Goal: Task Accomplishment & Management: Manage account settings

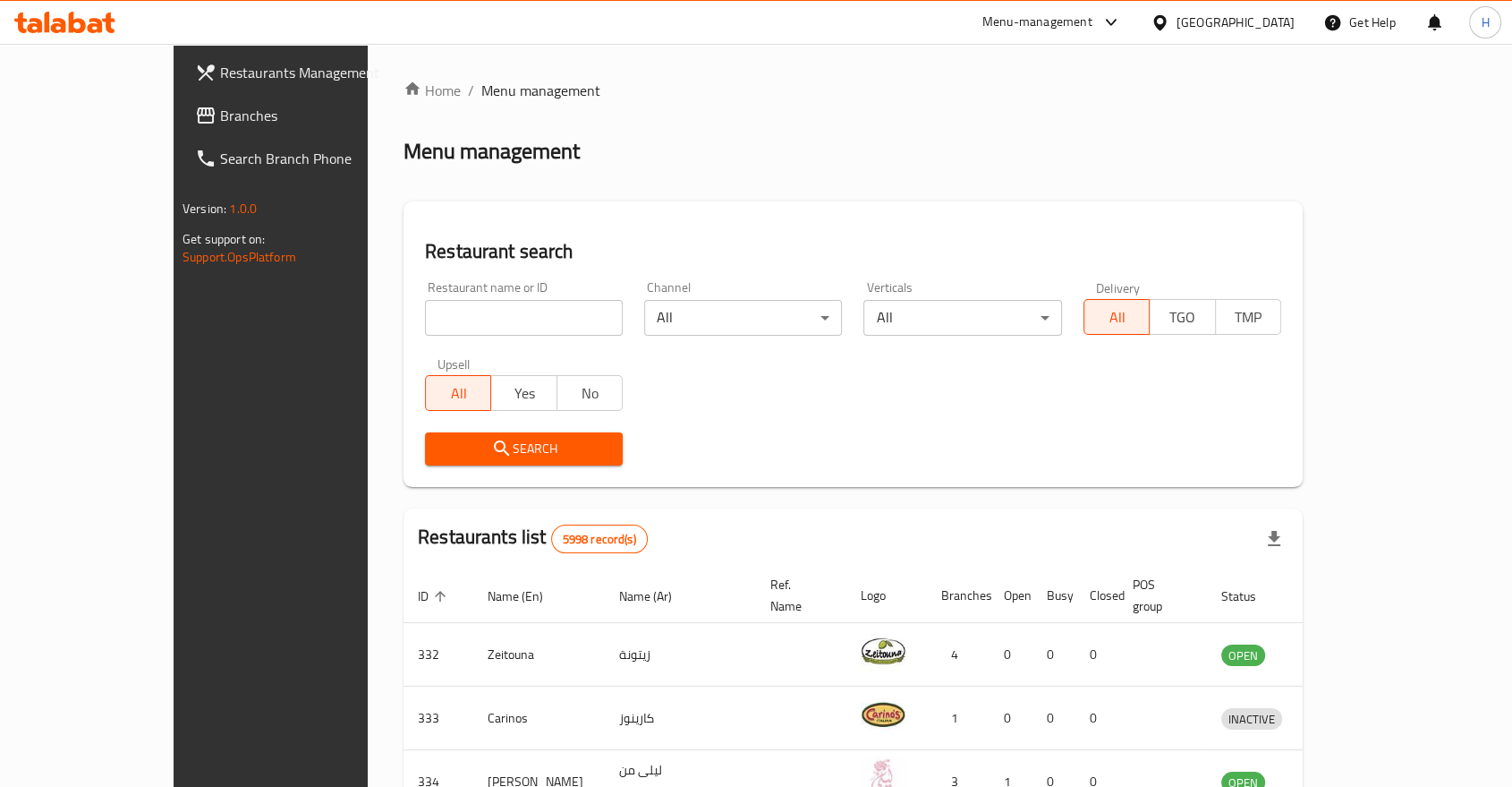
click at [425, 322] on input "search" at bounding box center [524, 317] width 198 height 35
click button "Search" at bounding box center [524, 448] width 198 height 33
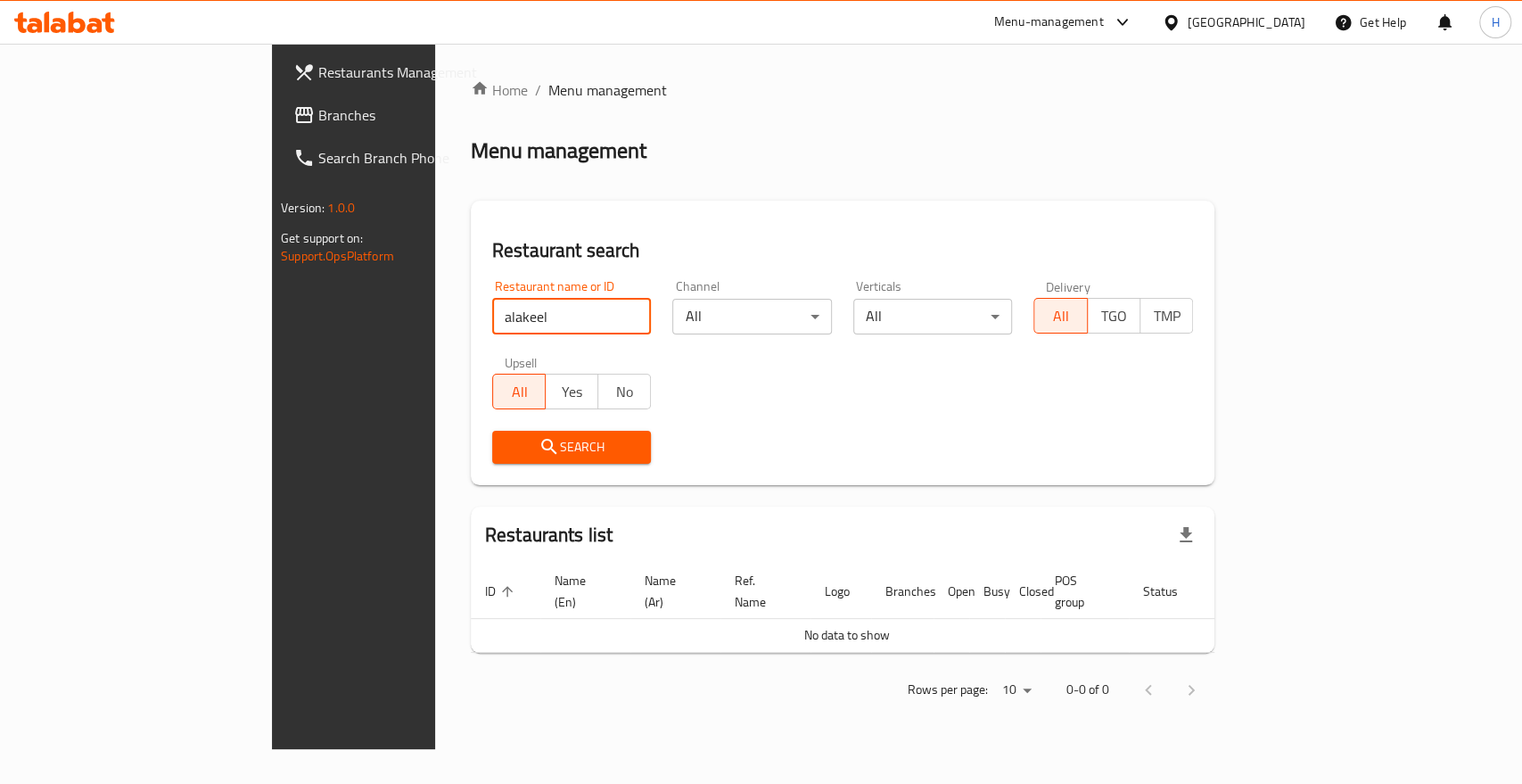
click at [492, 317] on input "alakeel" at bounding box center [572, 316] width 160 height 35
type input "al akeel"
click button "Search" at bounding box center [572, 446] width 160 height 33
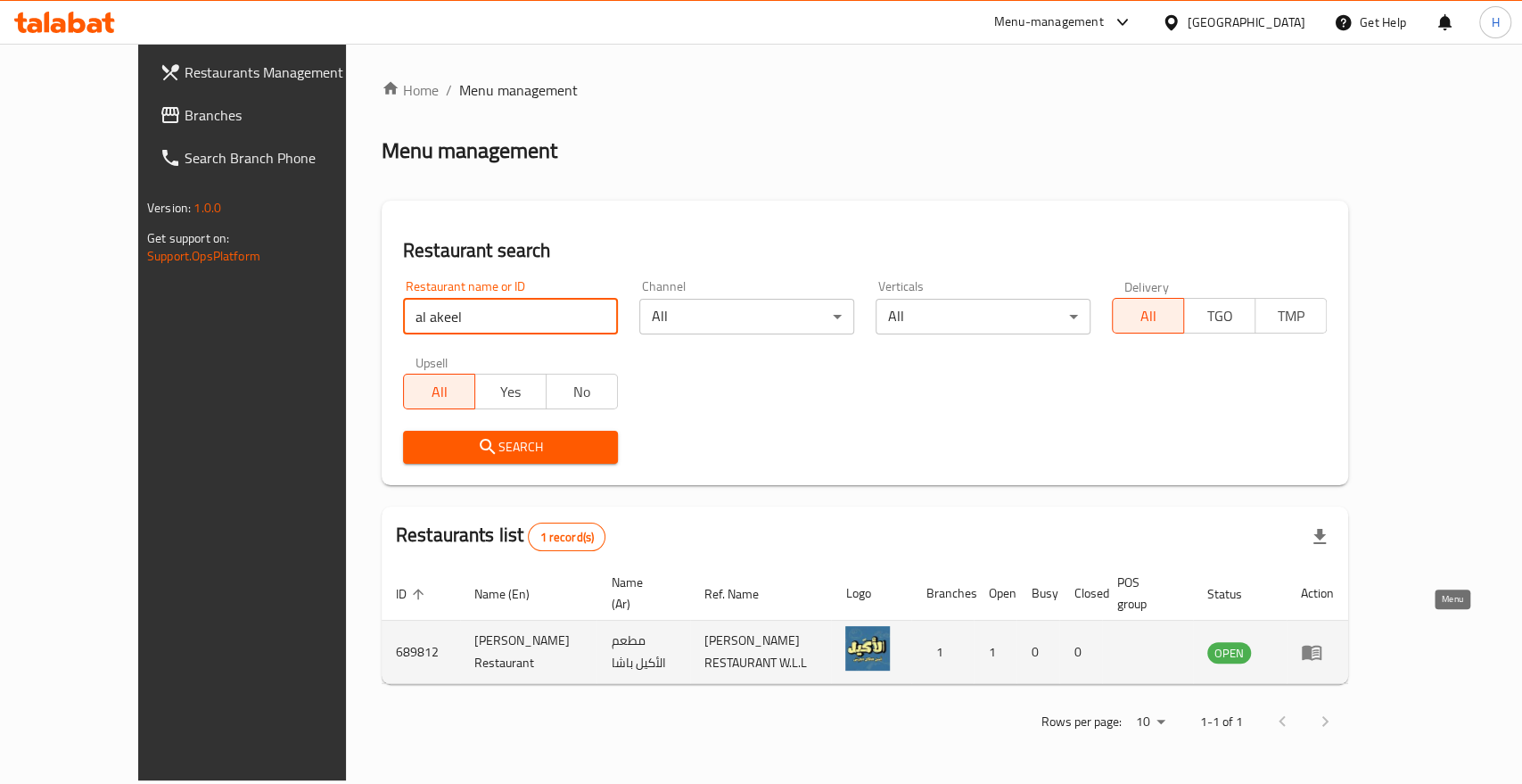
click at [1334, 641] on link "enhanced table" at bounding box center [1316, 651] width 33 height 21
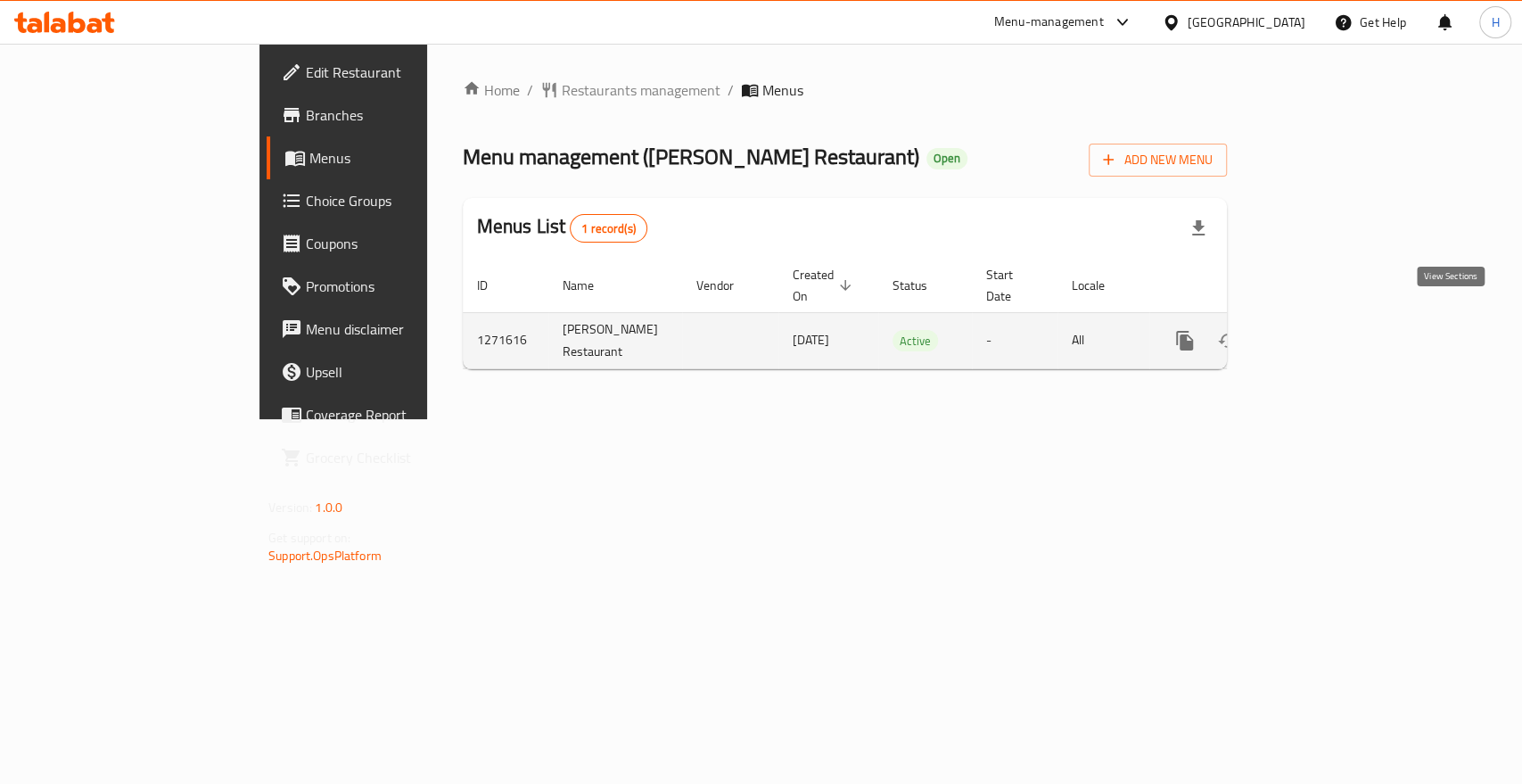
click at [1324, 330] on icon "enhanced table" at bounding box center [1313, 340] width 21 height 21
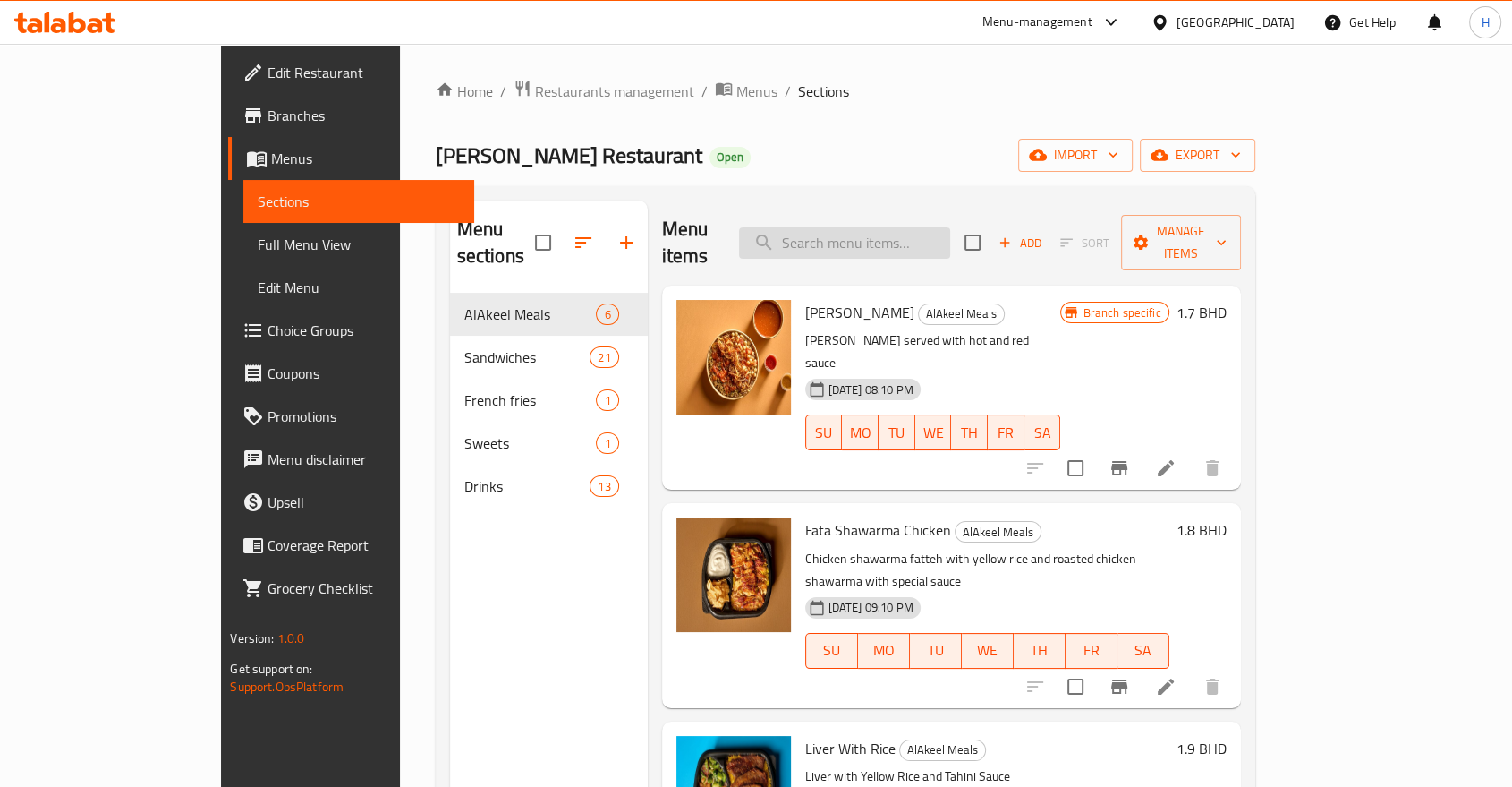
click at [909, 234] on input "search" at bounding box center [845, 243] width 211 height 32
click at [903, 235] on input "search" at bounding box center [845, 243] width 211 height 32
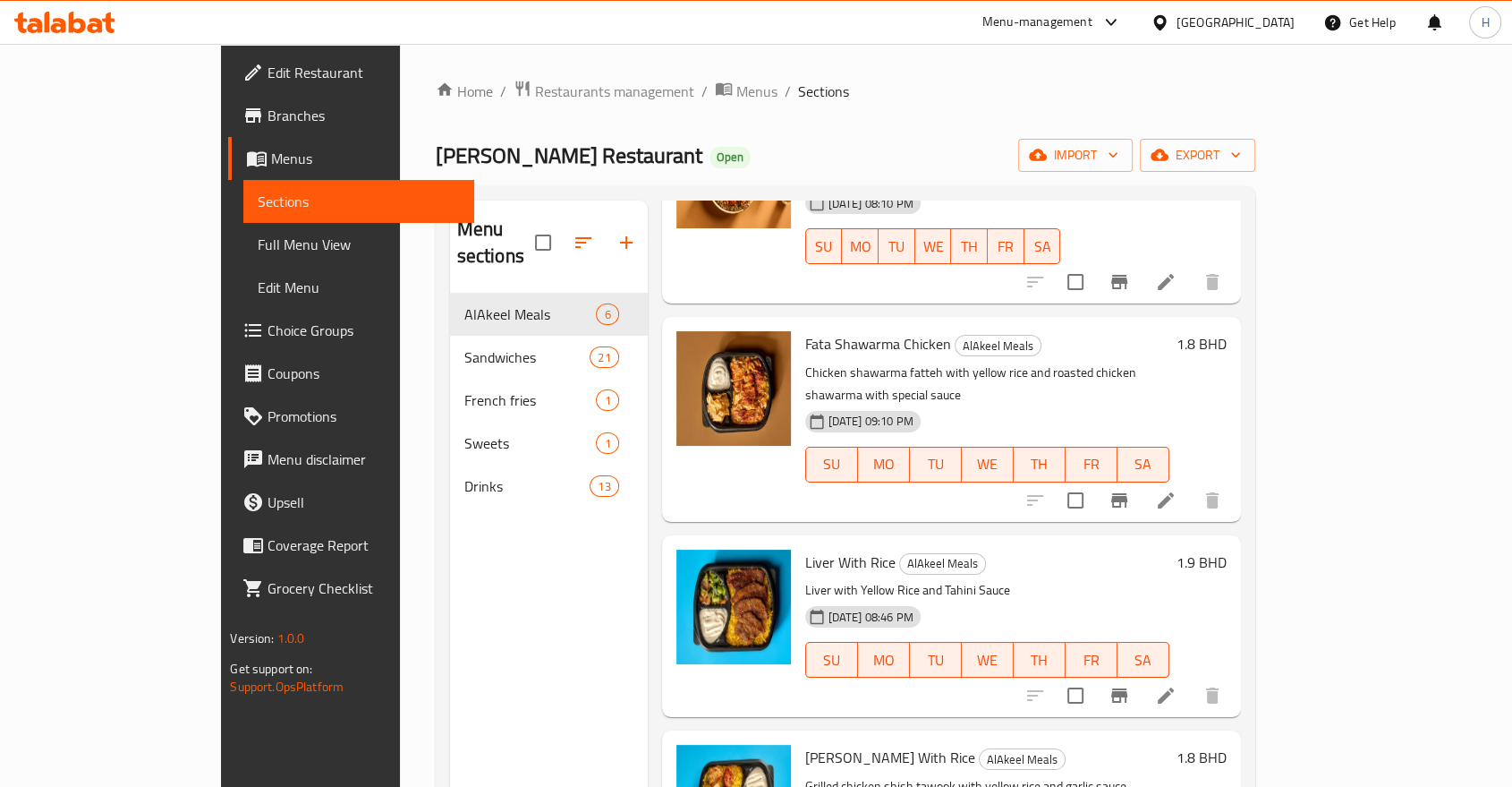
scroll to position [199, 0]
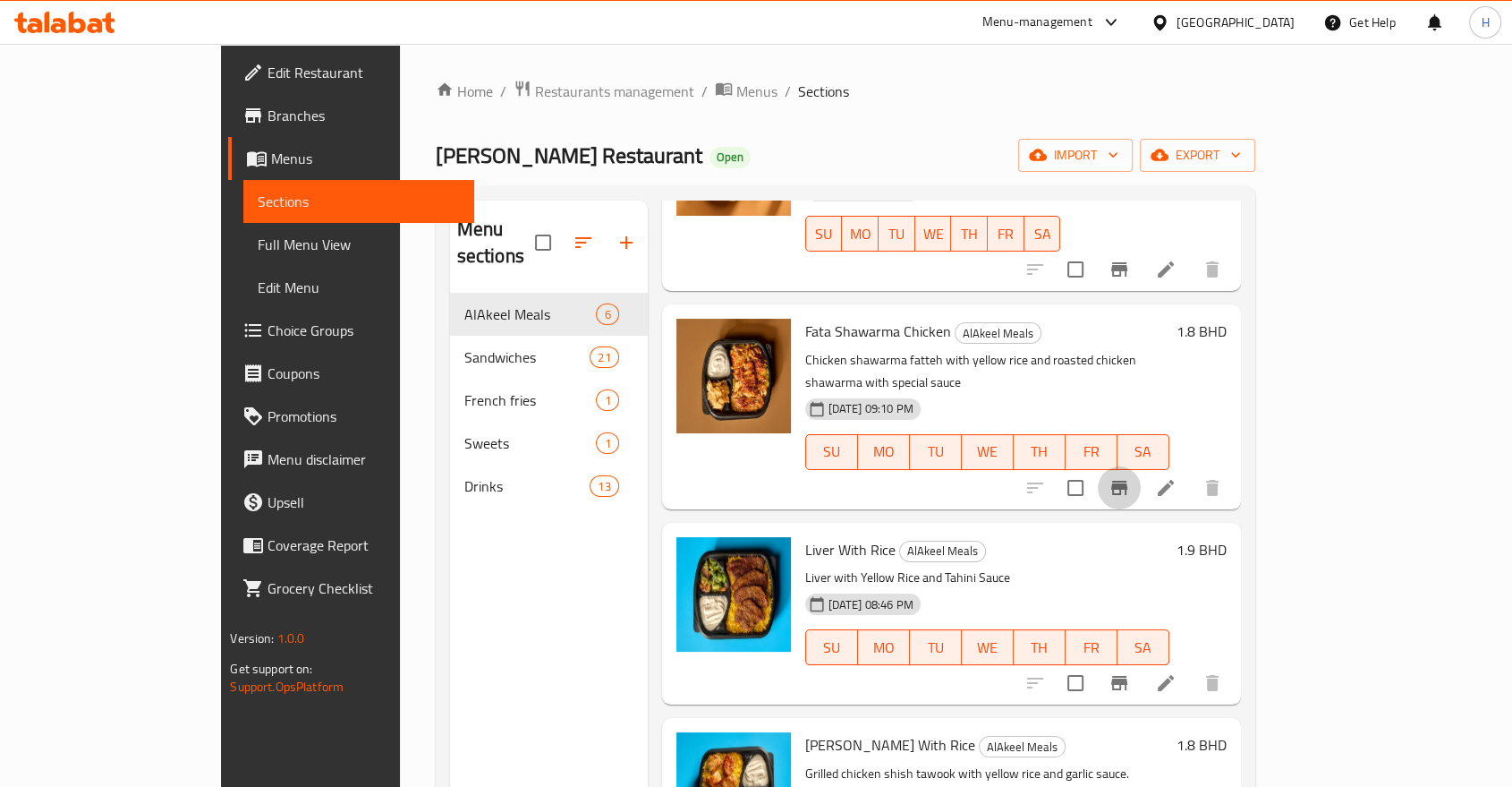
click at [1127, 481] on icon "Branch-specific-item" at bounding box center [1118, 487] width 16 height 14
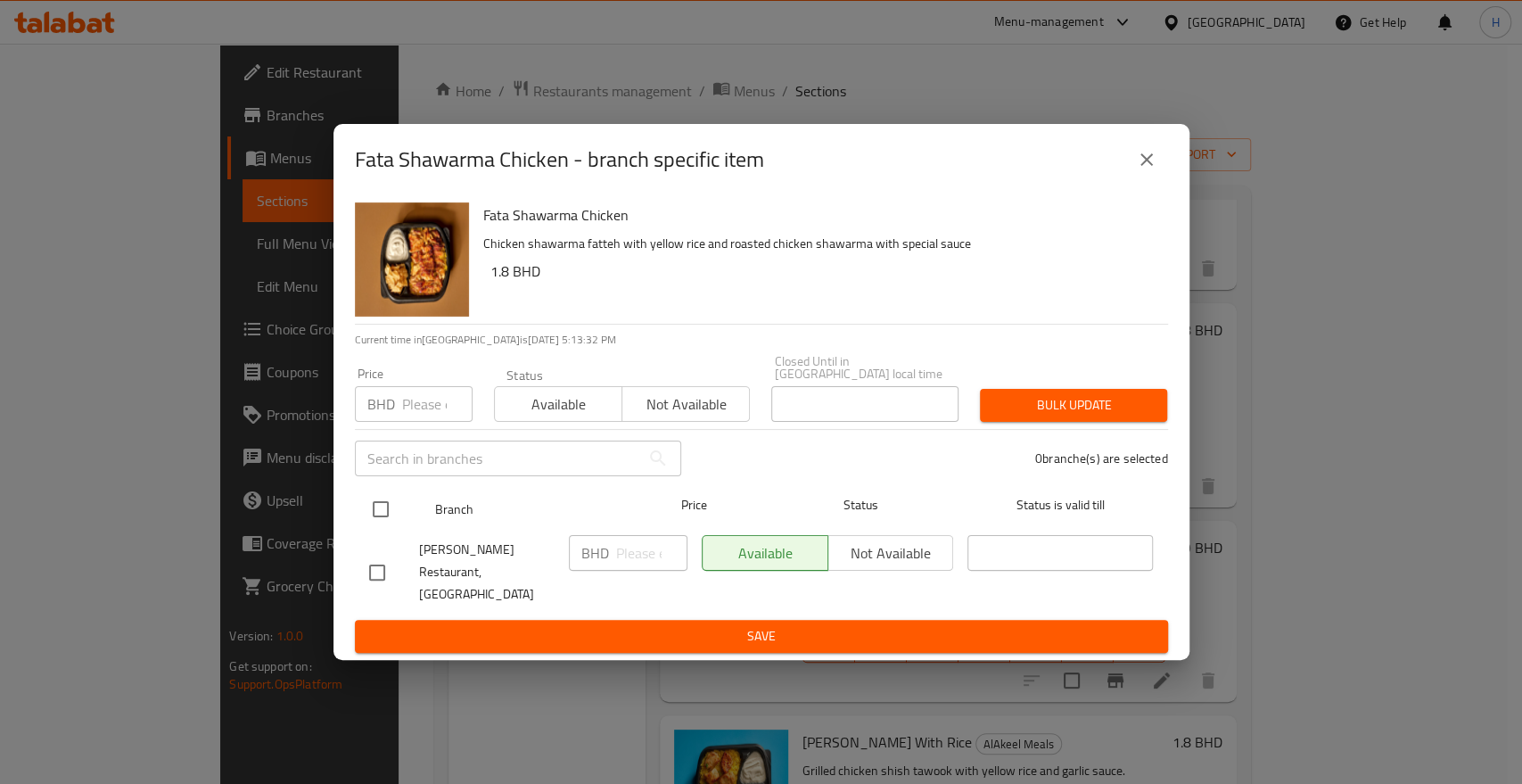
click at [369, 515] on input "checkbox" at bounding box center [380, 509] width 37 height 37
checkbox input "true"
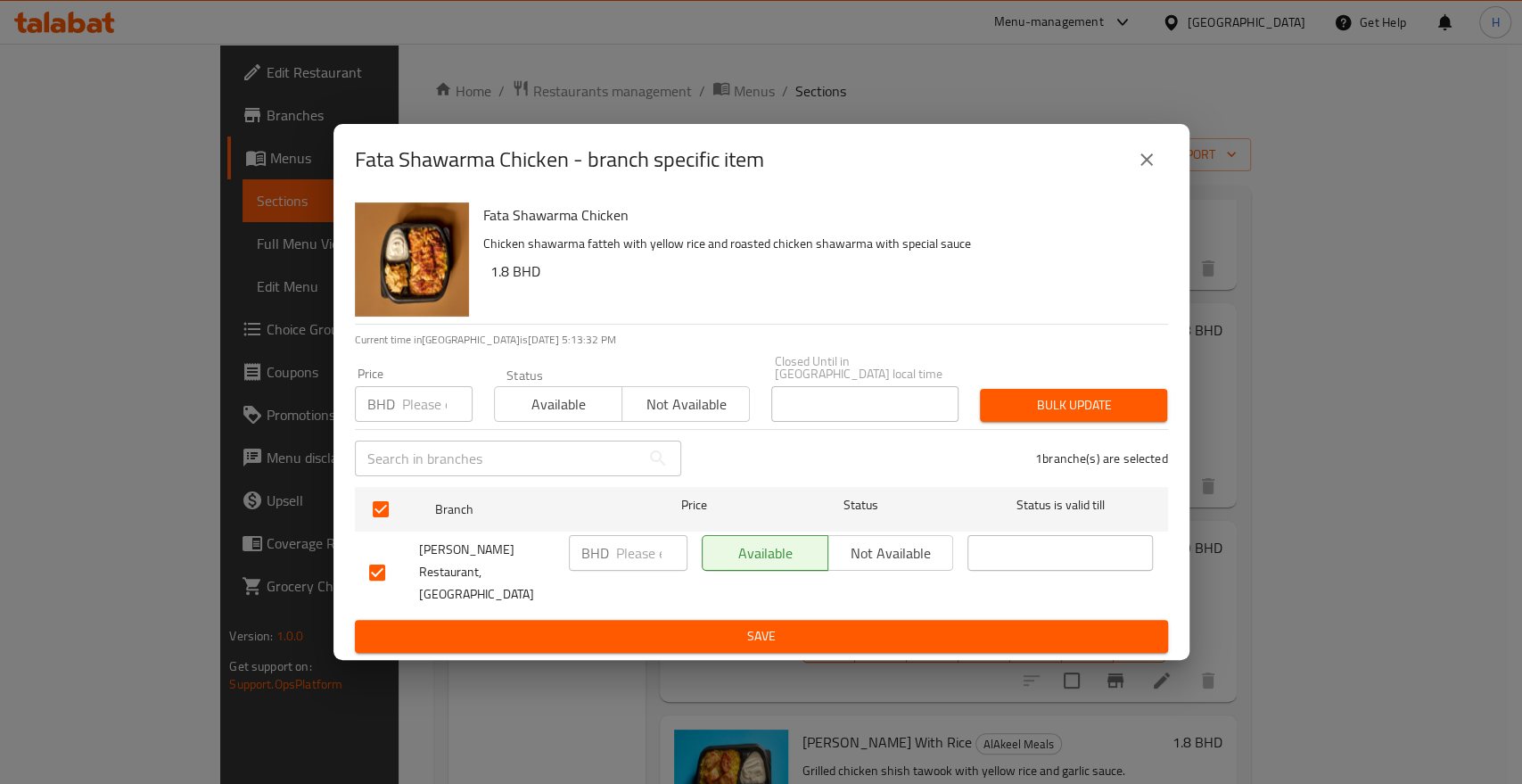
click at [628, 557] on input "number" at bounding box center [651, 552] width 72 height 35
type input "2.5"
click at [575, 625] on span "Save" at bounding box center [761, 636] width 784 height 22
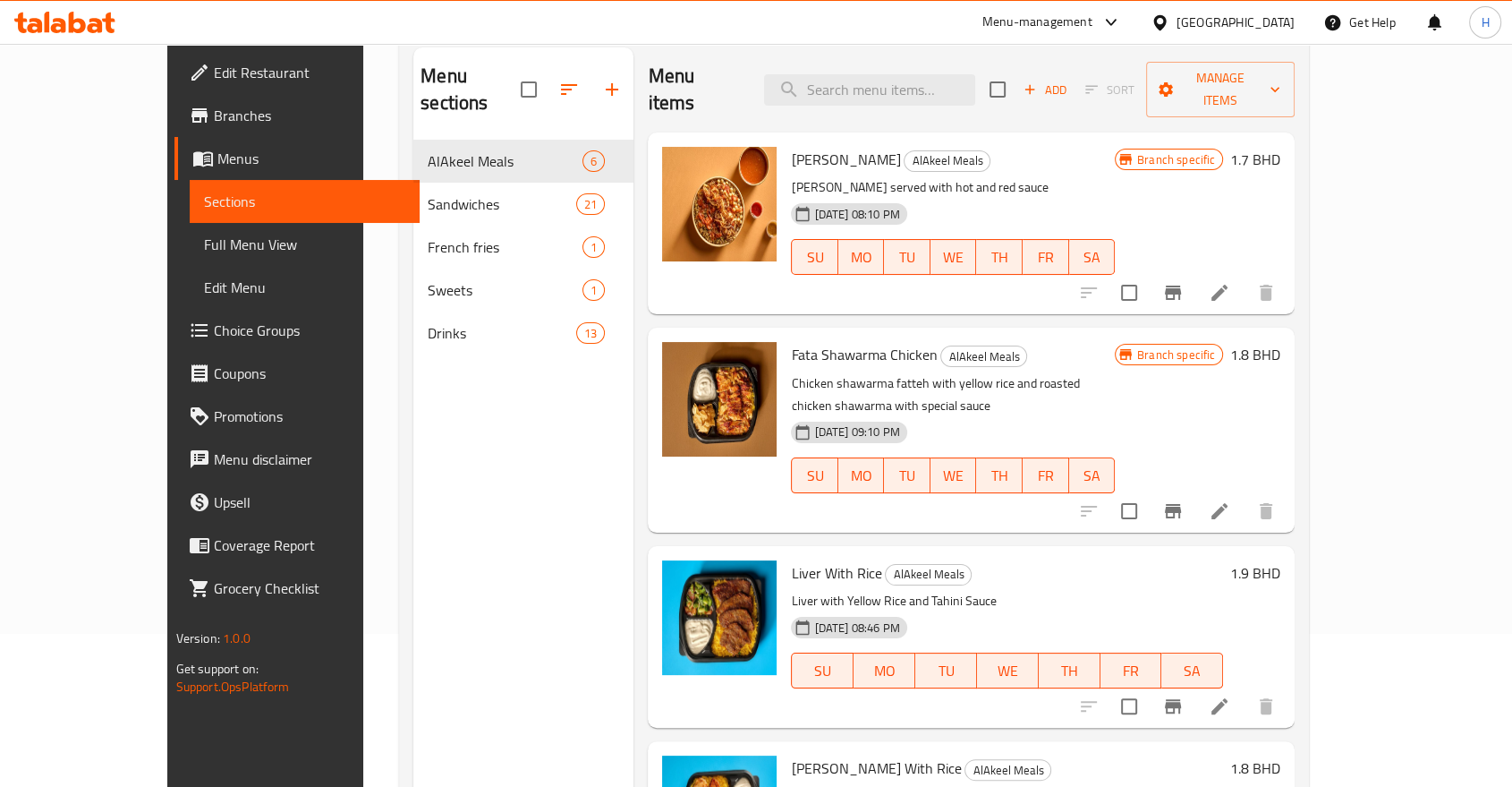
scroll to position [0, 0]
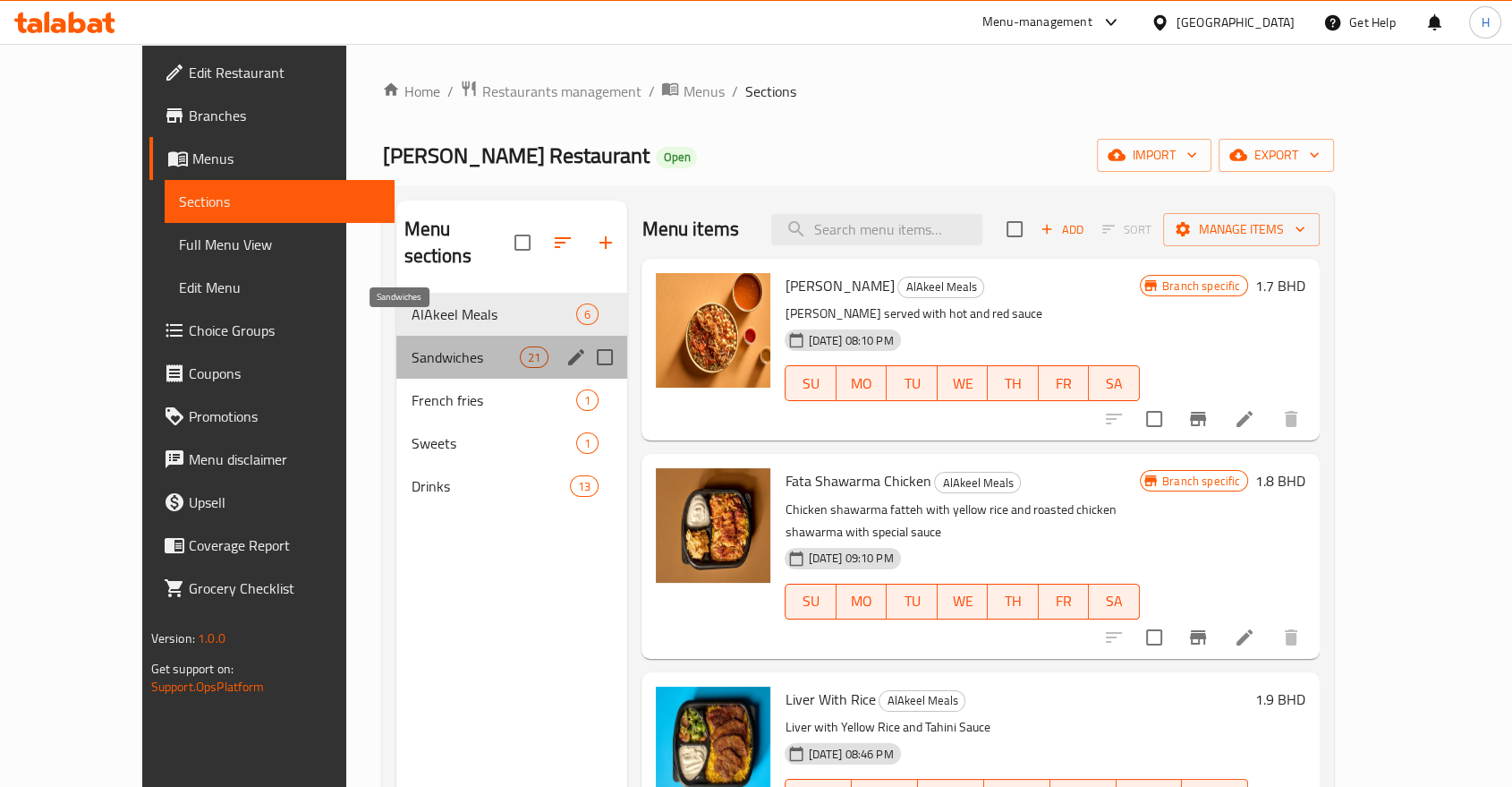
click at [411, 346] on span "Sandwiches" at bounding box center [465, 357] width 109 height 21
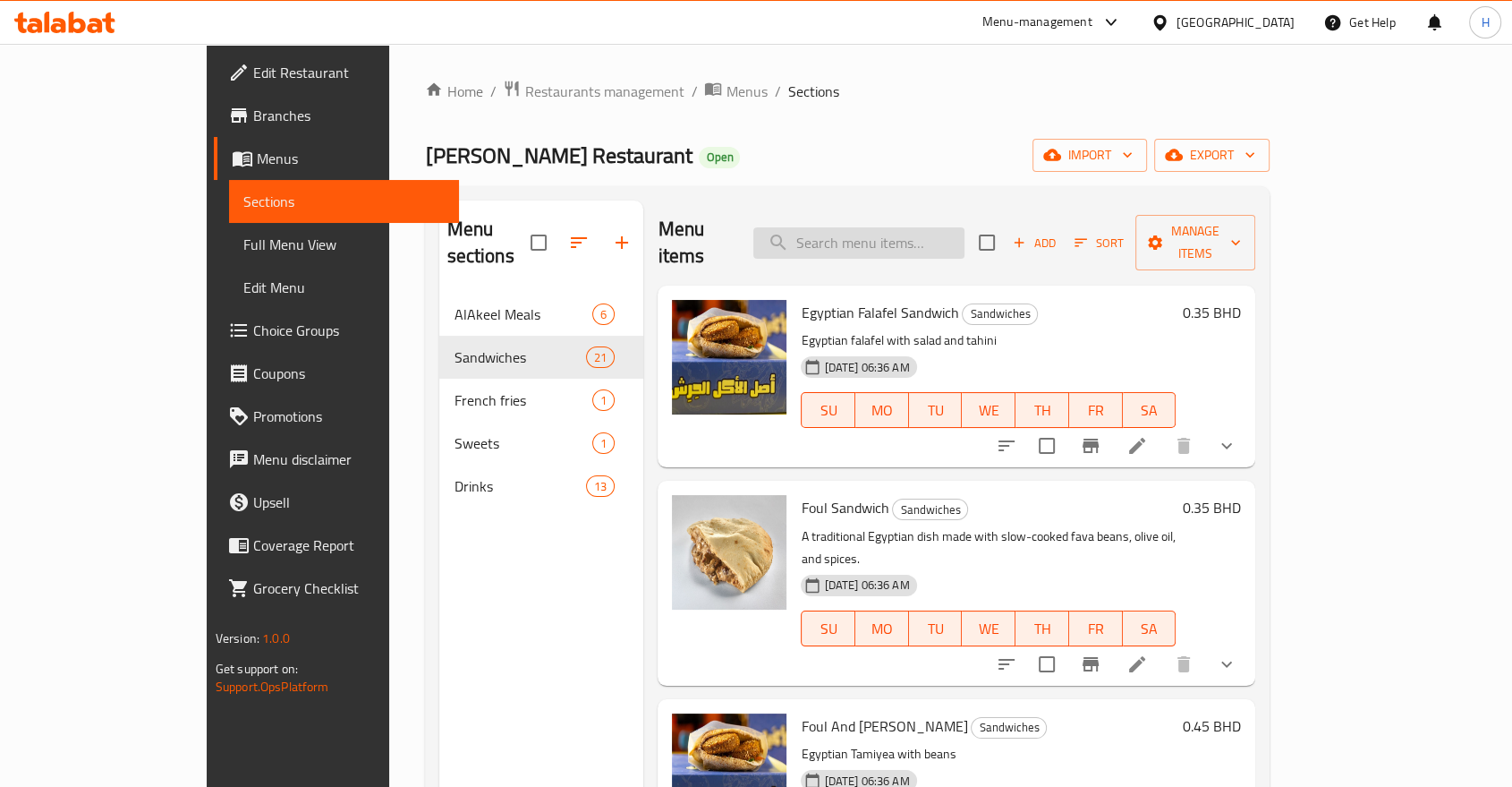
click at [887, 234] on input "search" at bounding box center [859, 243] width 211 height 32
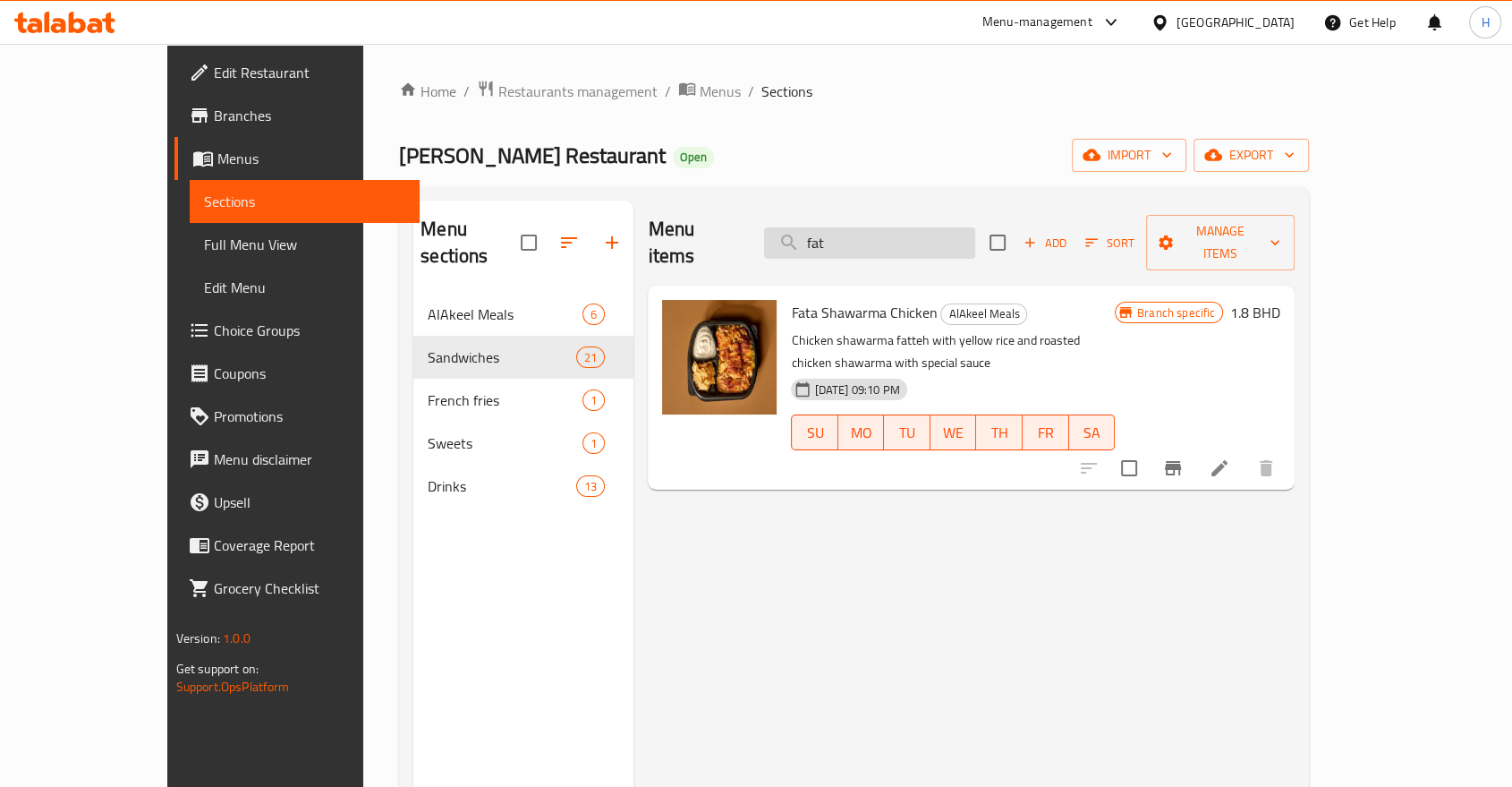
type input "fata"
click at [888, 237] on input "fata" at bounding box center [870, 243] width 211 height 32
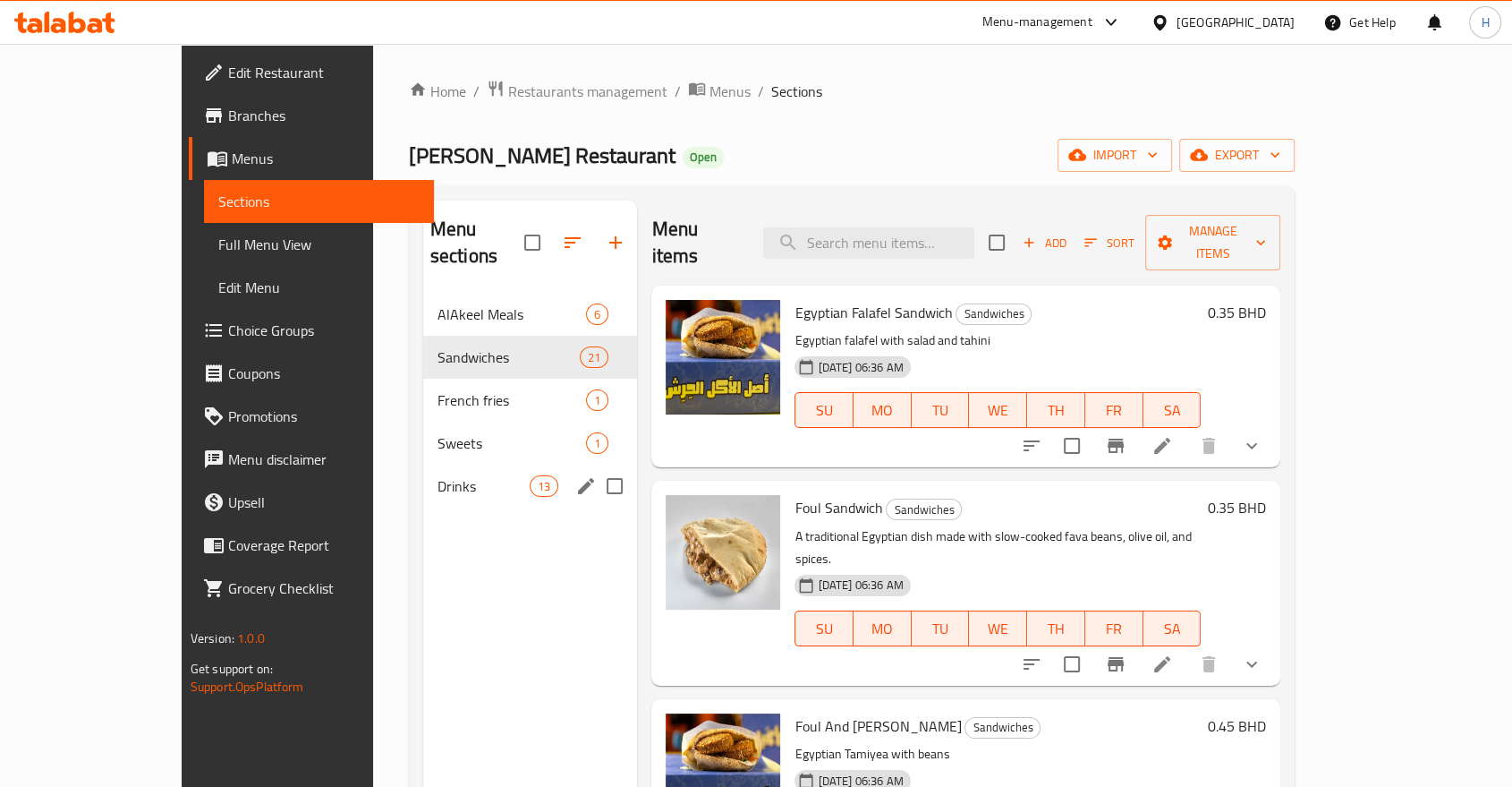
click at [438, 475] on span "Drinks" at bounding box center [483, 485] width 92 height 21
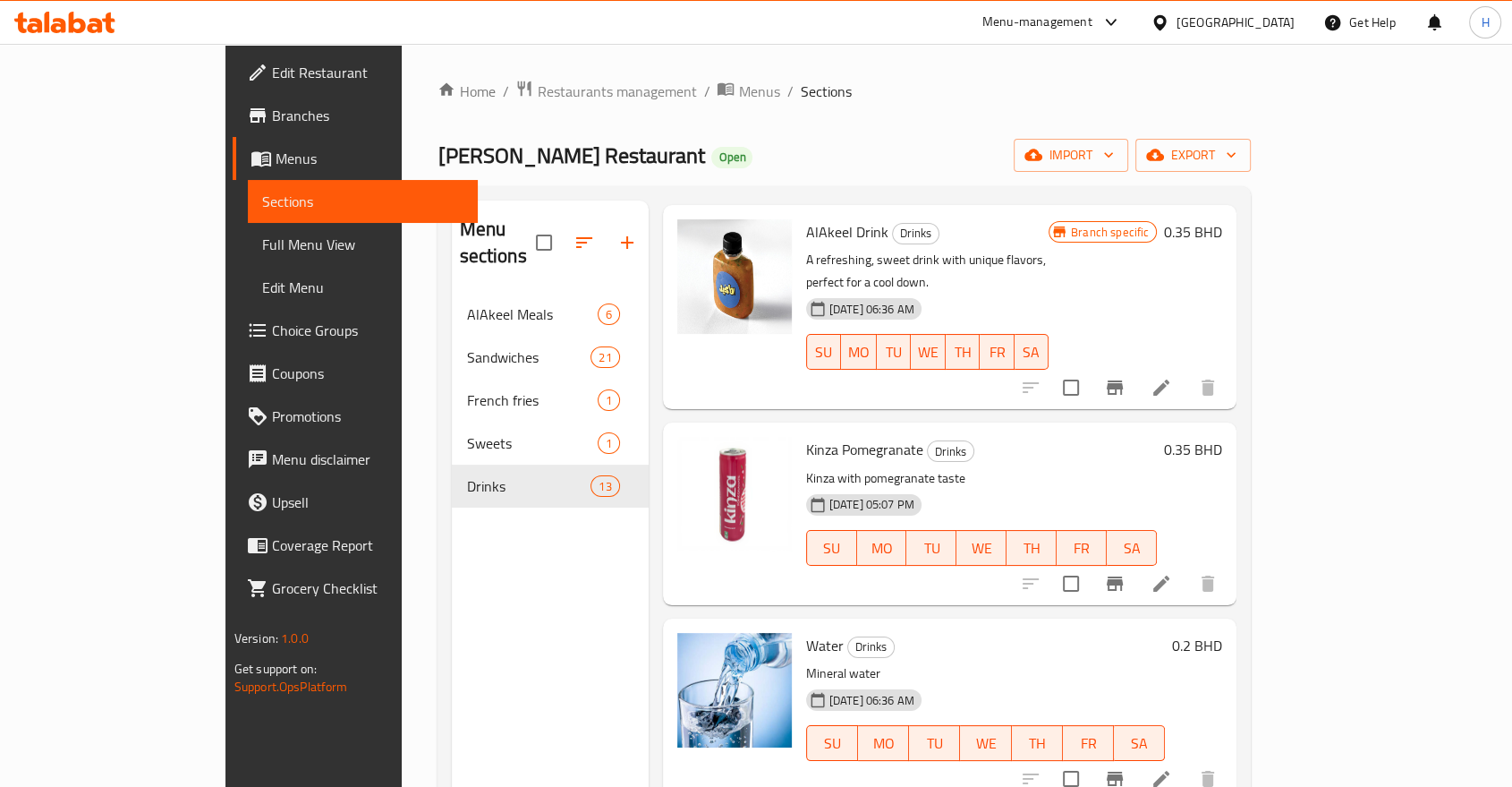
scroll to position [199, 0]
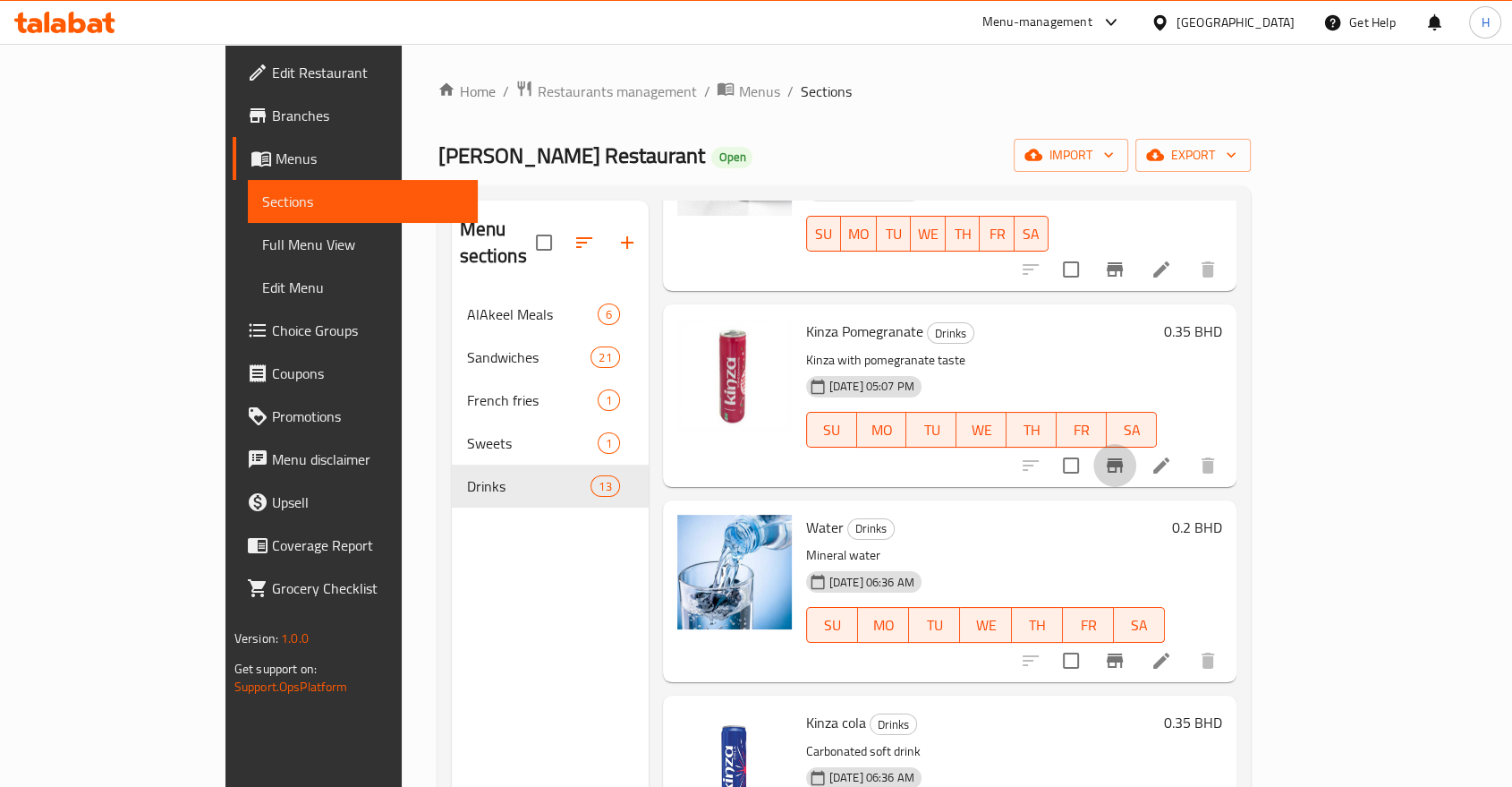
click at [1123, 458] on icon "Branch-specific-item" at bounding box center [1114, 465] width 16 height 14
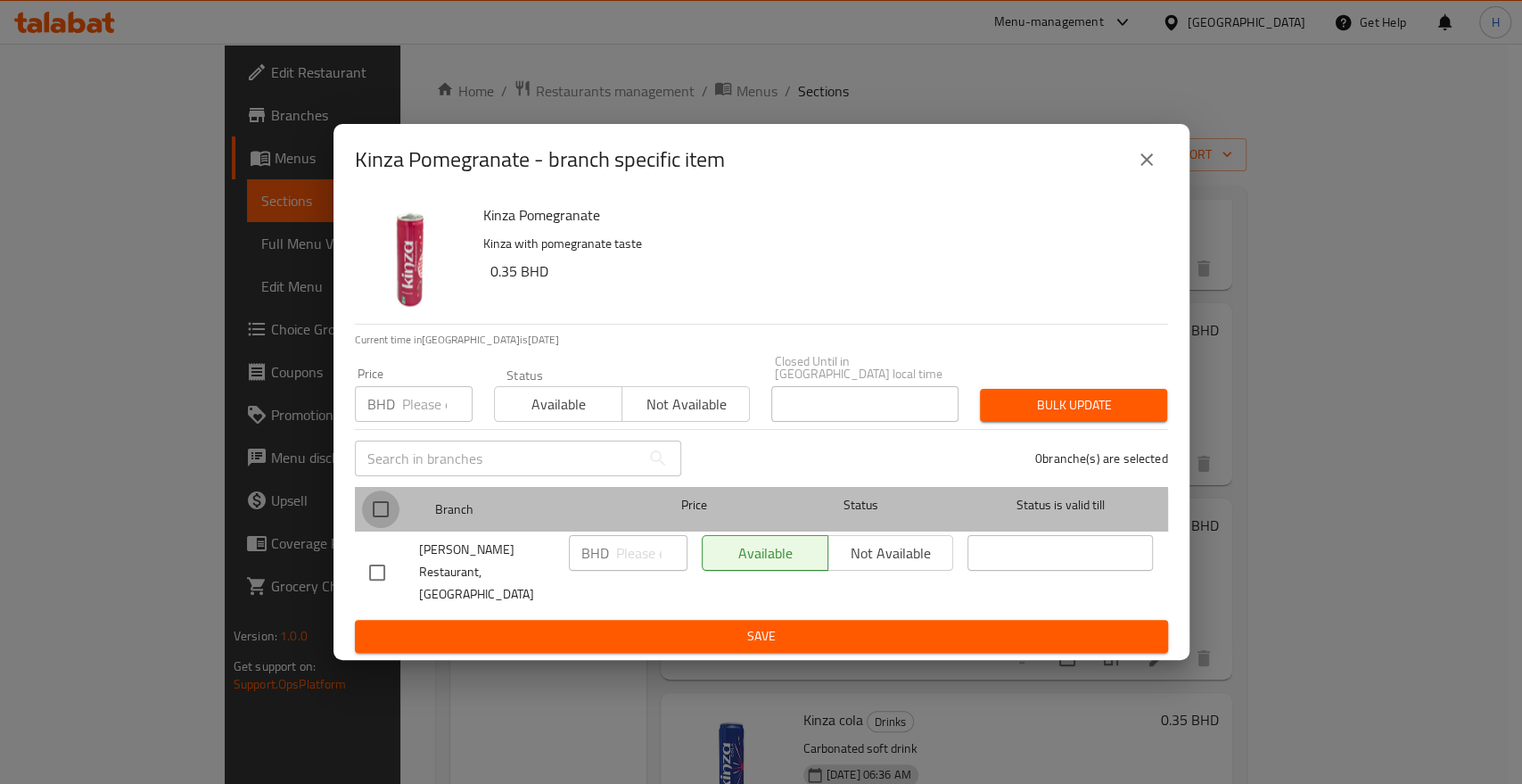
click at [369, 525] on input "checkbox" at bounding box center [380, 509] width 37 height 37
checkbox input "true"
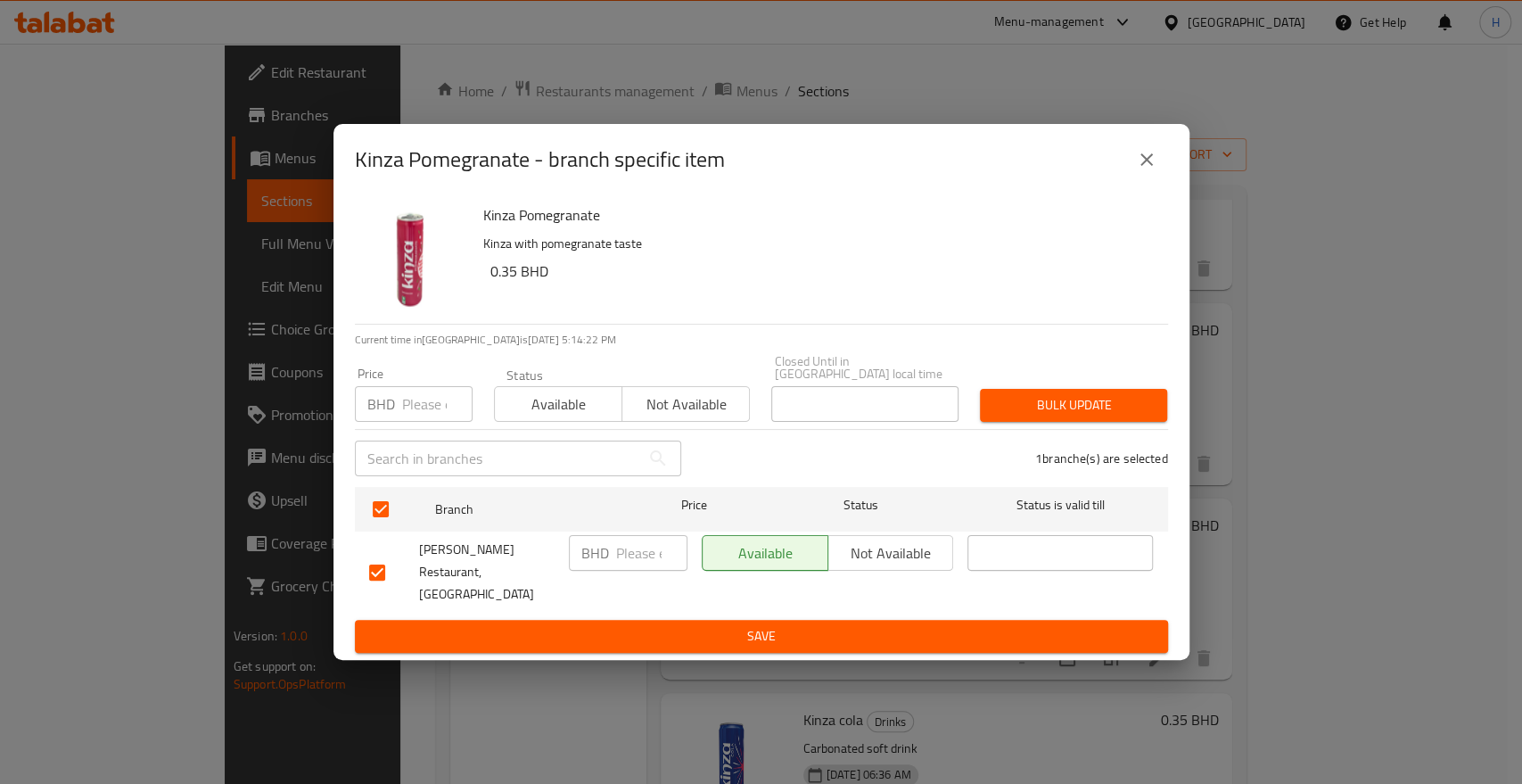
click at [658, 566] on input "number" at bounding box center [651, 552] width 72 height 35
type input ".45"
click at [666, 625] on span "Save" at bounding box center [761, 636] width 784 height 22
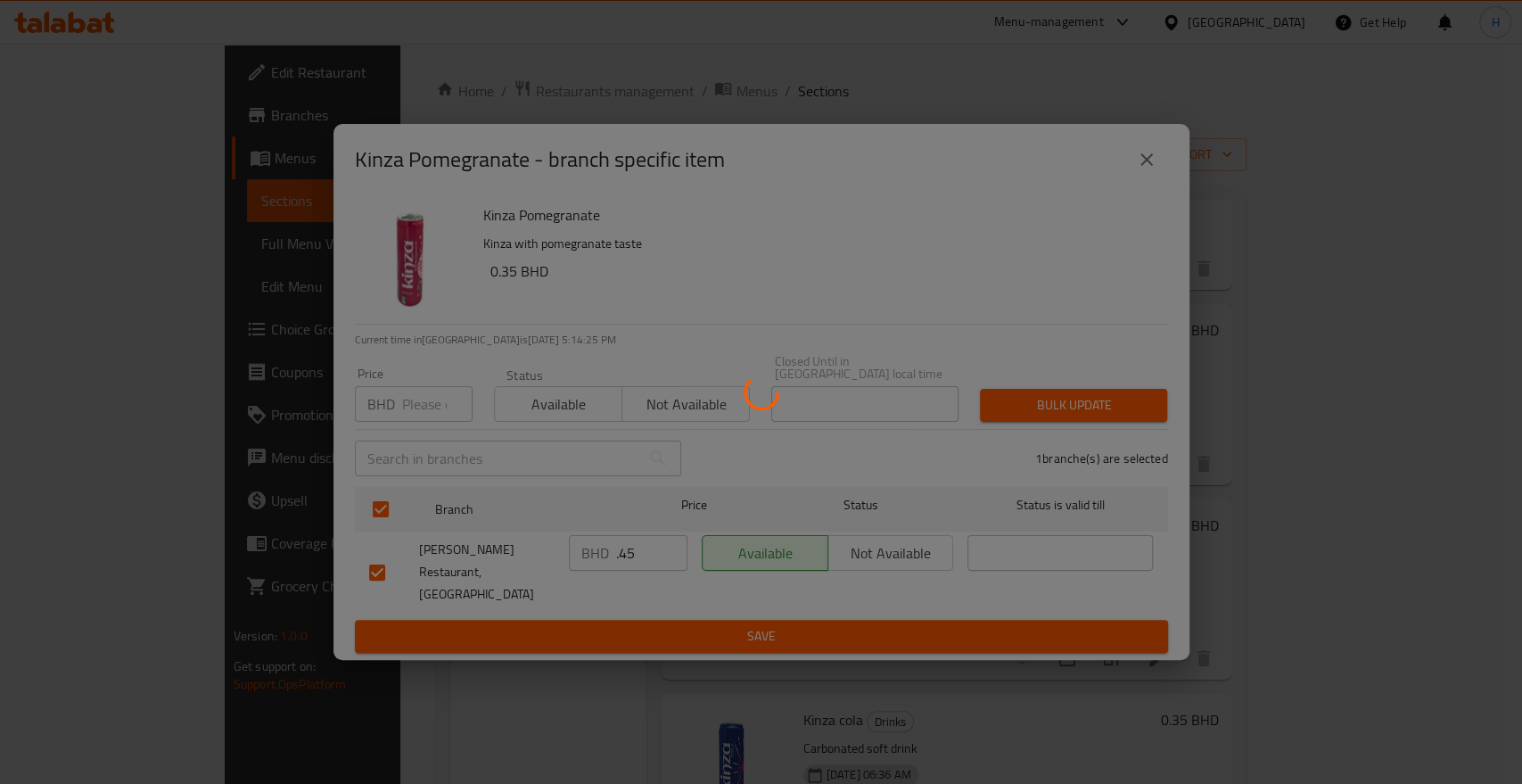
drag, startPoint x: 666, startPoint y: 618, endPoint x: 594, endPoint y: 631, distance: 73.2
click at [595, 631] on div at bounding box center [761, 392] width 1522 height 784
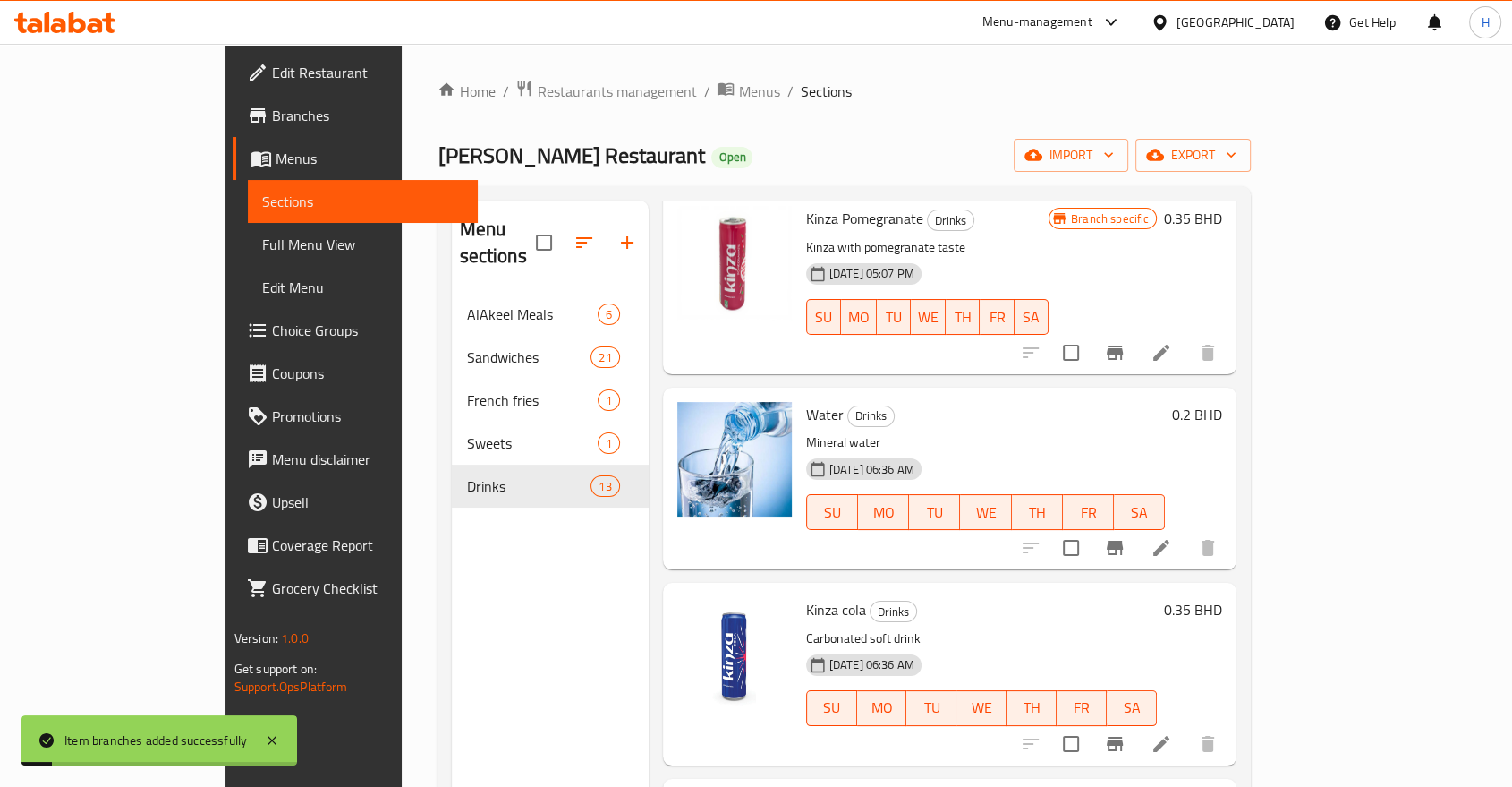
scroll to position [398, 0]
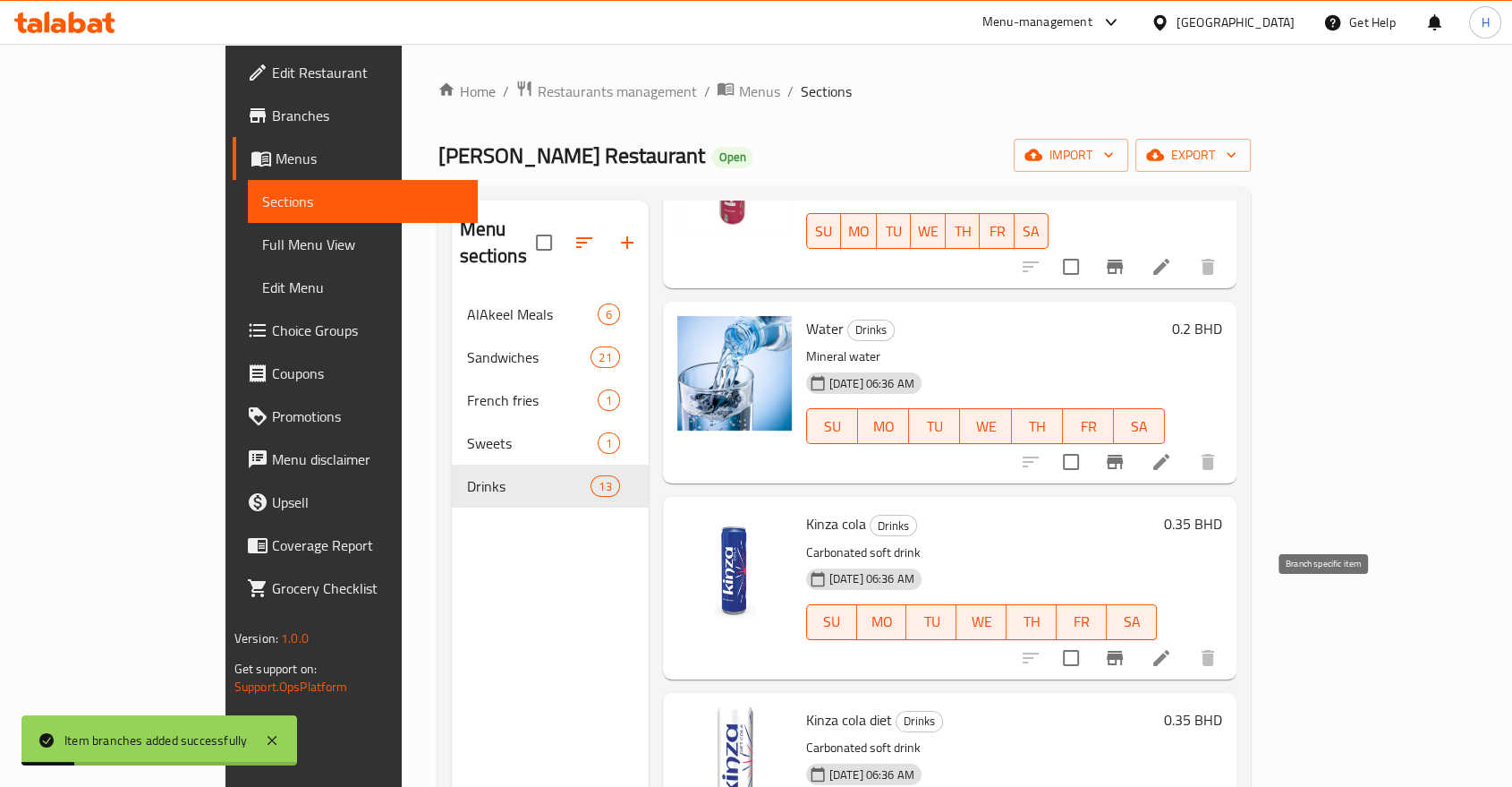
click at [1123, 651] on icon "Branch-specific-item" at bounding box center [1114, 657] width 16 height 14
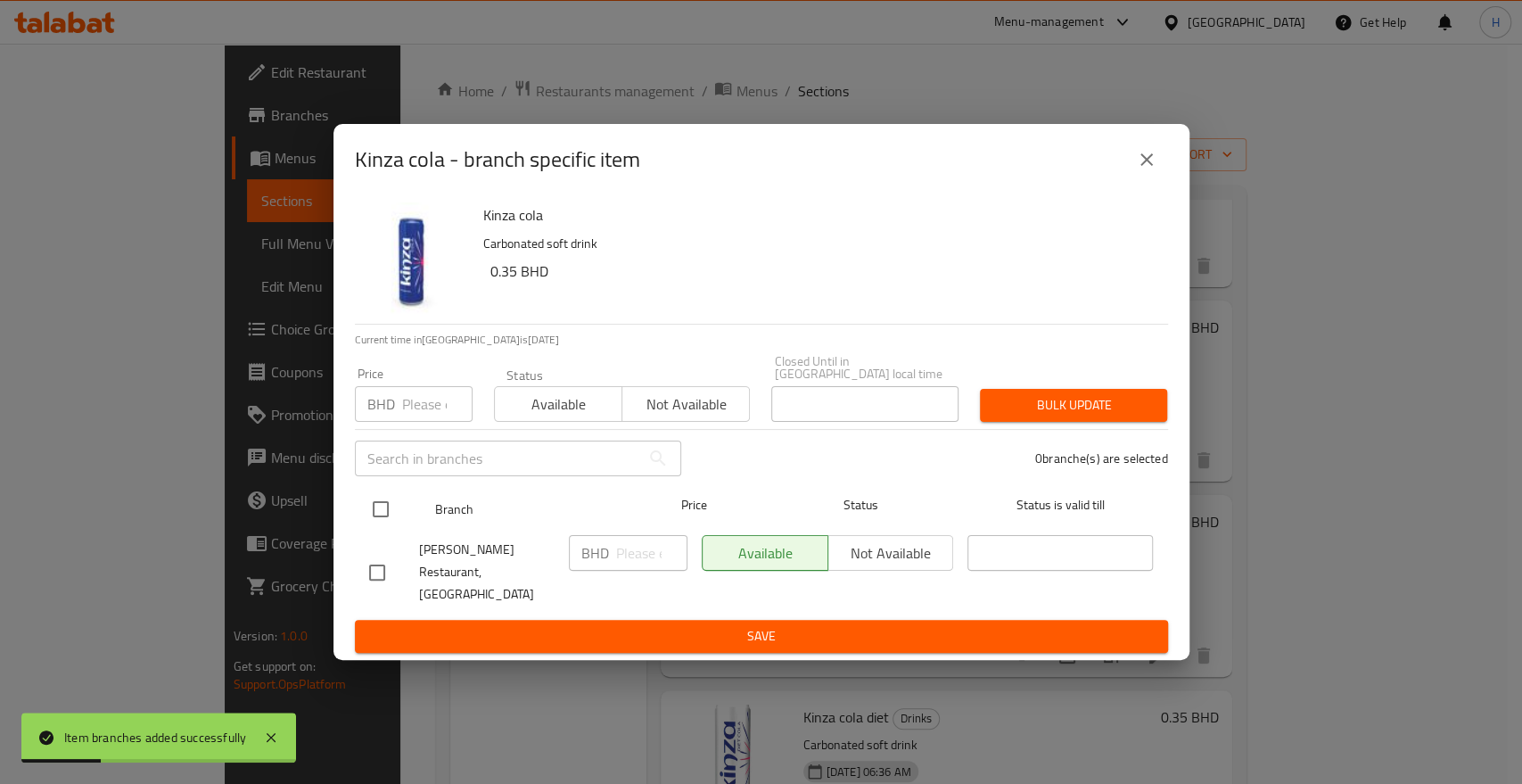
click at [373, 524] on input "checkbox" at bounding box center [380, 509] width 37 height 37
checkbox input "true"
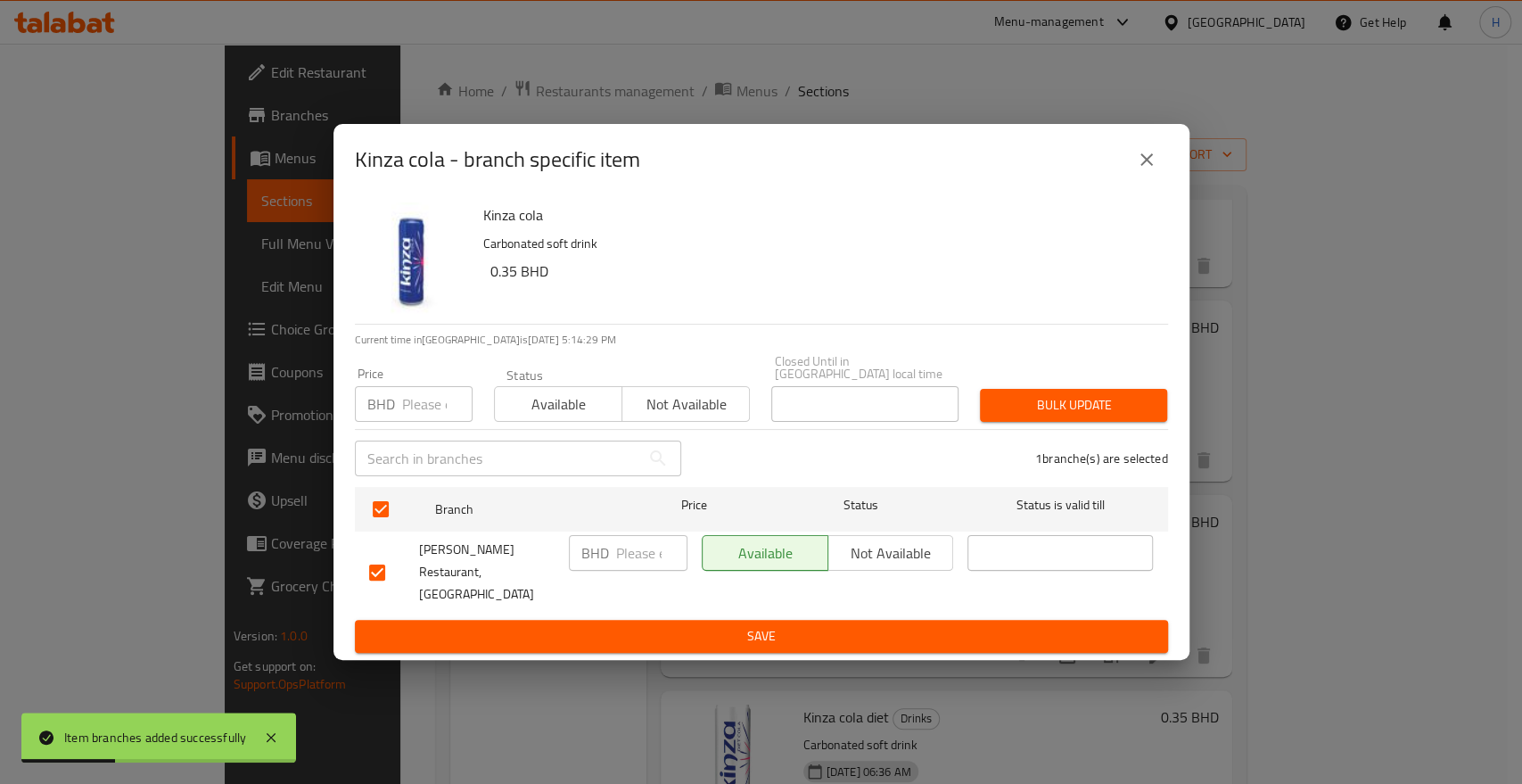
click at [637, 566] on input "number" at bounding box center [651, 552] width 72 height 35
type input ".45"
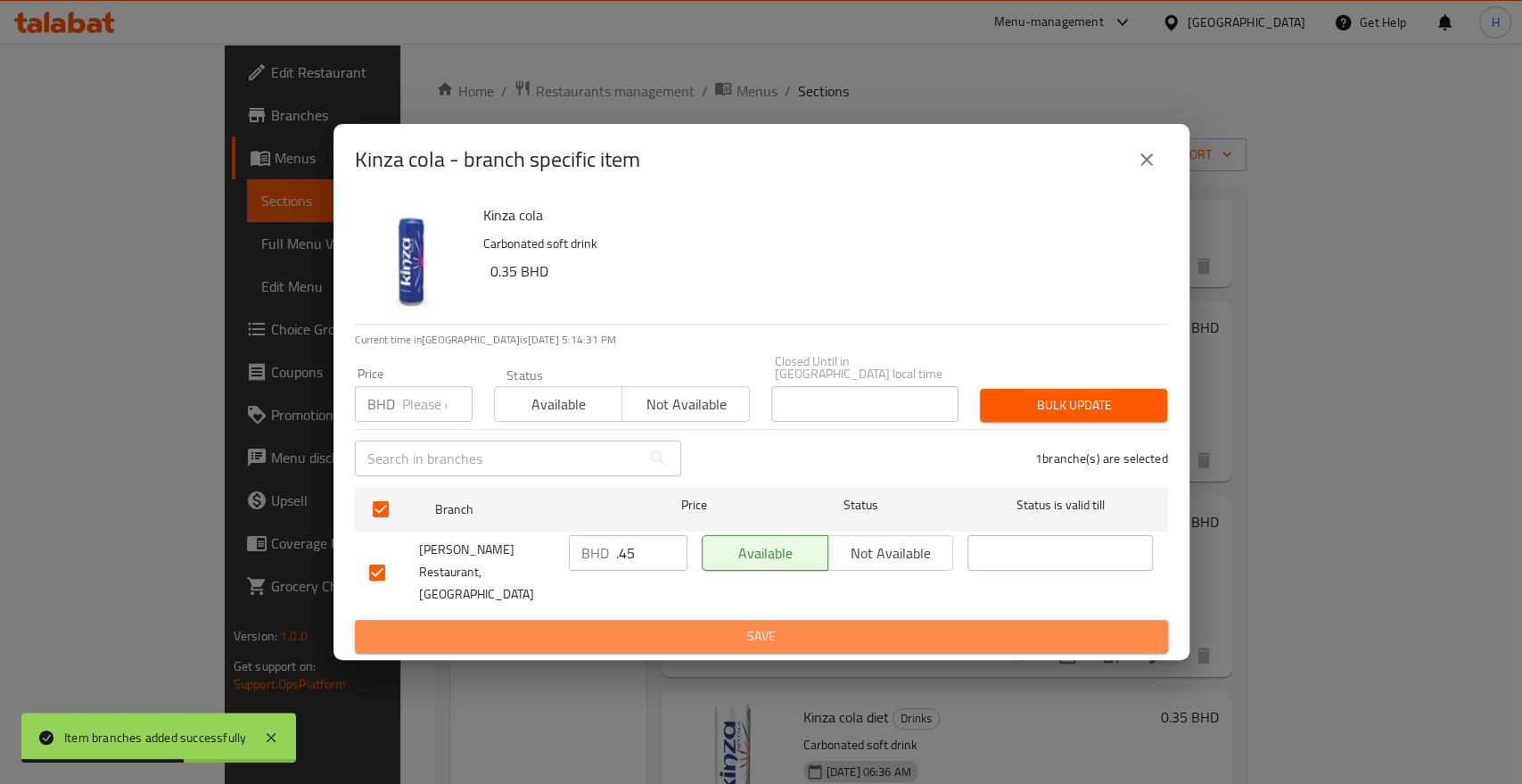
click at [607, 625] on span "Save" at bounding box center [761, 636] width 784 height 22
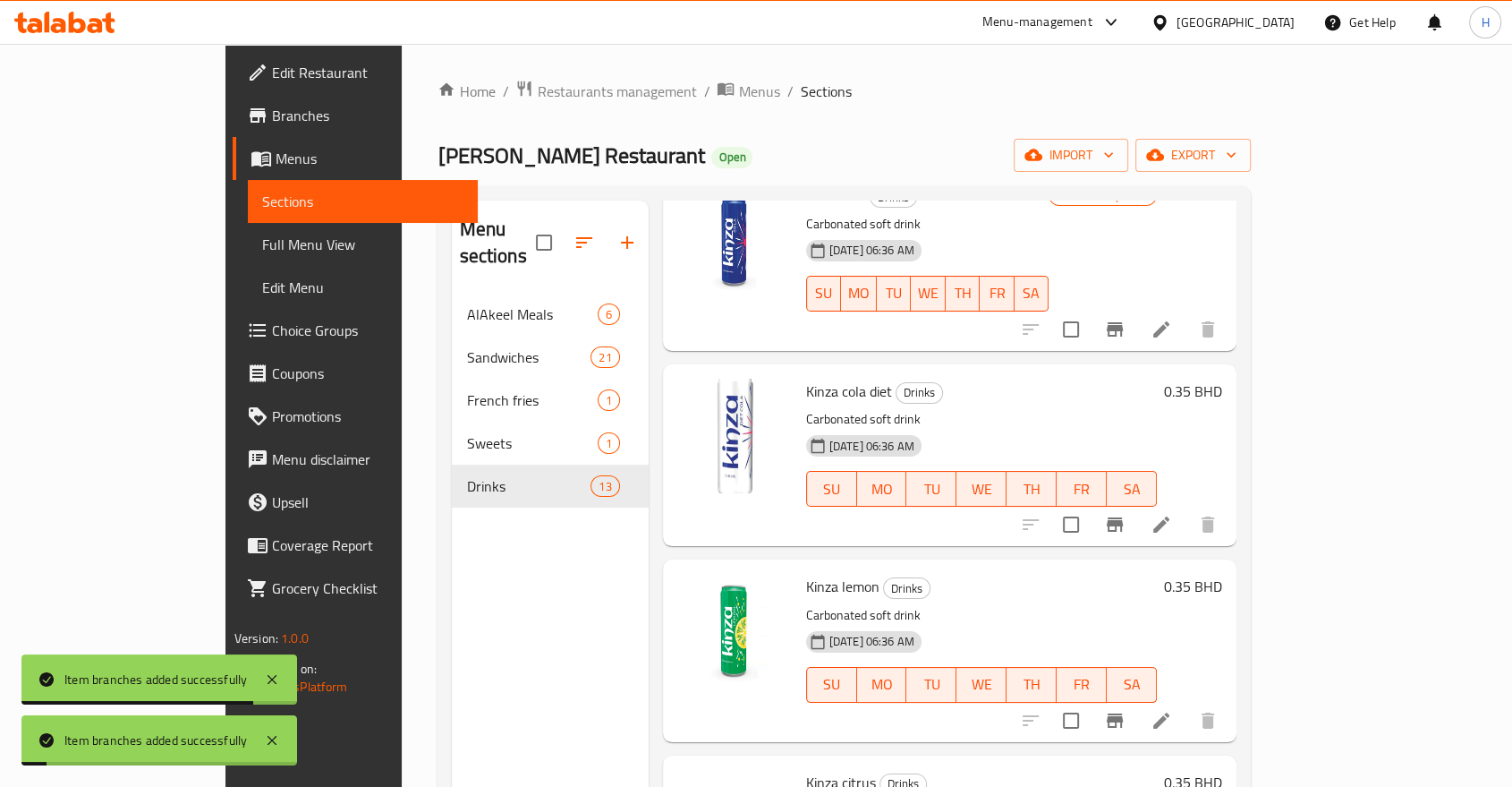
scroll to position [794, 0]
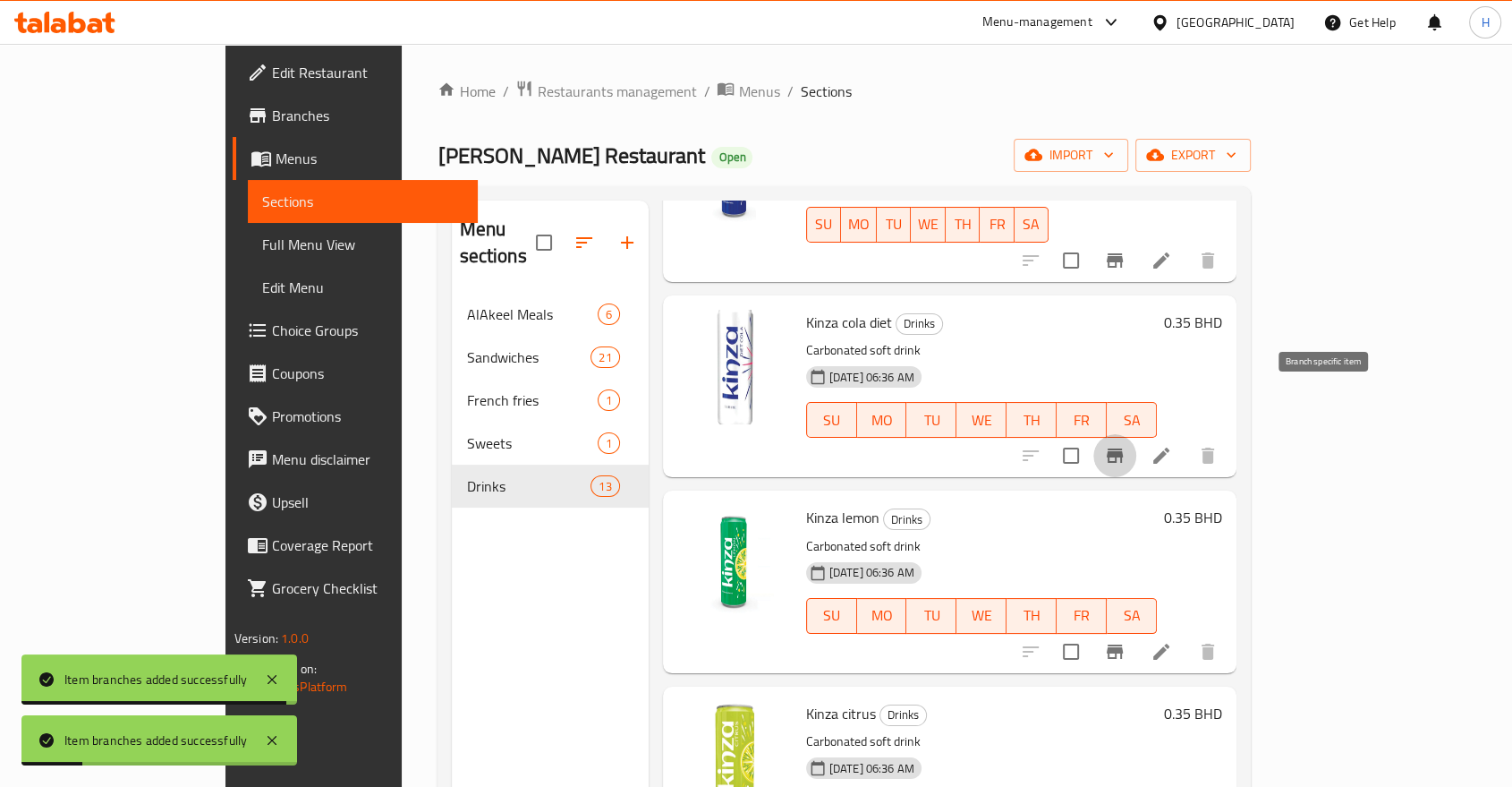
click at [1123, 448] on icon "Branch-specific-item" at bounding box center [1114, 455] width 16 height 14
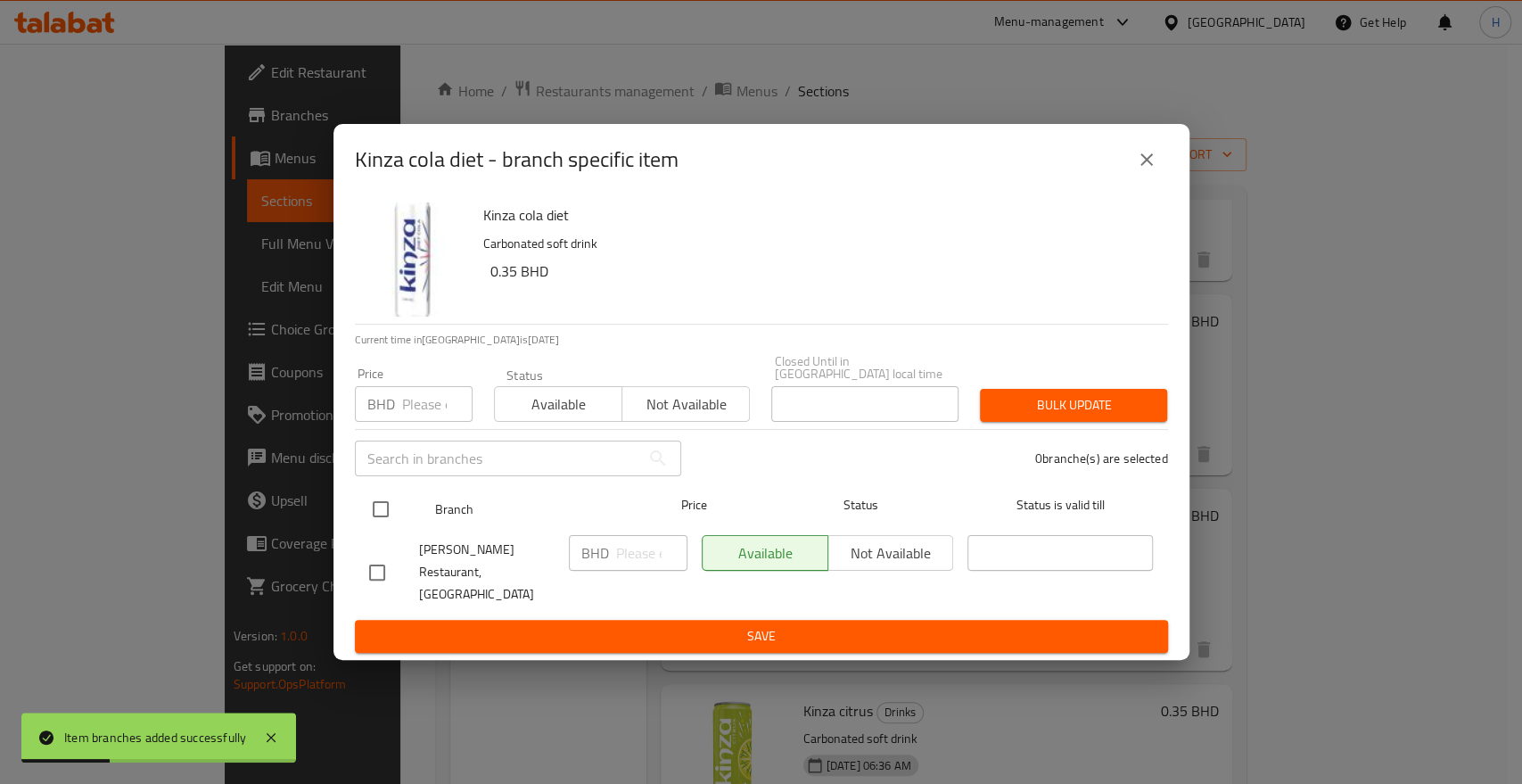
click at [370, 511] on input "checkbox" at bounding box center [380, 509] width 37 height 37
checkbox input "true"
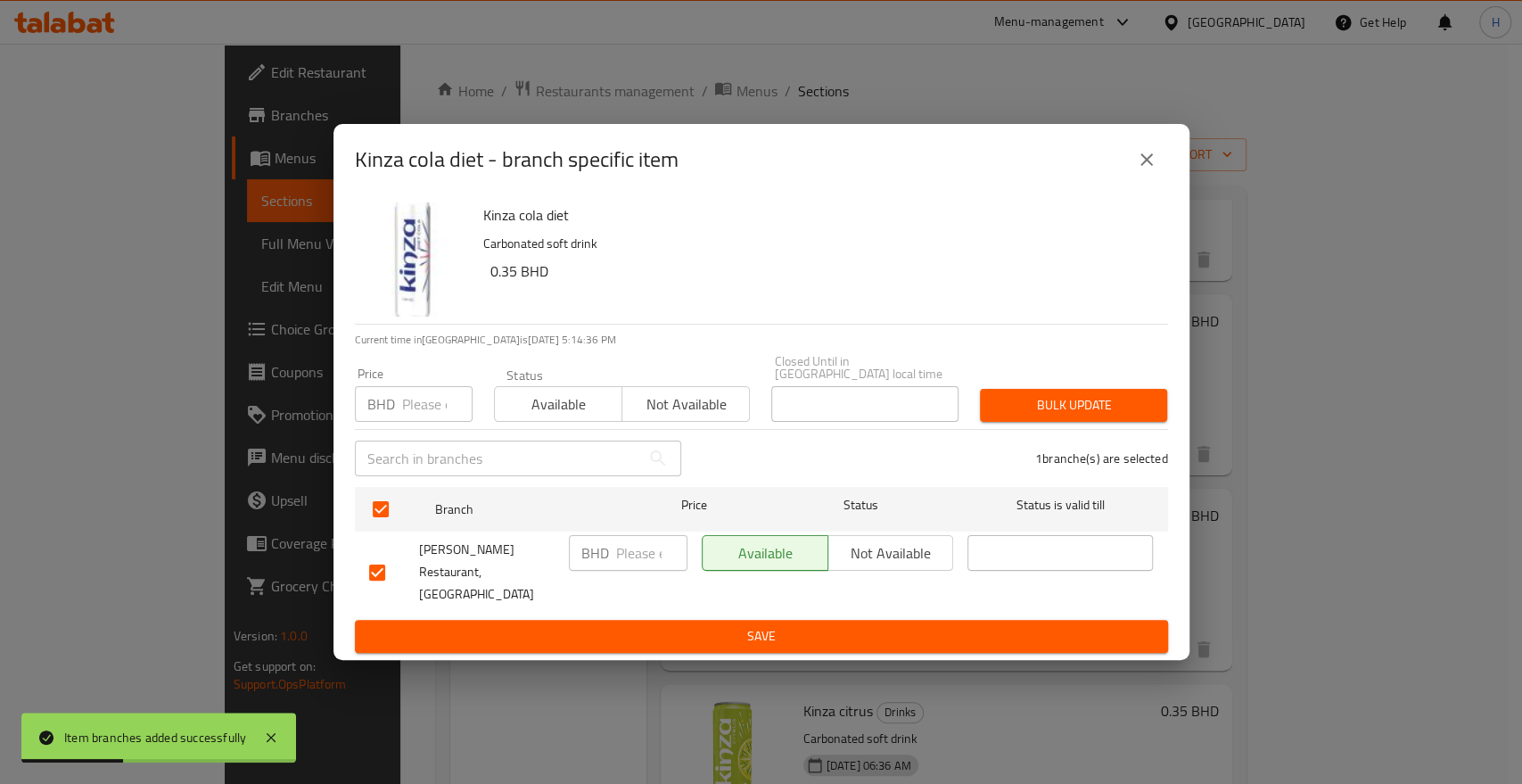
drag, startPoint x: 628, startPoint y: 569, endPoint x: 619, endPoint y: 577, distance: 12.0
click at [621, 576] on div "BHD ​" at bounding box center [628, 571] width 133 height 88
type input ".45"
click at [582, 625] on span "Save" at bounding box center [761, 636] width 784 height 22
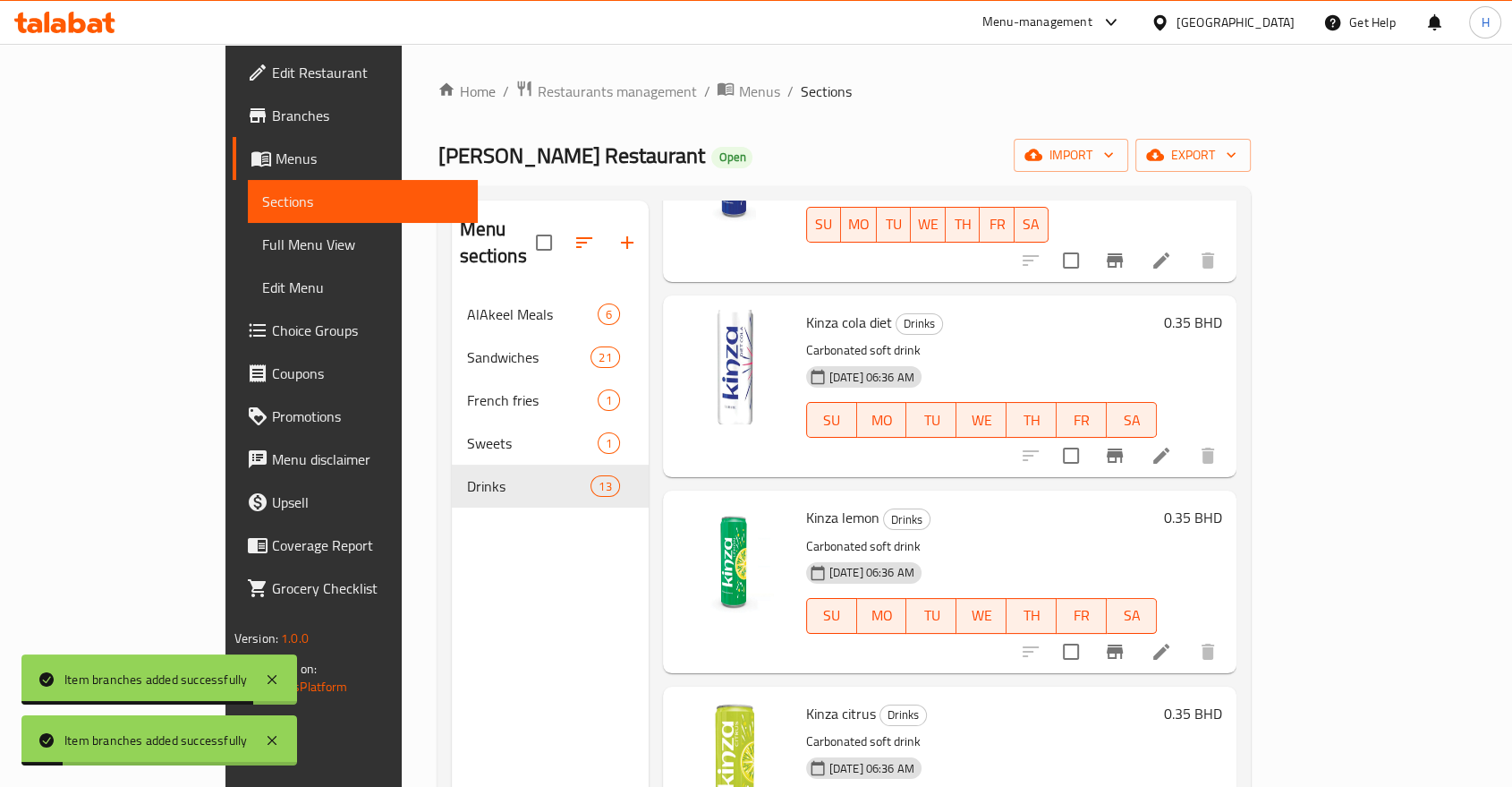
click at [1123, 644] on icon "Branch-specific-item" at bounding box center [1114, 651] width 16 height 14
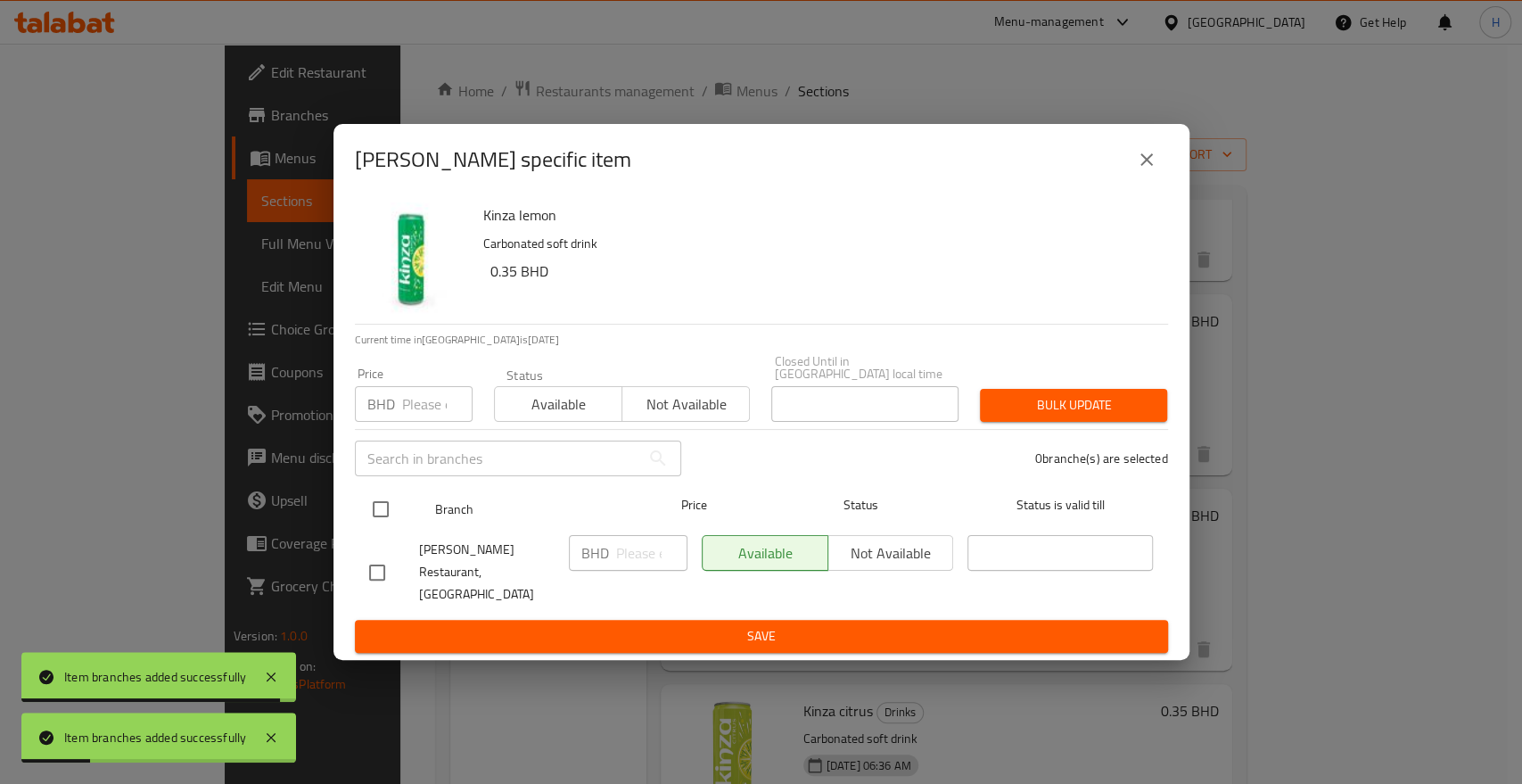
click at [390, 519] on input "checkbox" at bounding box center [380, 509] width 37 height 37
checkbox input "true"
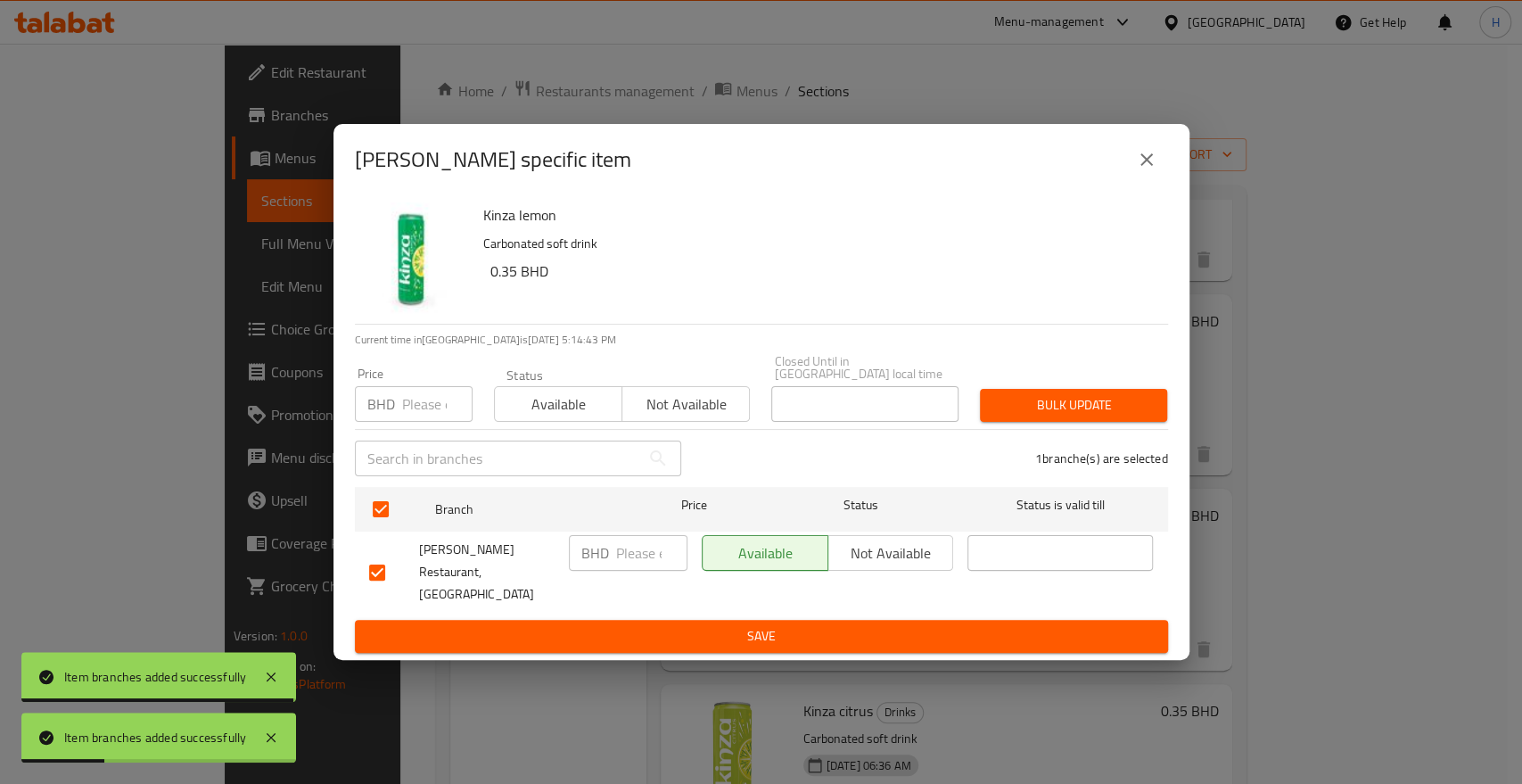
click at [634, 562] on input "number" at bounding box center [651, 552] width 72 height 35
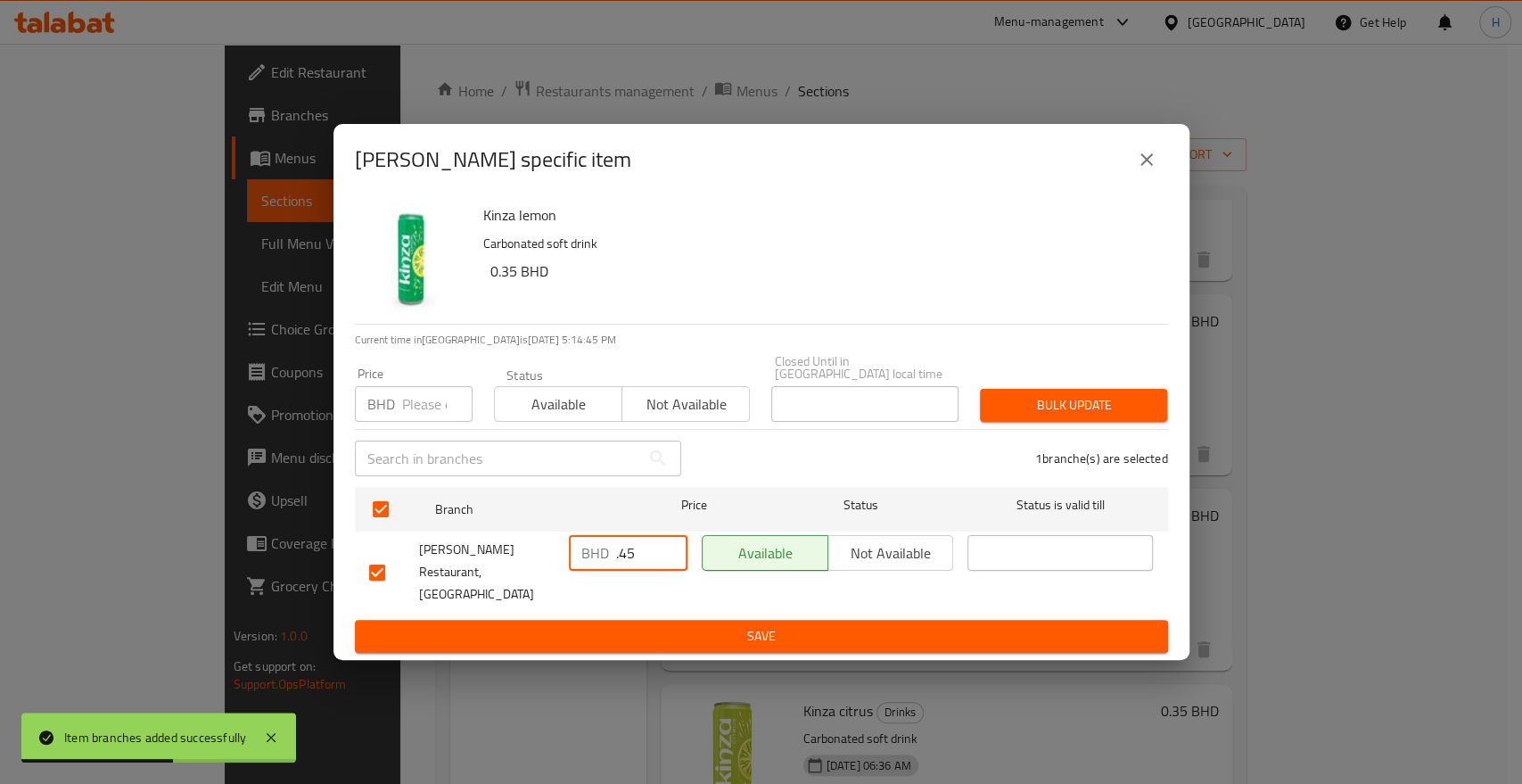
type input ".45"
click at [597, 625] on span "Save" at bounding box center [761, 636] width 784 height 22
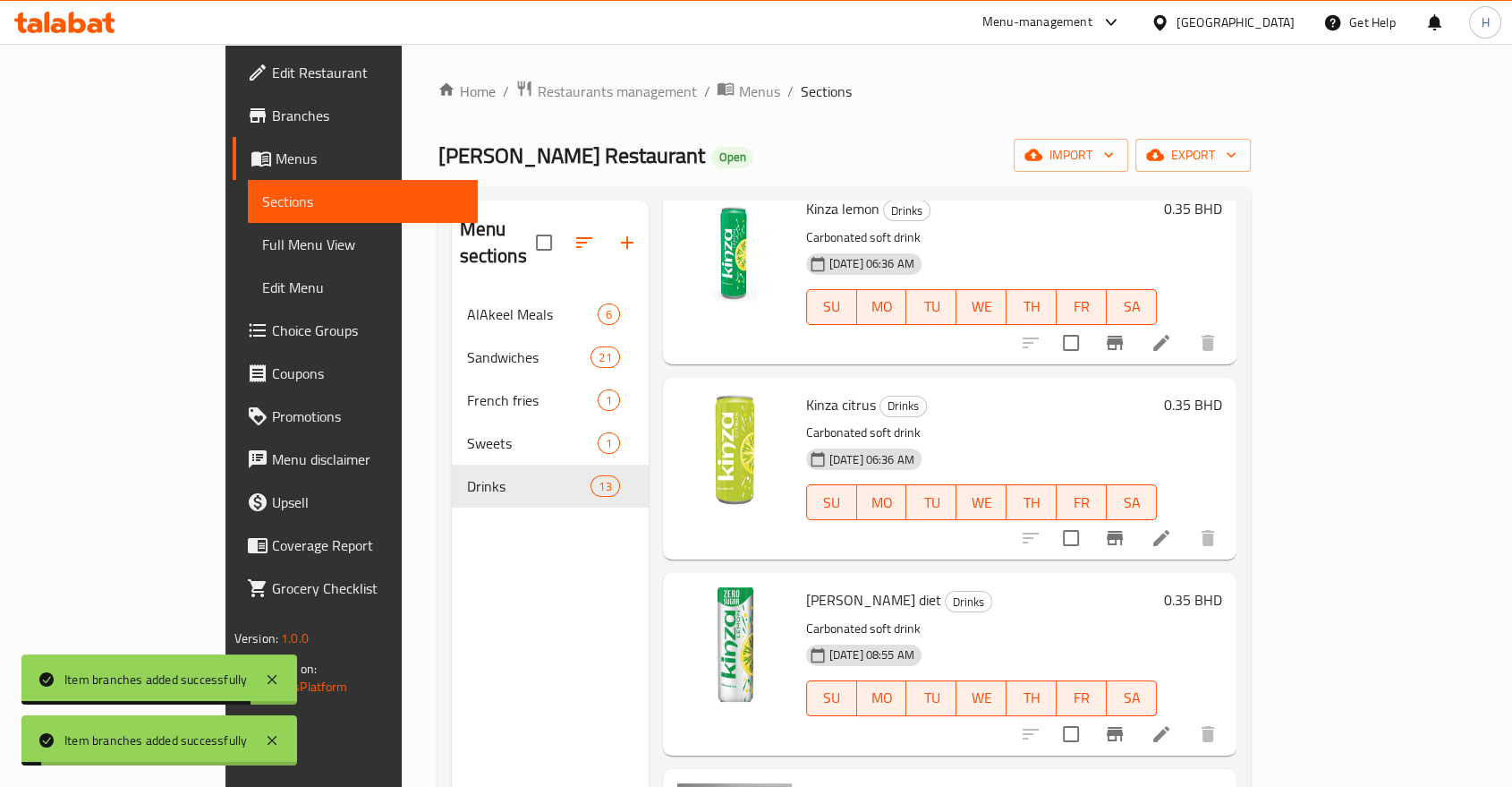
scroll to position [1193, 0]
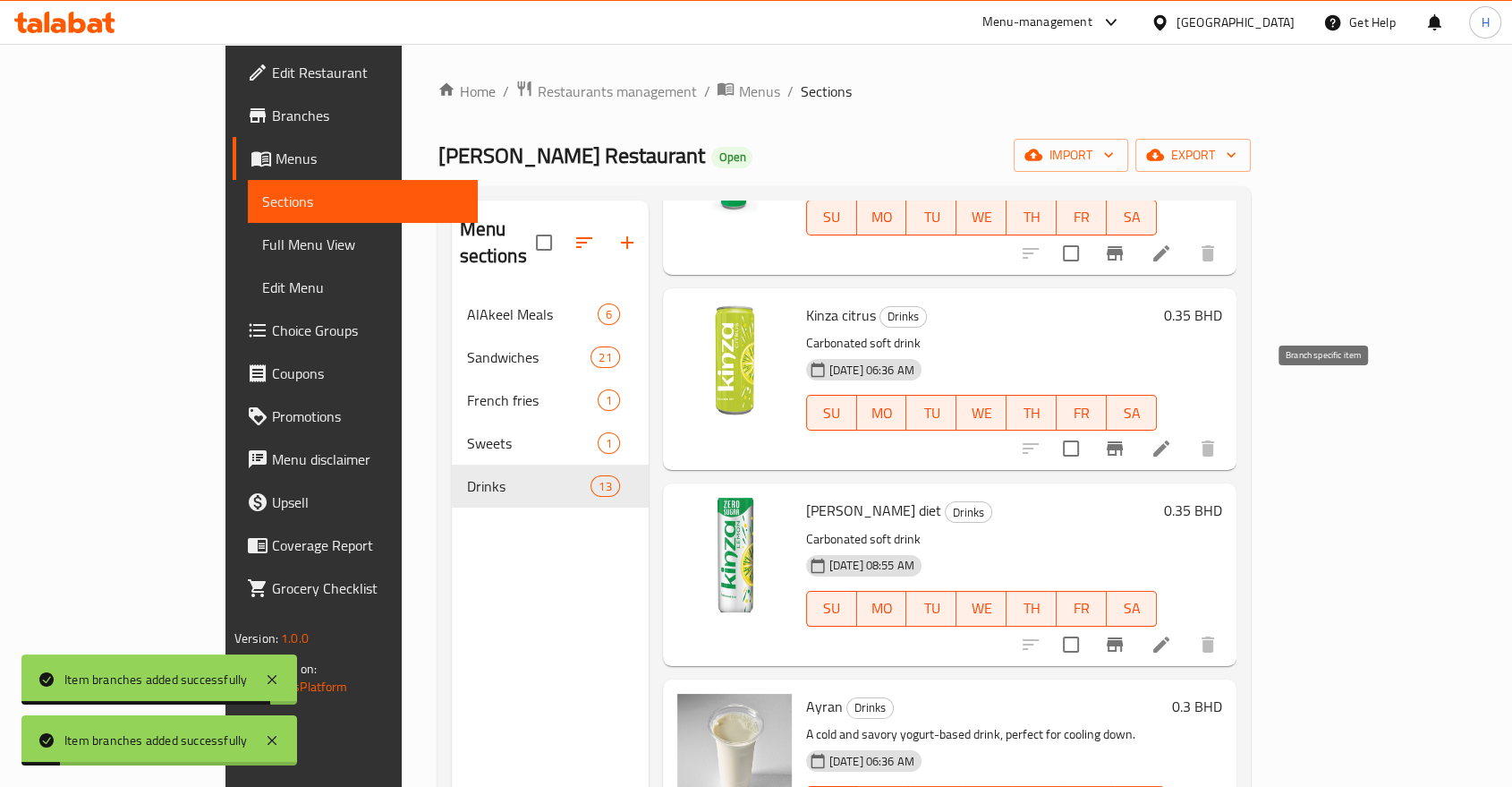
click at [1126, 438] on icon "Branch-specific-item" at bounding box center [1114, 448] width 21 height 21
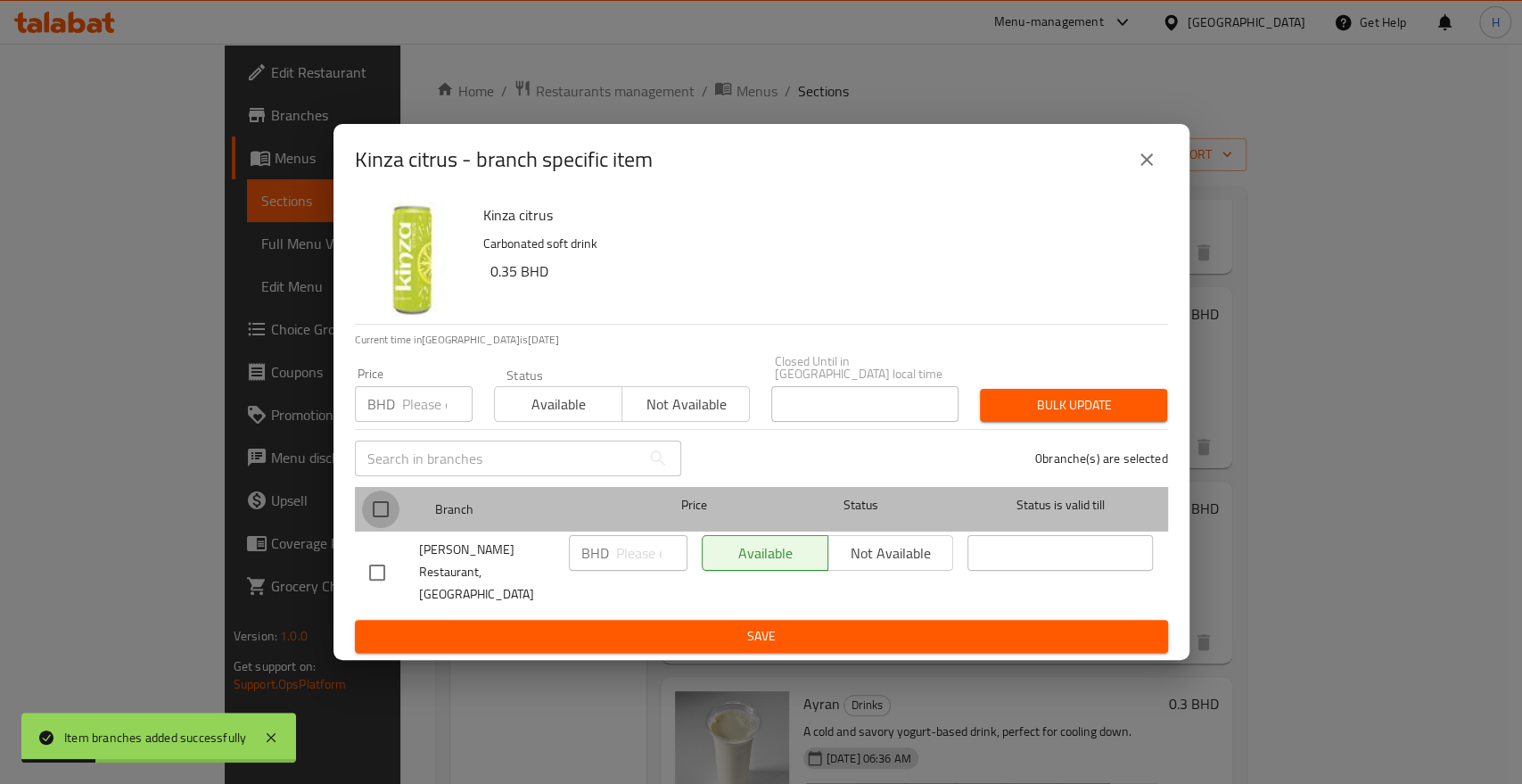
click at [384, 498] on input "checkbox" at bounding box center [380, 509] width 37 height 37
checkbox input "true"
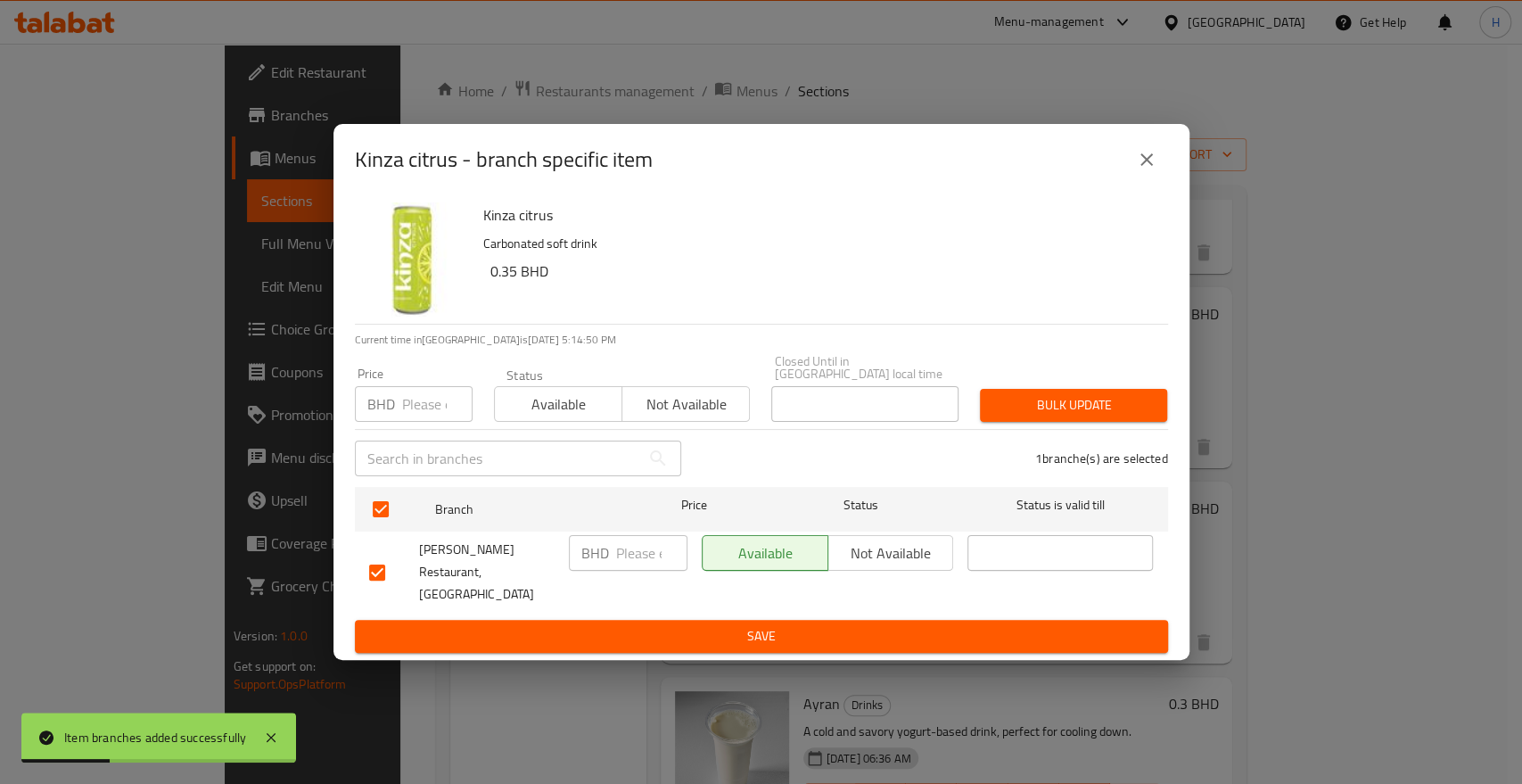
click at [634, 565] on input "number" at bounding box center [651, 552] width 72 height 35
type input ".45"
click at [626, 625] on span "Save" at bounding box center [761, 636] width 784 height 22
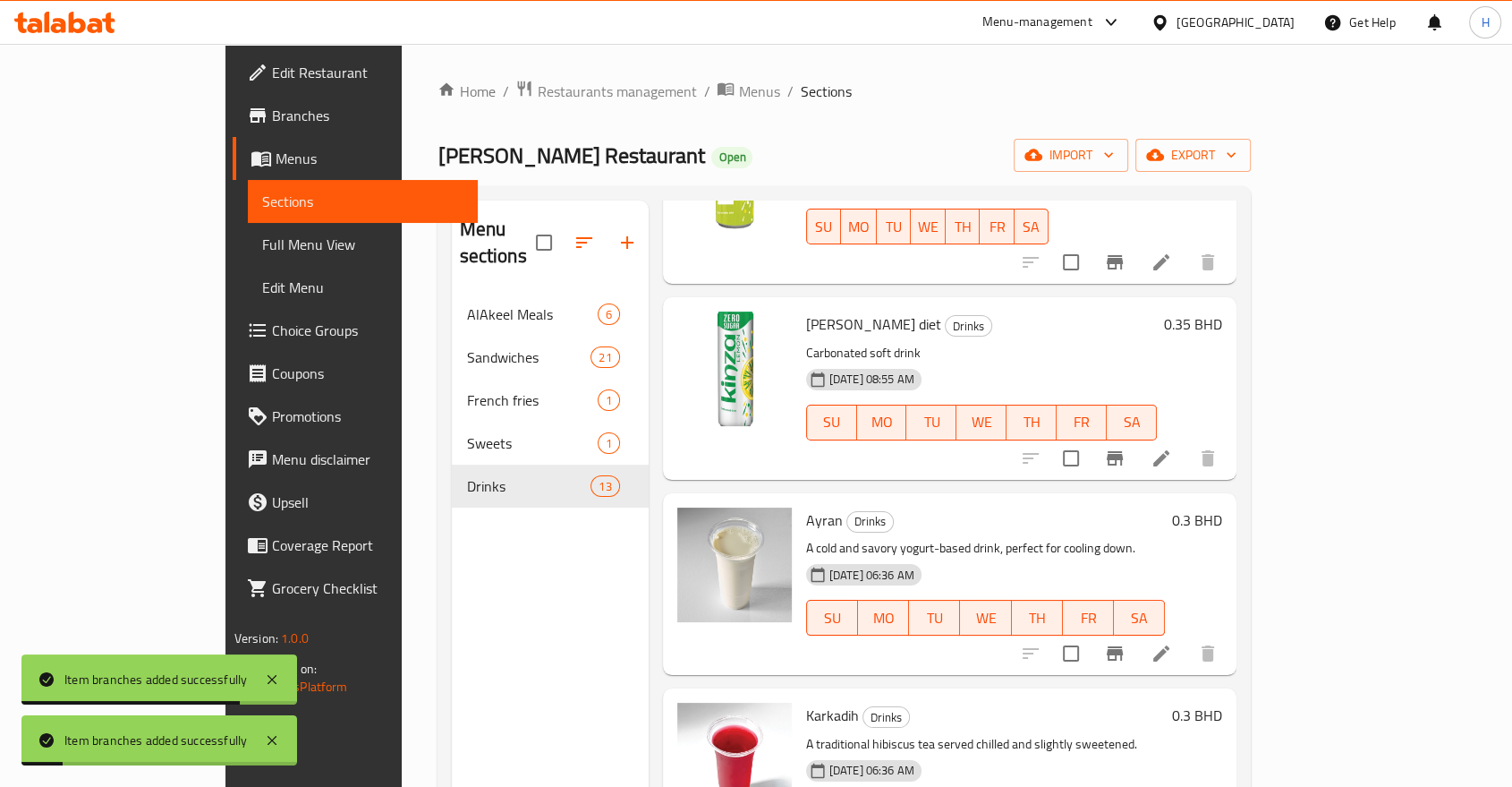
scroll to position [1391, 0]
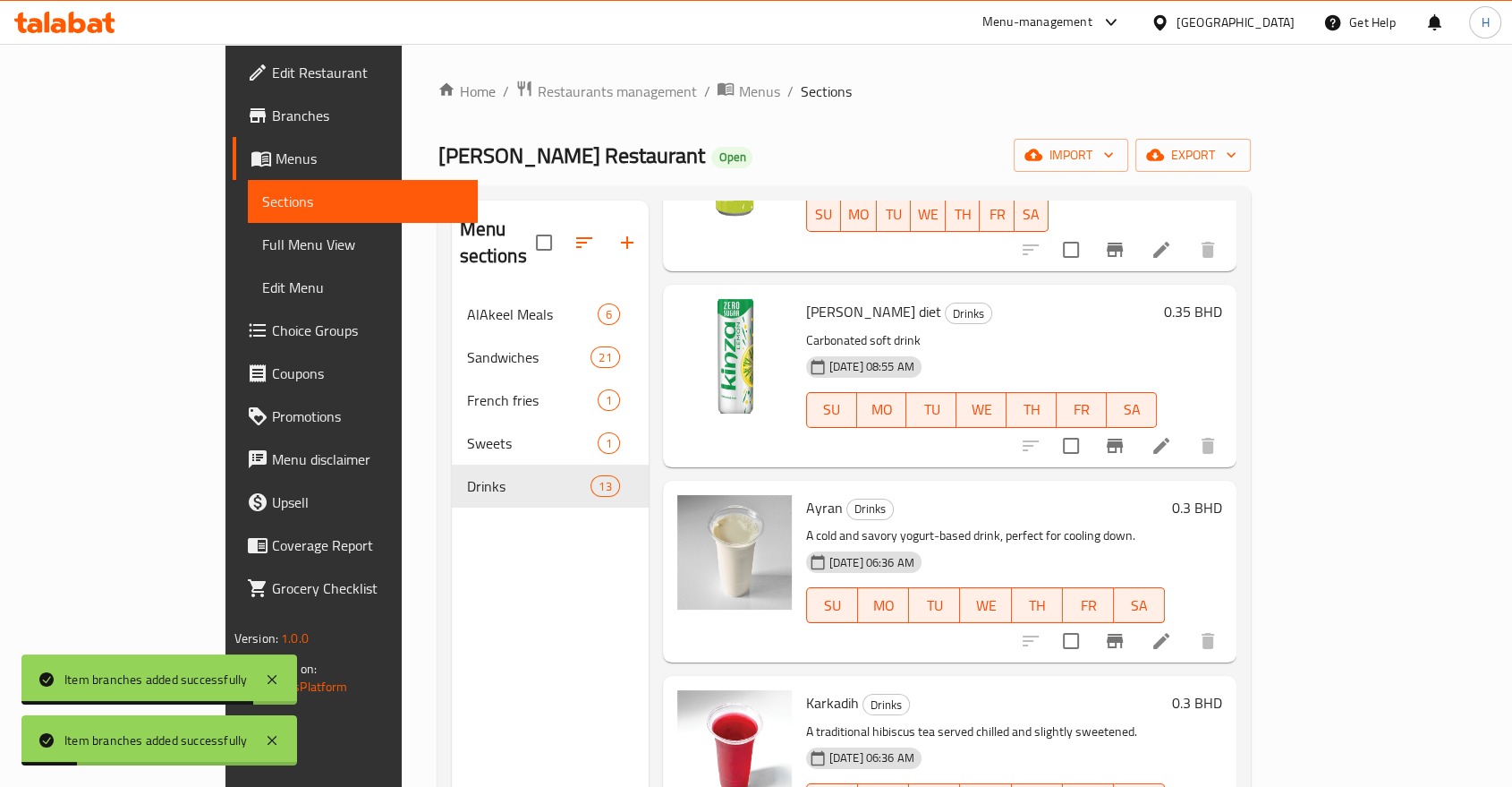
click at [1136, 424] on button "Branch-specific-item" at bounding box center [1114, 445] width 43 height 43
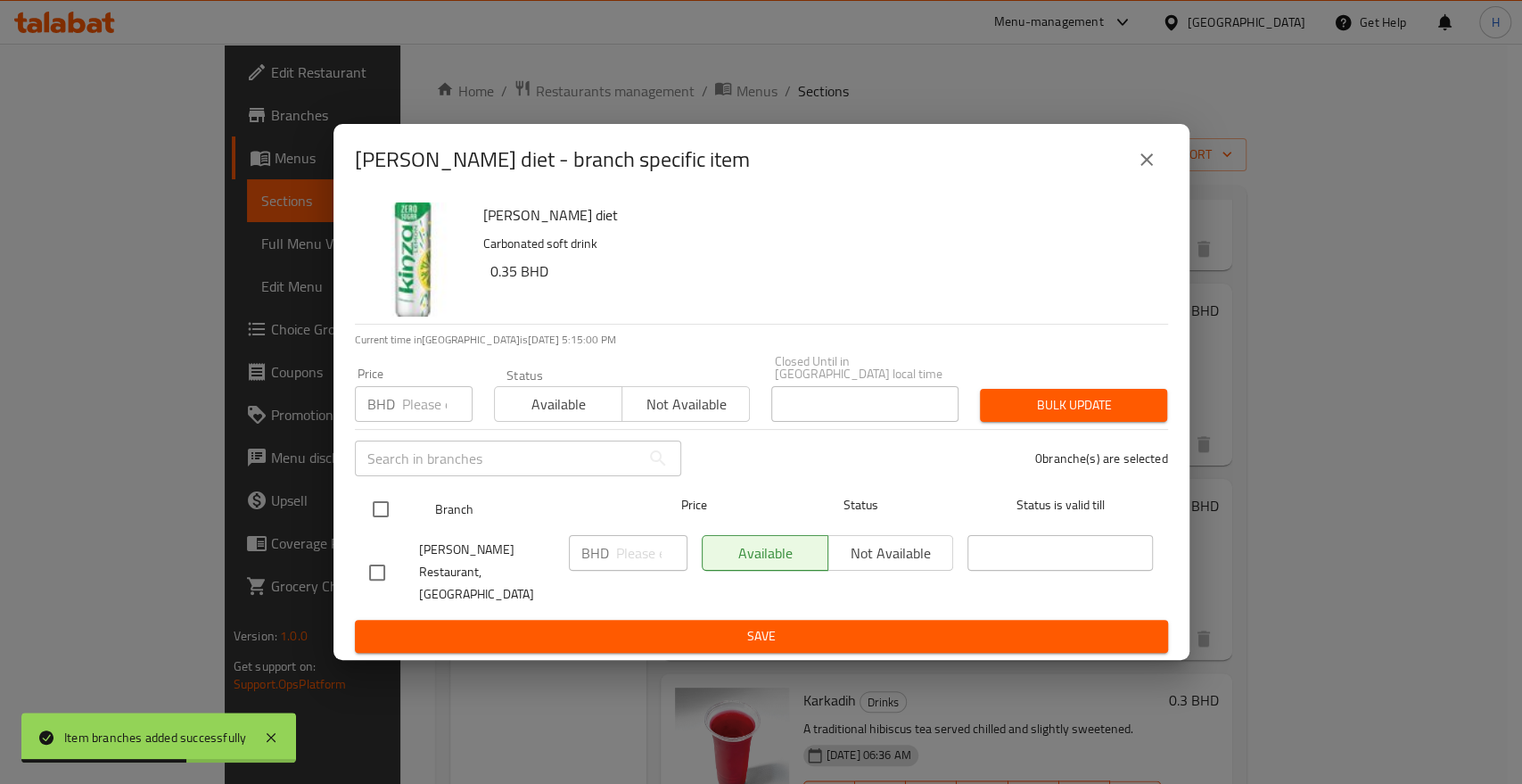
click at [375, 515] on input "checkbox" at bounding box center [380, 509] width 37 height 37
checkbox input "true"
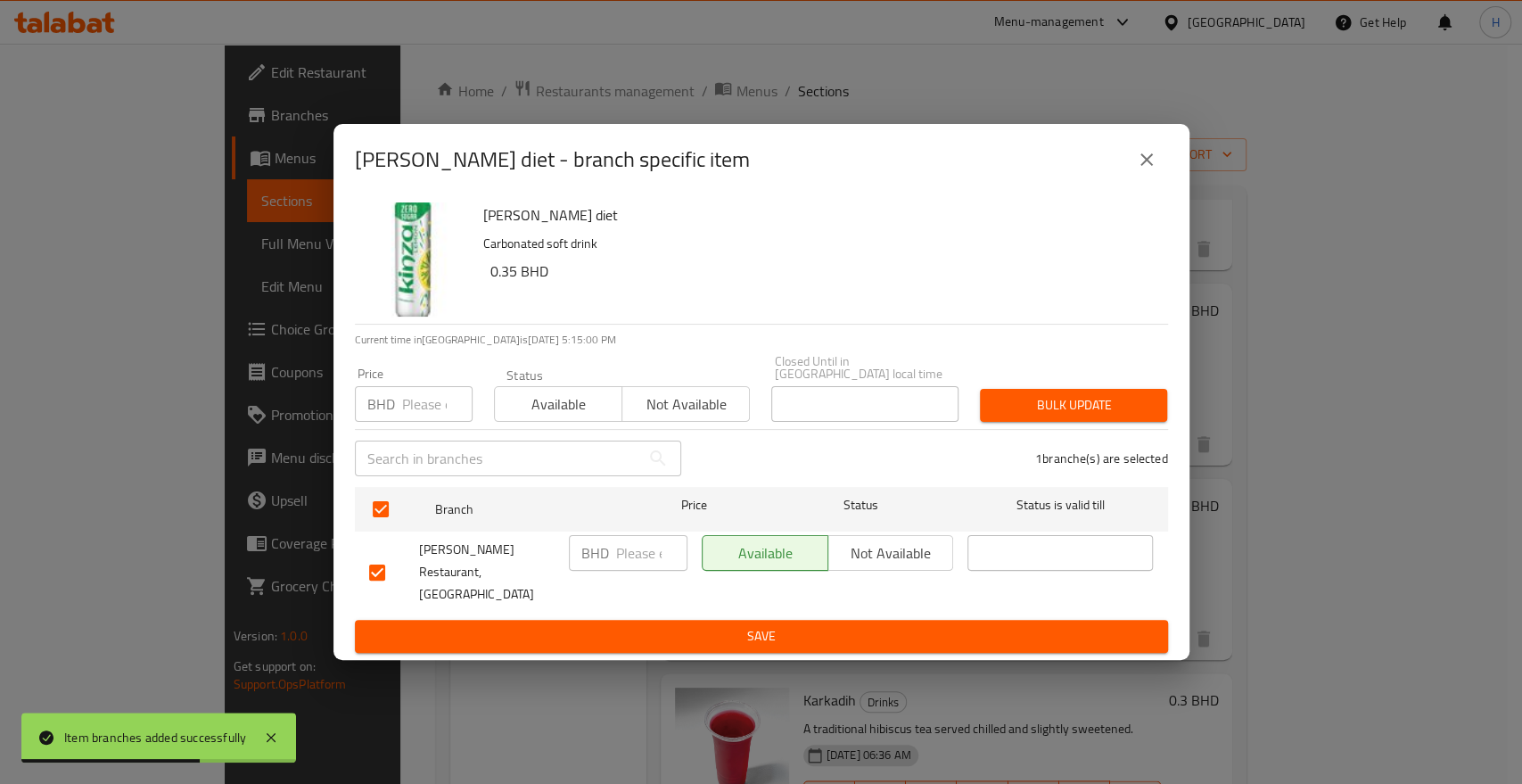
click at [629, 559] on input "number" at bounding box center [651, 552] width 72 height 35
type input ".45"
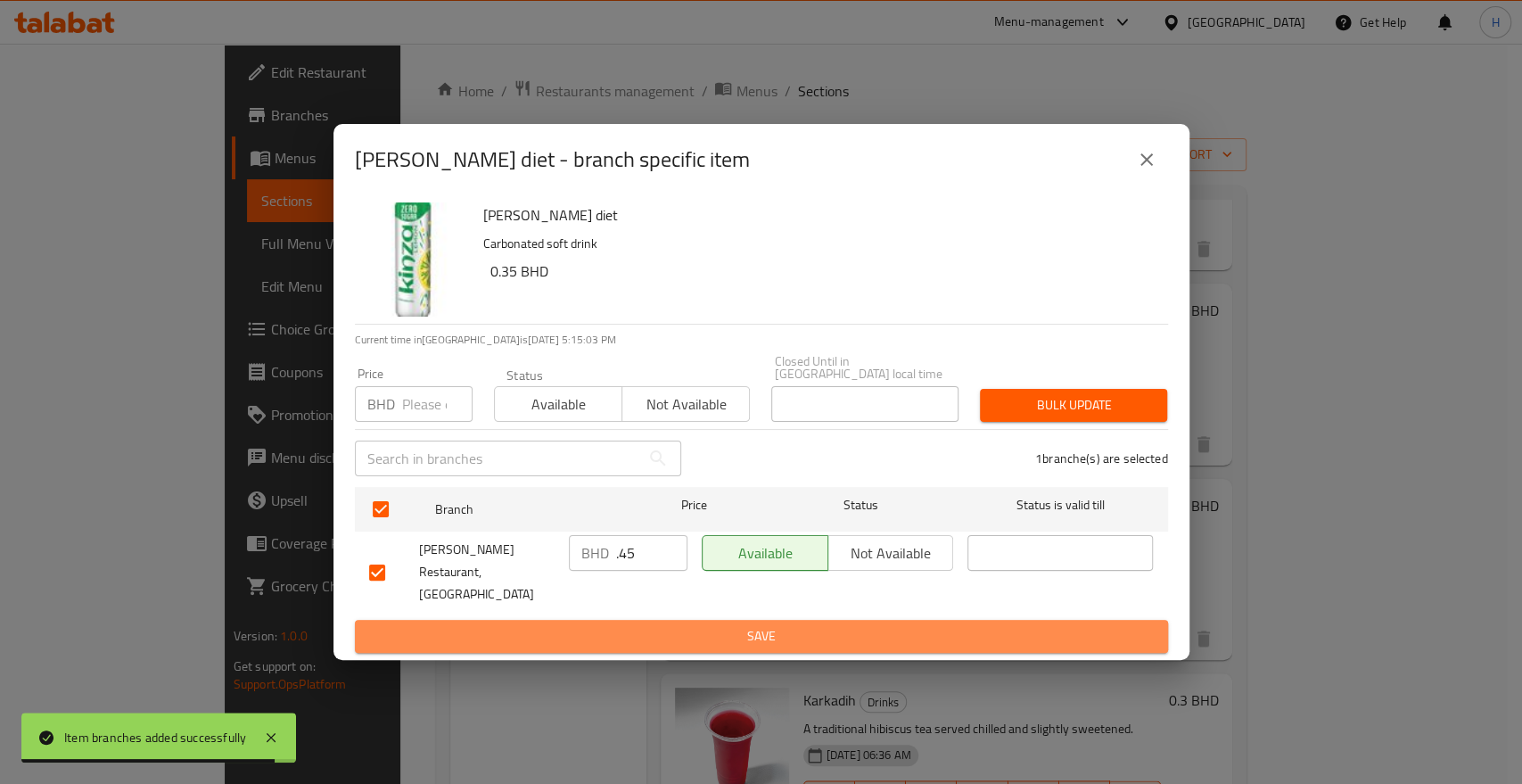
click at [548, 619] on button "Save" at bounding box center [761, 635] width 813 height 33
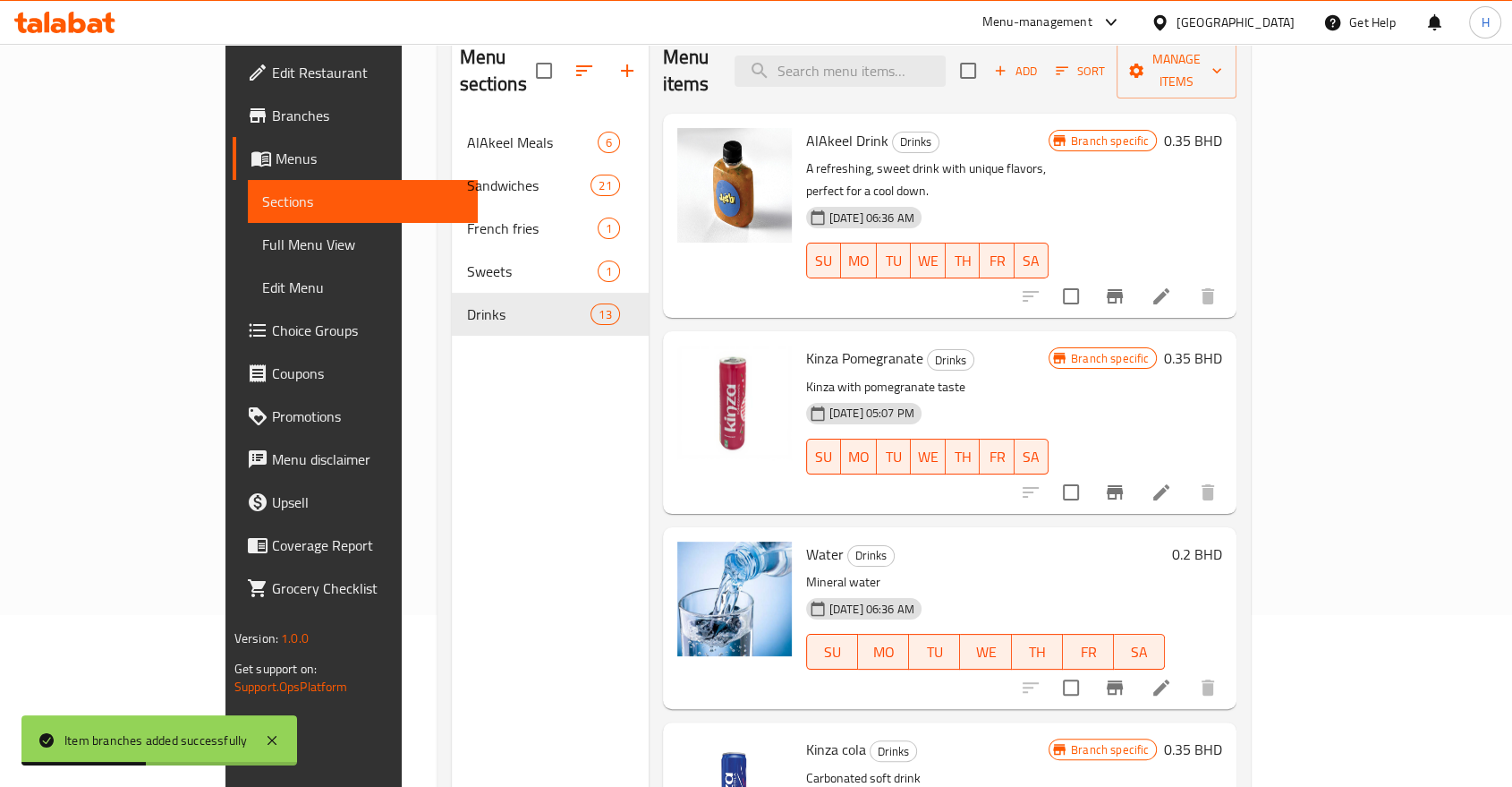
scroll to position [150, 0]
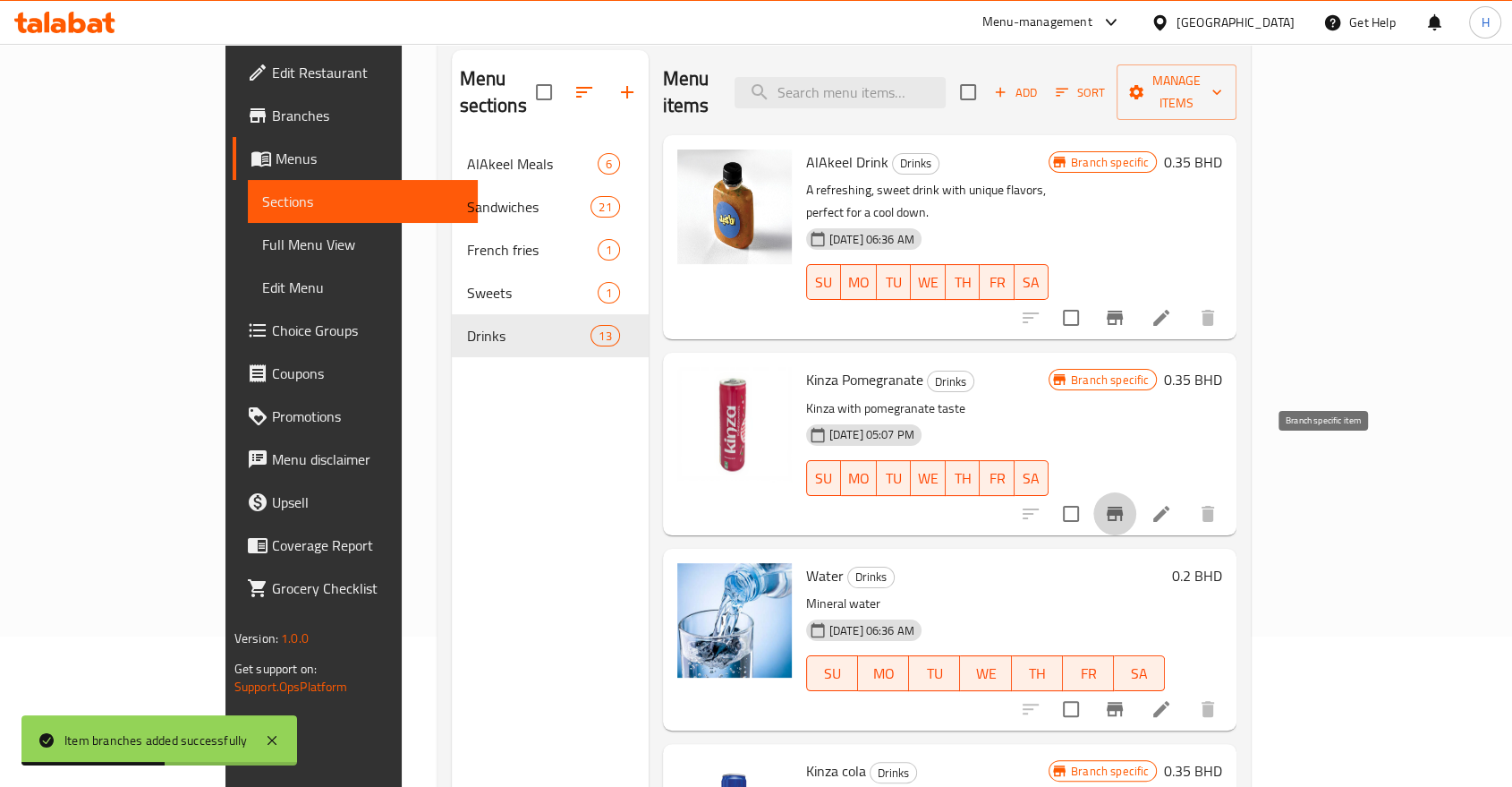
click at [1123, 507] on icon "Branch-specific-item" at bounding box center [1114, 513] width 16 height 14
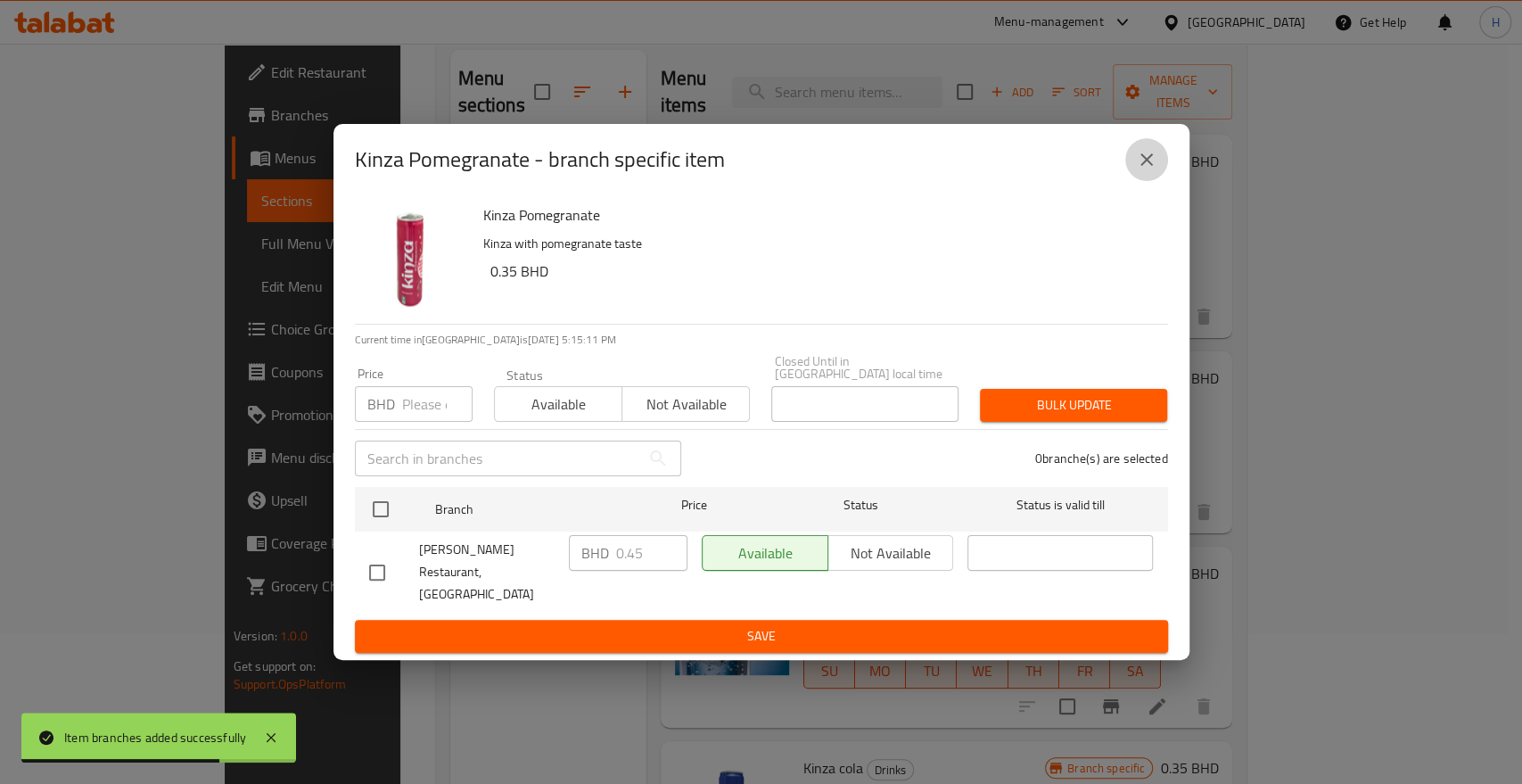
click at [1150, 170] on icon "close" at bounding box center [1146, 159] width 21 height 21
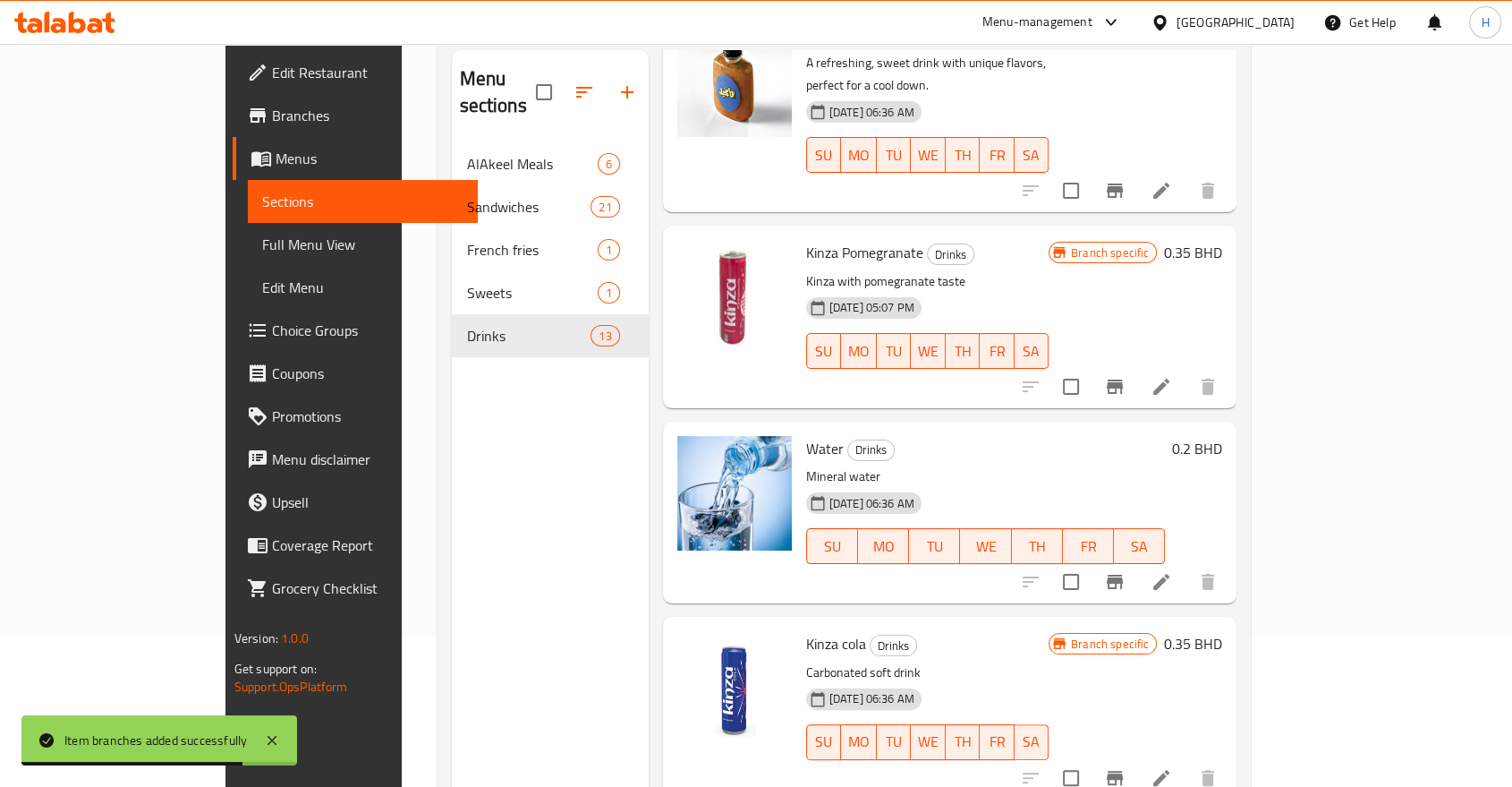
scroll to position [298, 0]
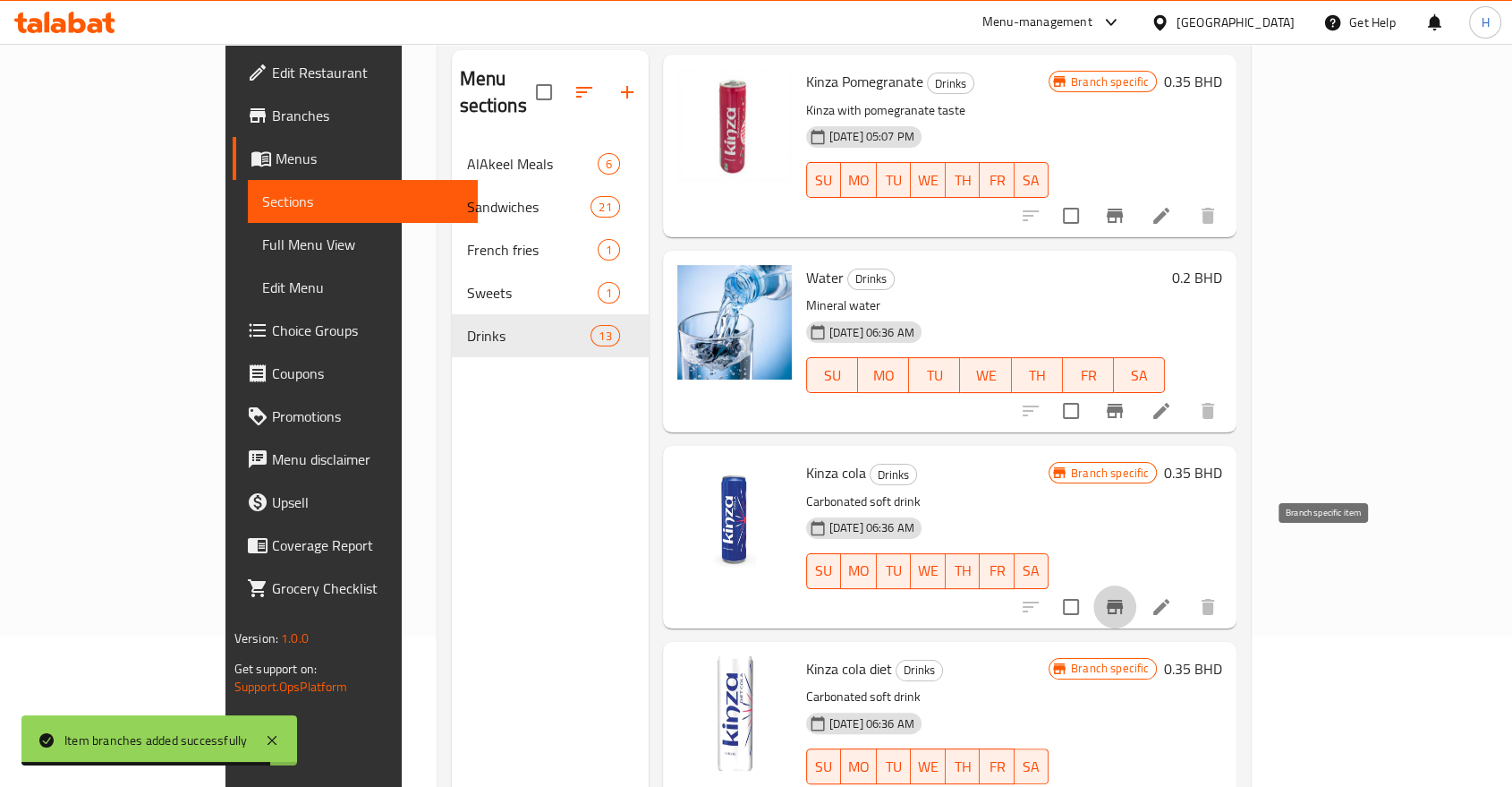
click at [1126, 596] on icon "Branch-specific-item" at bounding box center [1114, 606] width 21 height 21
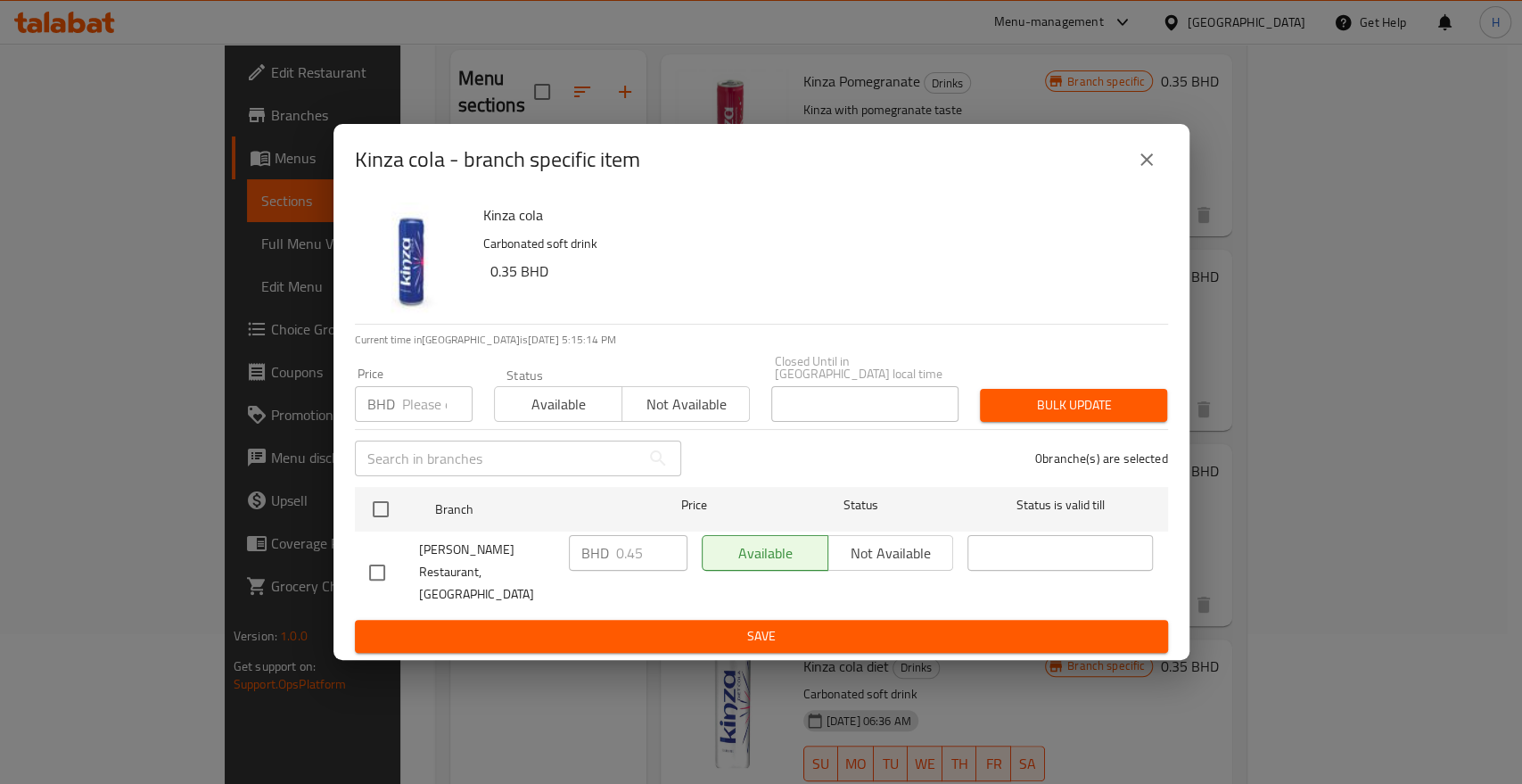
click at [1155, 170] on icon "close" at bounding box center [1146, 159] width 21 height 21
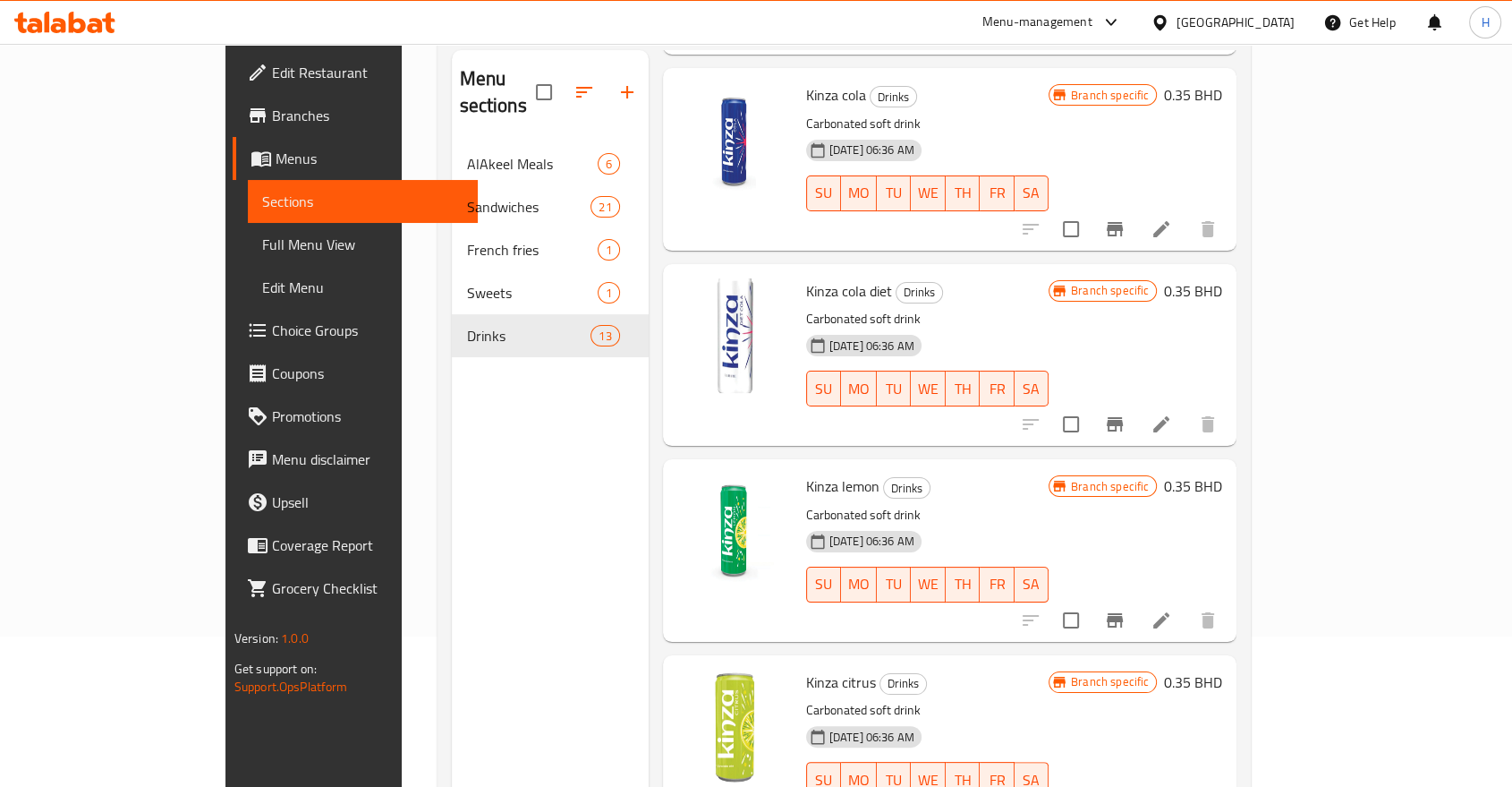
scroll to position [794, 0]
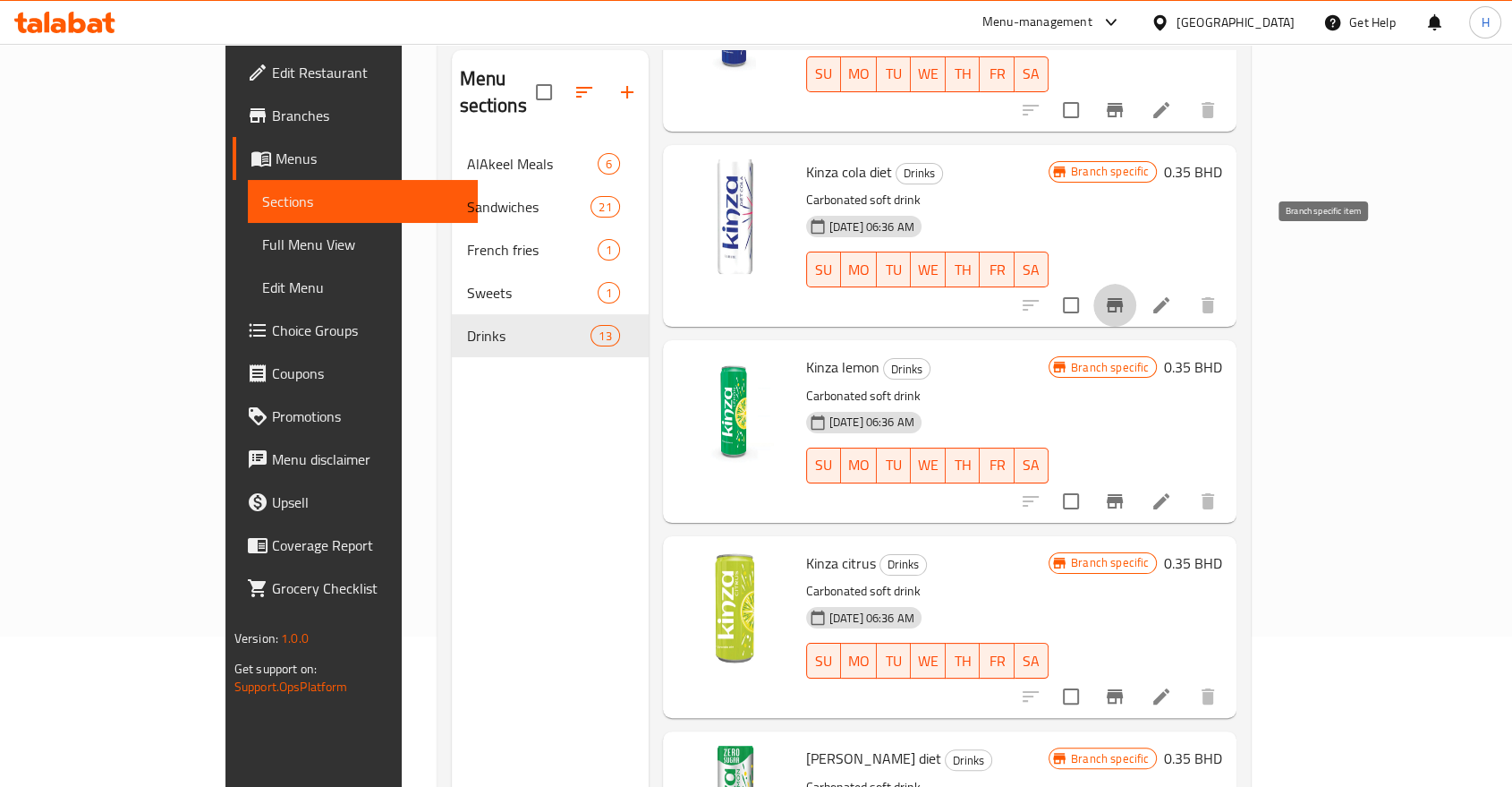
click at [1136, 284] on button "Branch-specific-item" at bounding box center [1114, 305] width 43 height 43
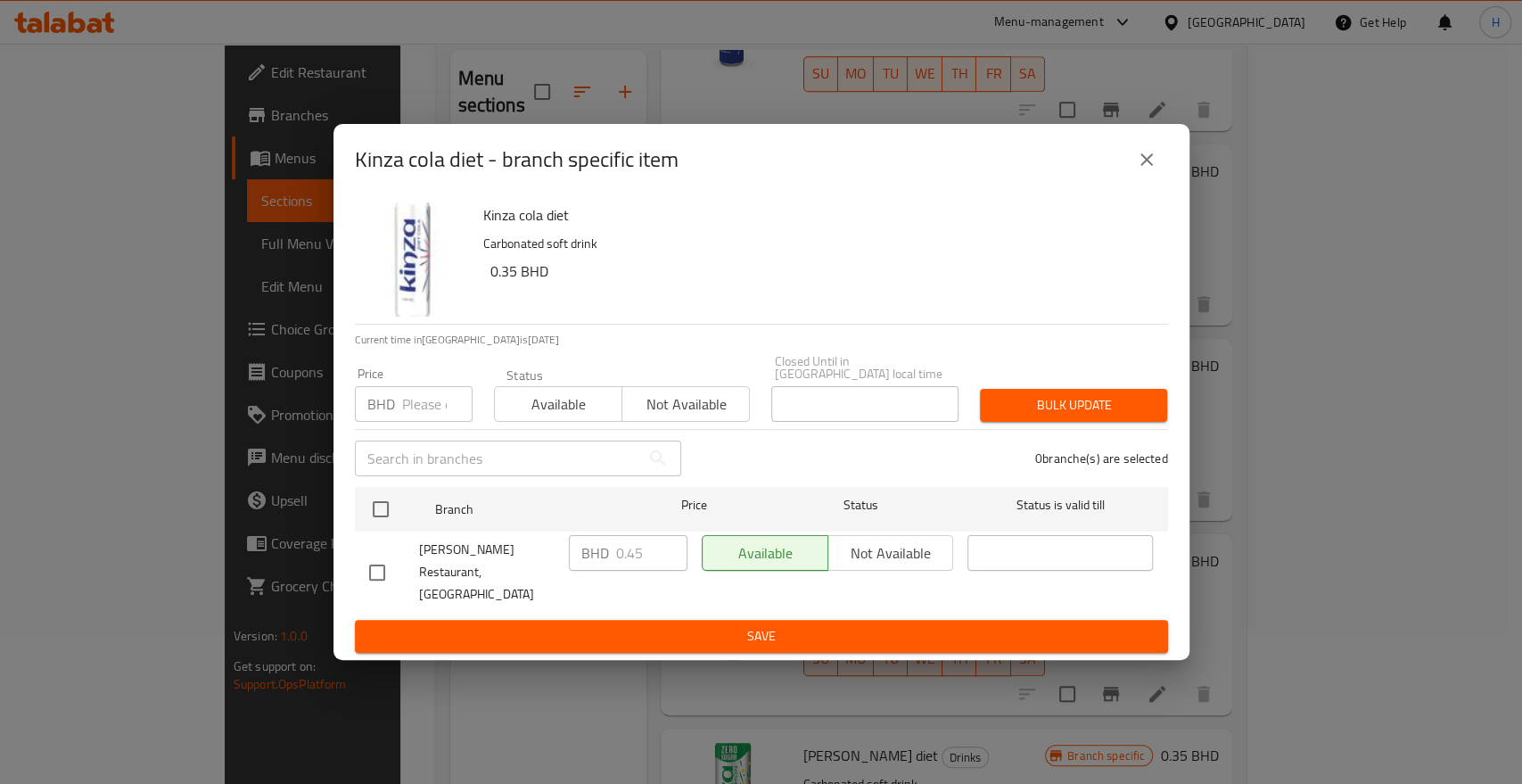
click at [1160, 181] on button "close" at bounding box center [1147, 160] width 43 height 43
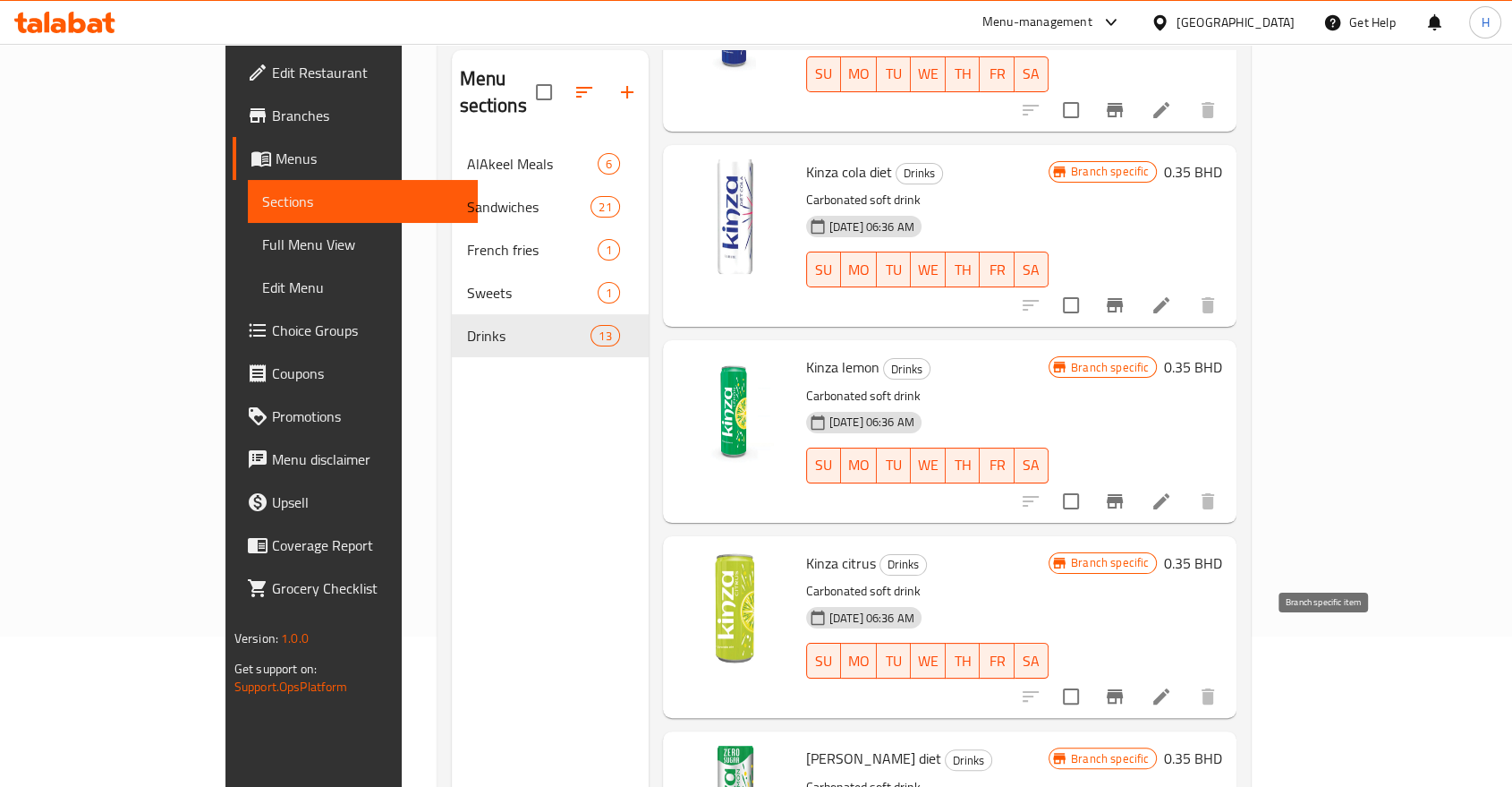
click at [1123, 689] on icon "Branch-specific-item" at bounding box center [1114, 696] width 16 height 14
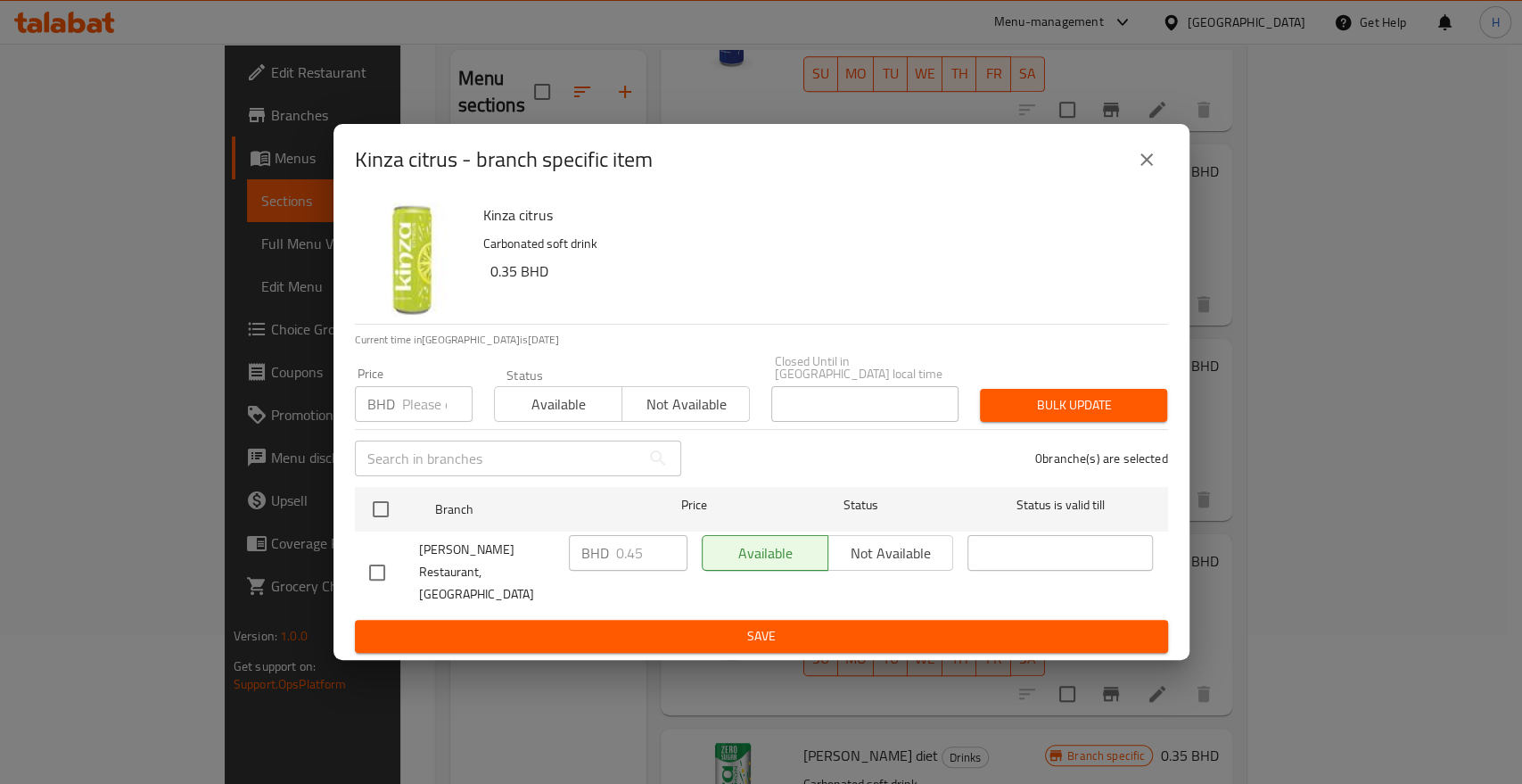
drag, startPoint x: 1142, startPoint y: 180, endPoint x: 916, endPoint y: 293, distance: 252.7
click at [1142, 166] on icon "close" at bounding box center [1146, 159] width 12 height 12
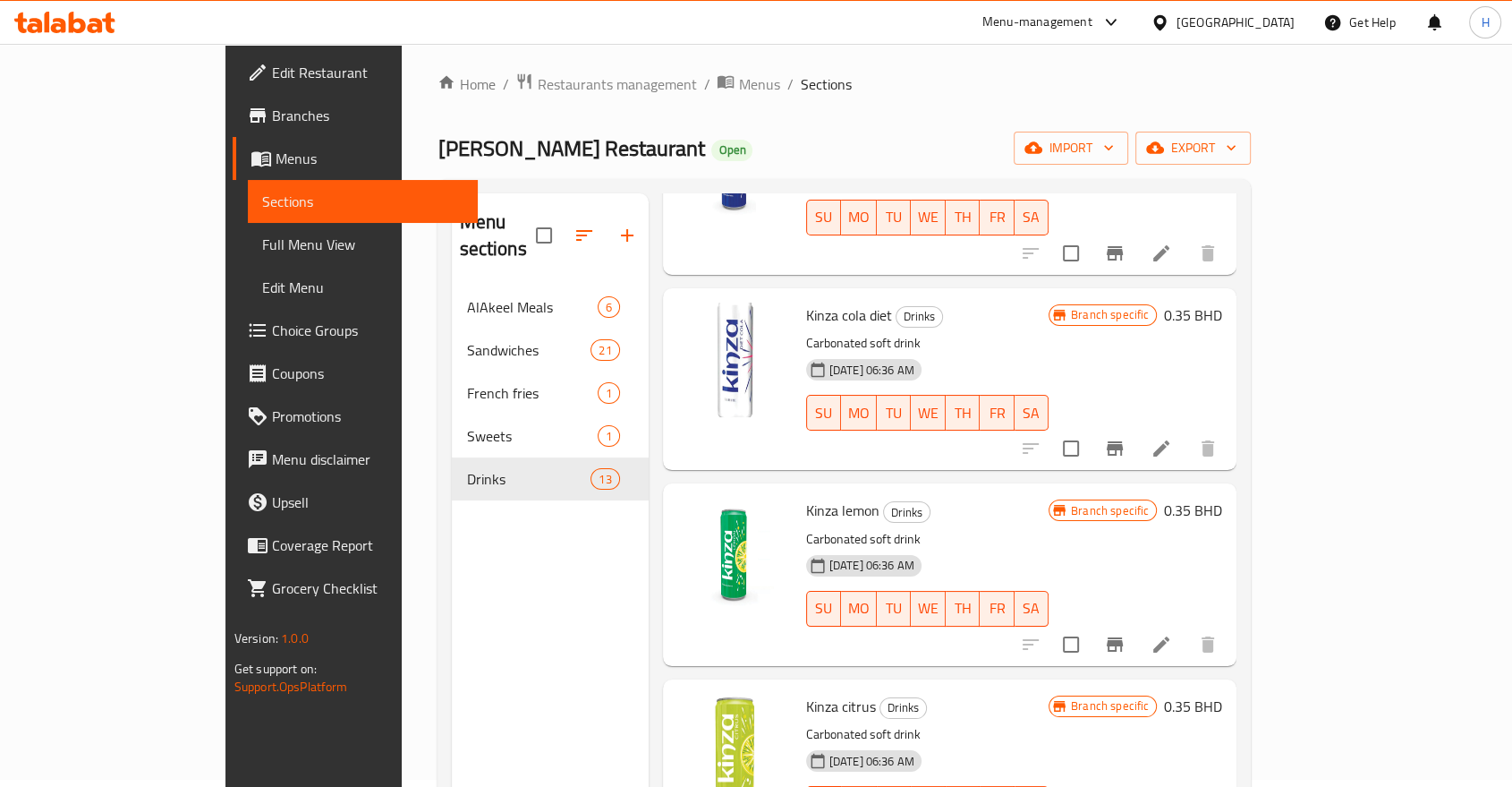
scroll to position [0, 0]
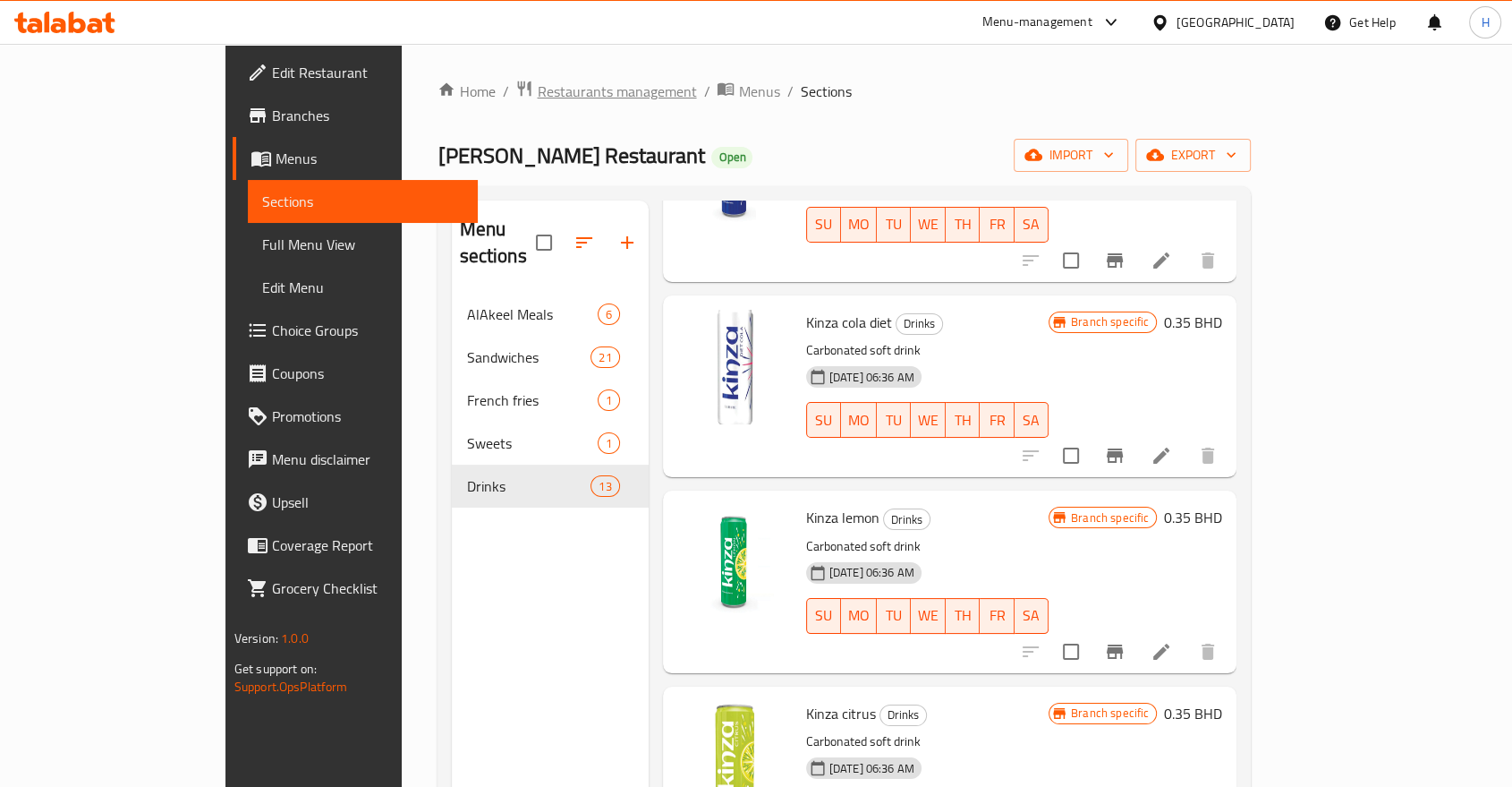
click at [537, 94] on span "Restaurants management" at bounding box center [616, 91] width 160 height 21
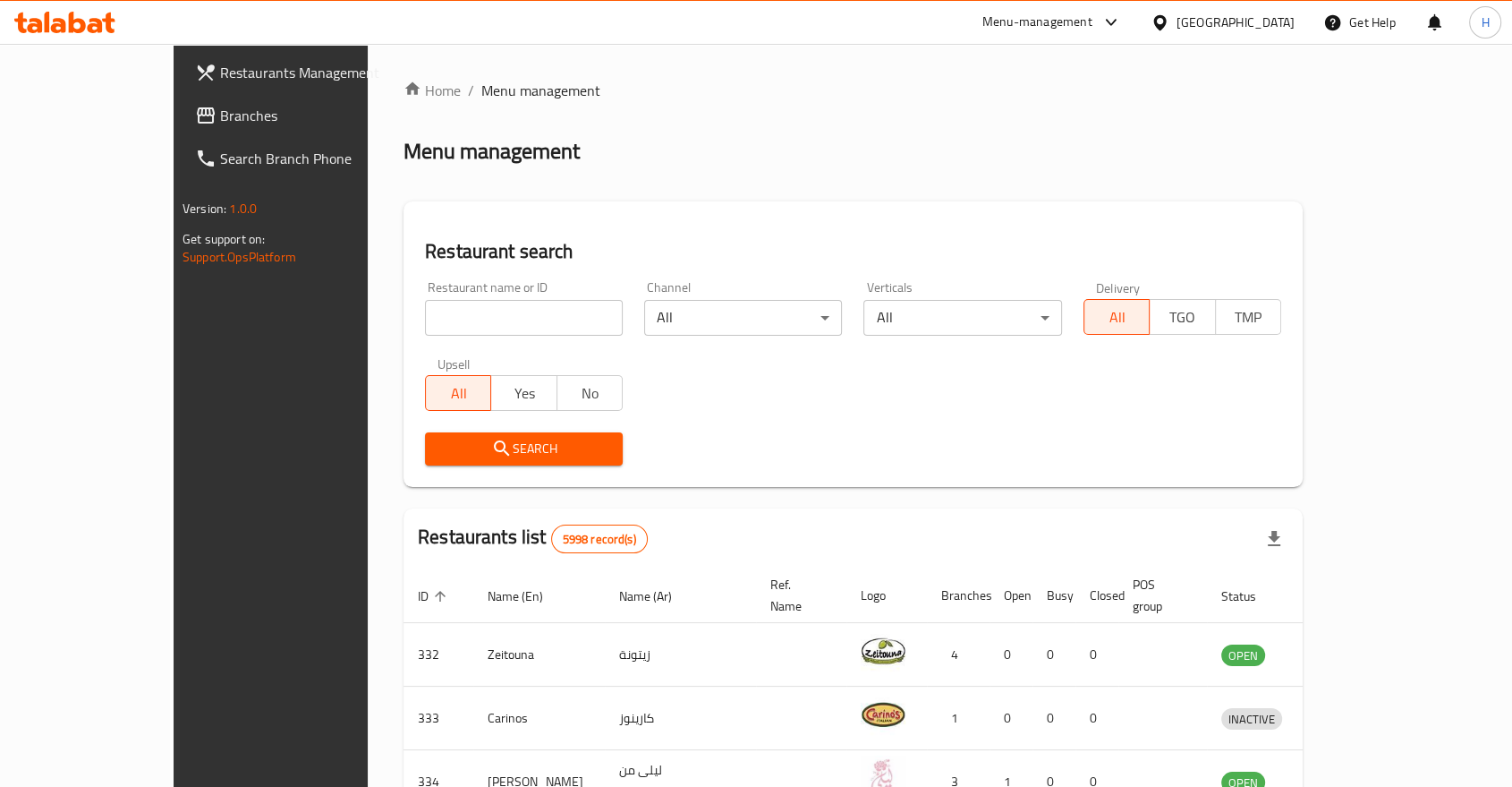
click at [504, 320] on input "search" at bounding box center [524, 317] width 198 height 35
type input "msh"
click button "Search" at bounding box center [524, 448] width 198 height 33
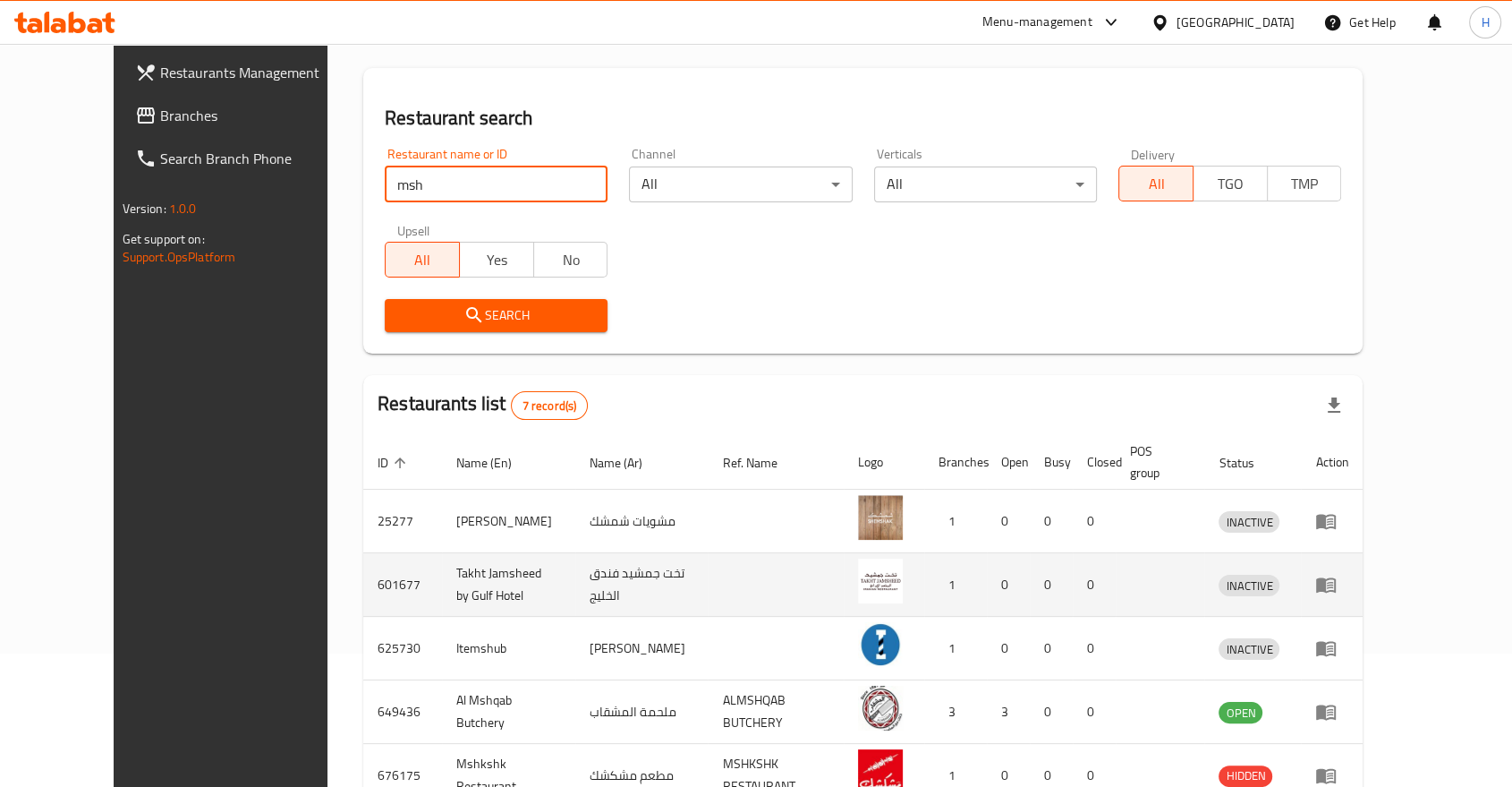
scroll to position [298, 0]
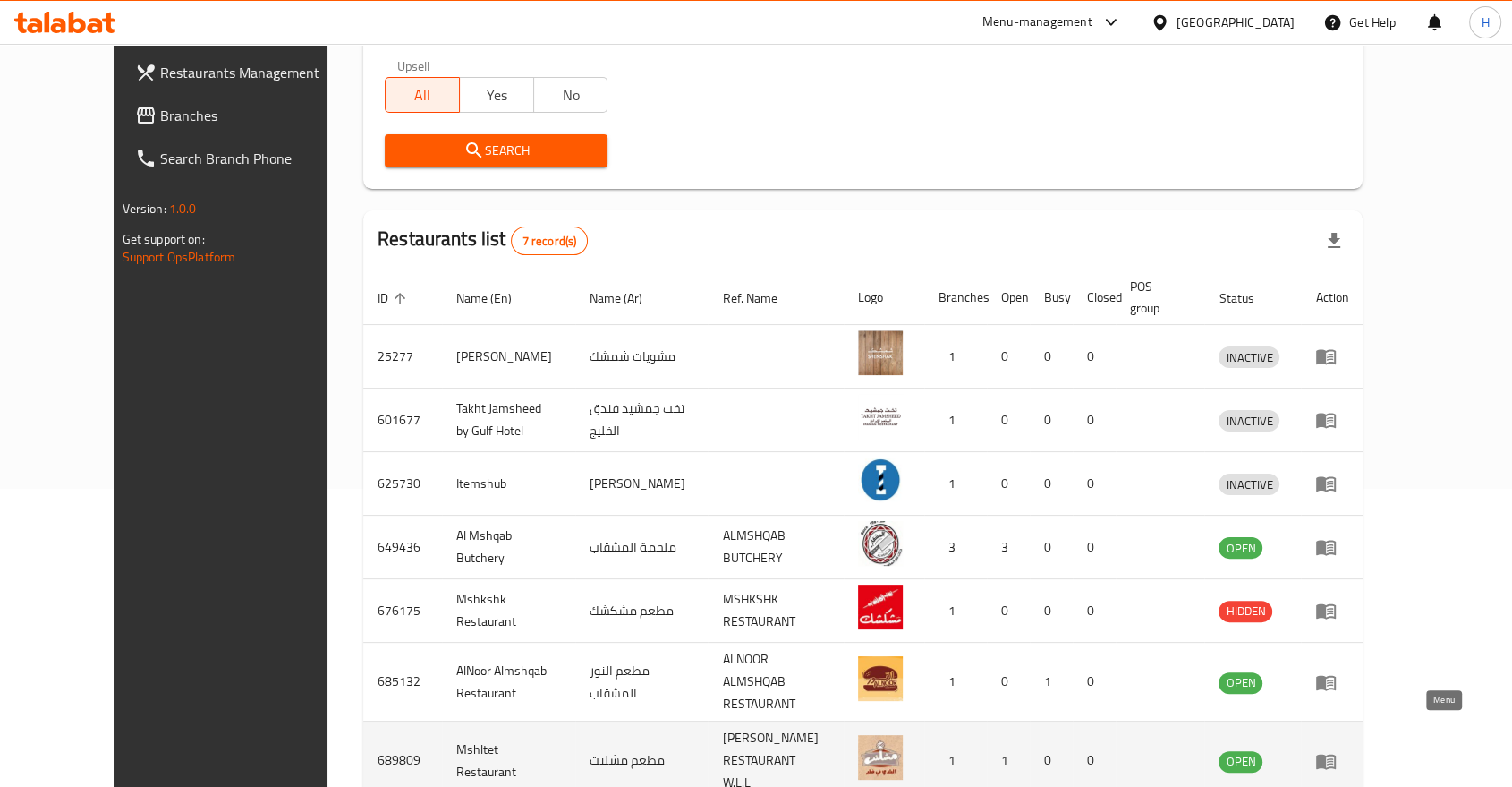
click at [1336, 753] on icon "enhanced table" at bounding box center [1325, 761] width 20 height 15
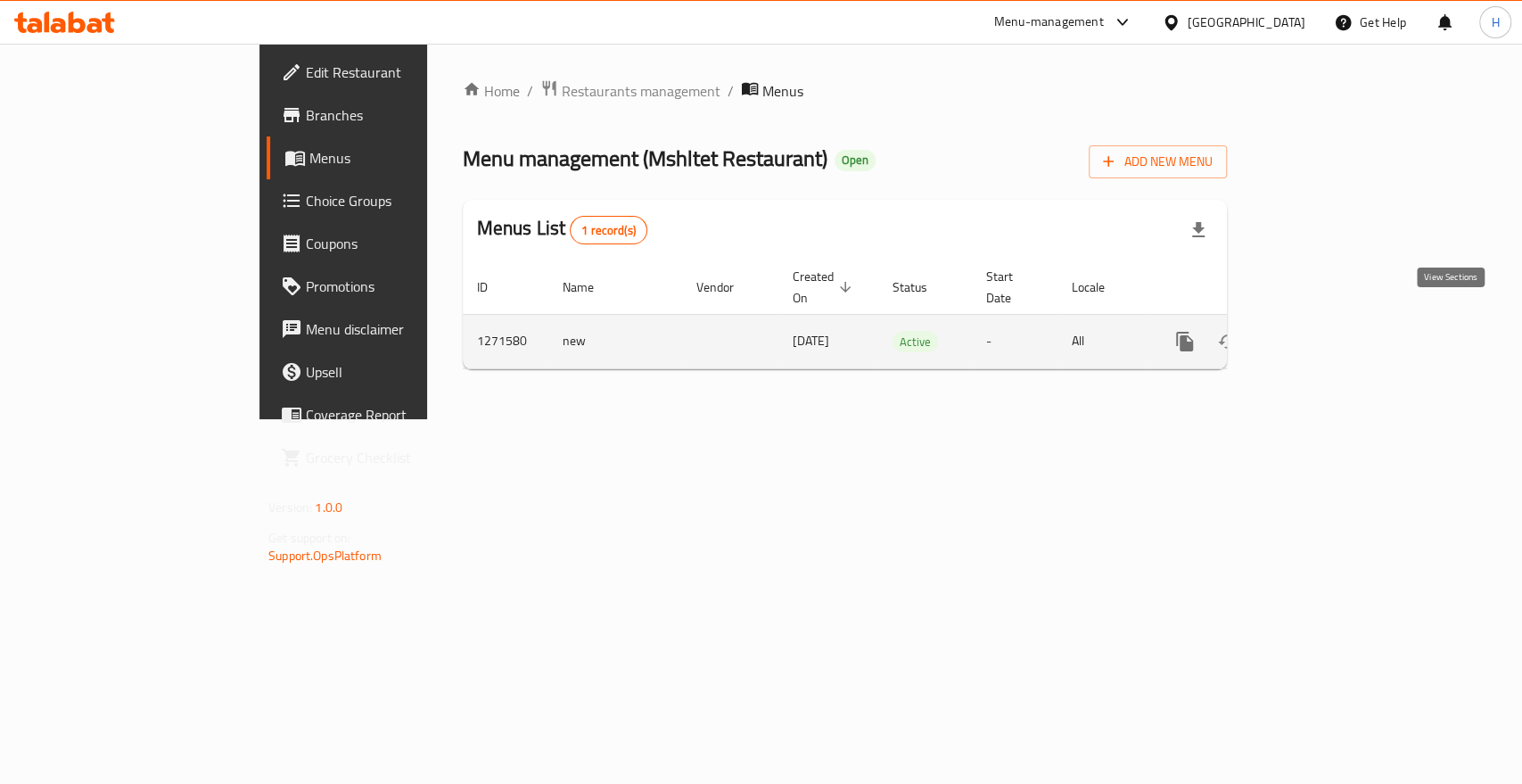
click at [1324, 331] on icon "enhanced table" at bounding box center [1313, 341] width 21 height 21
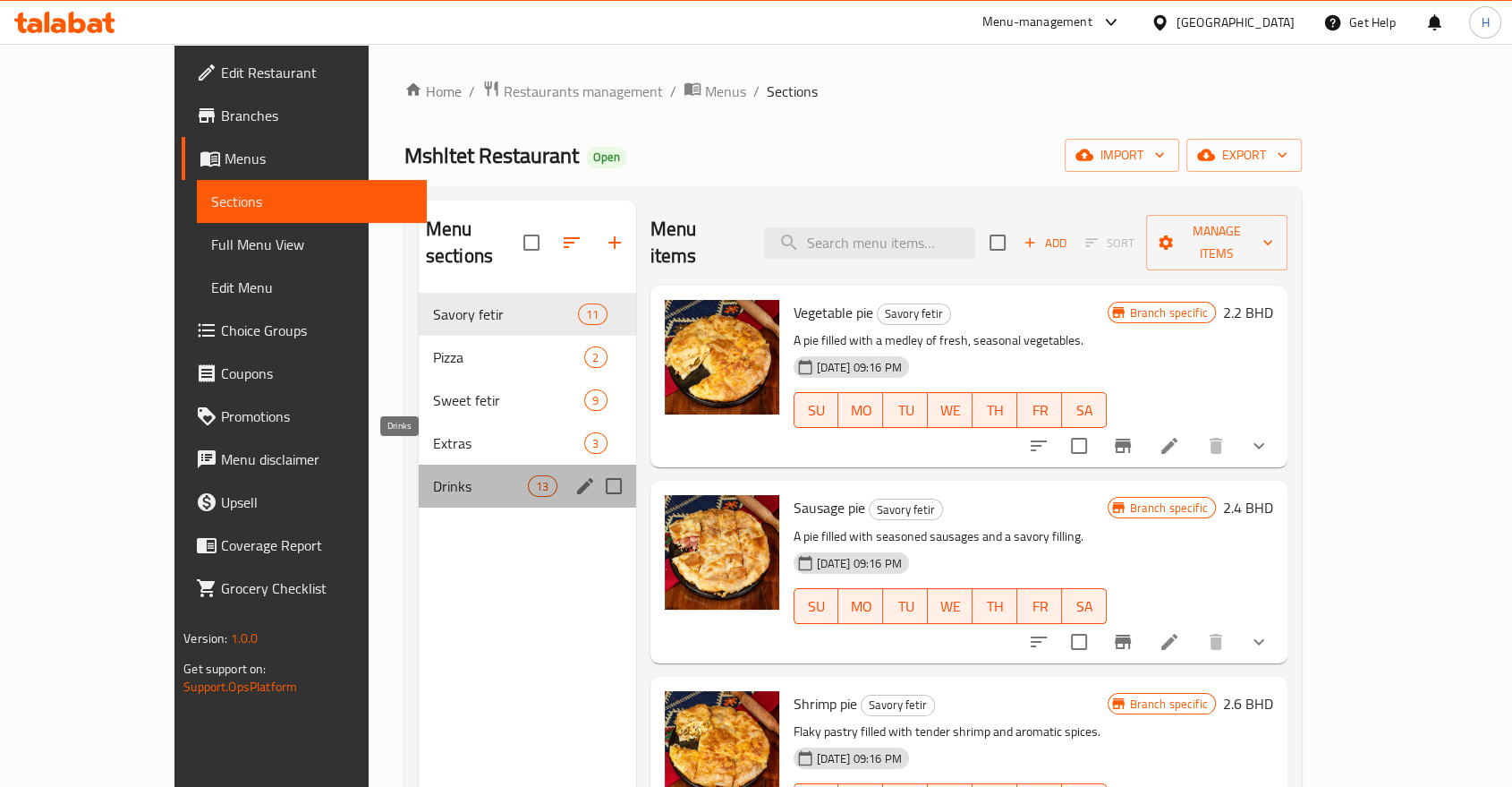
click at [433, 475] on span "Drinks" at bounding box center [481, 485] width 95 height 21
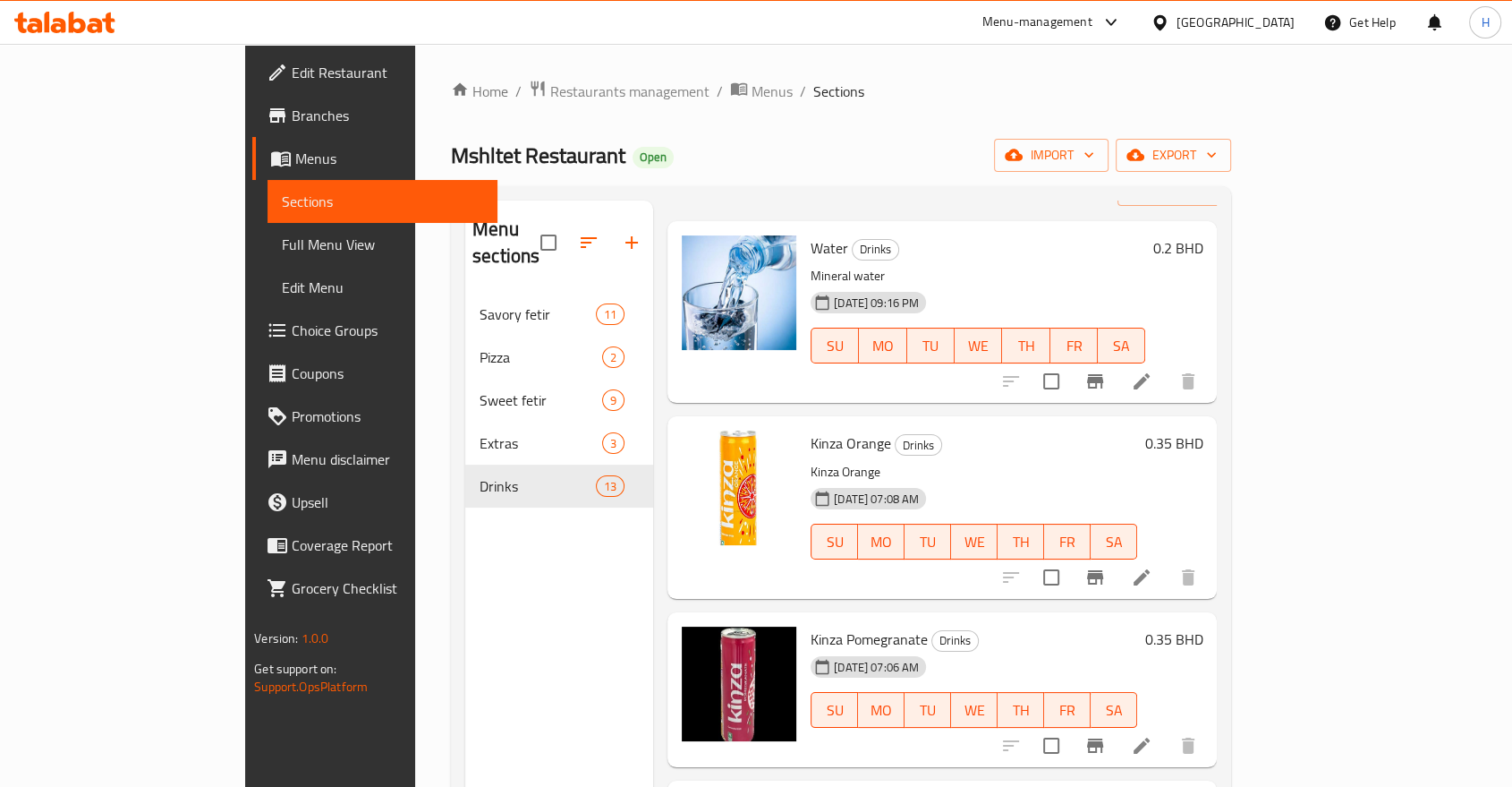
scroll to position [99, 0]
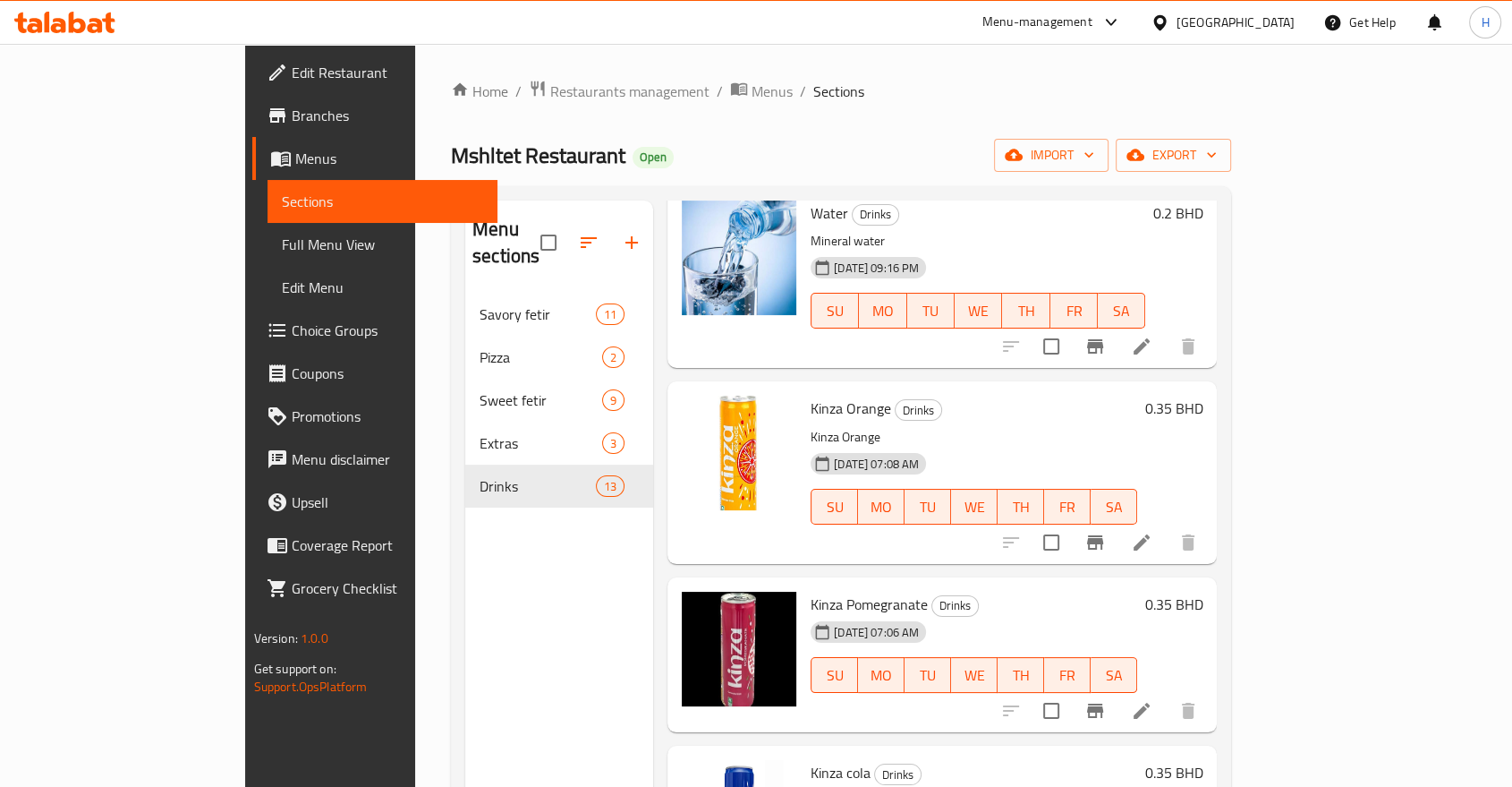
click at [1103, 535] on icon "Branch-specific-item" at bounding box center [1095, 541] width 16 height 14
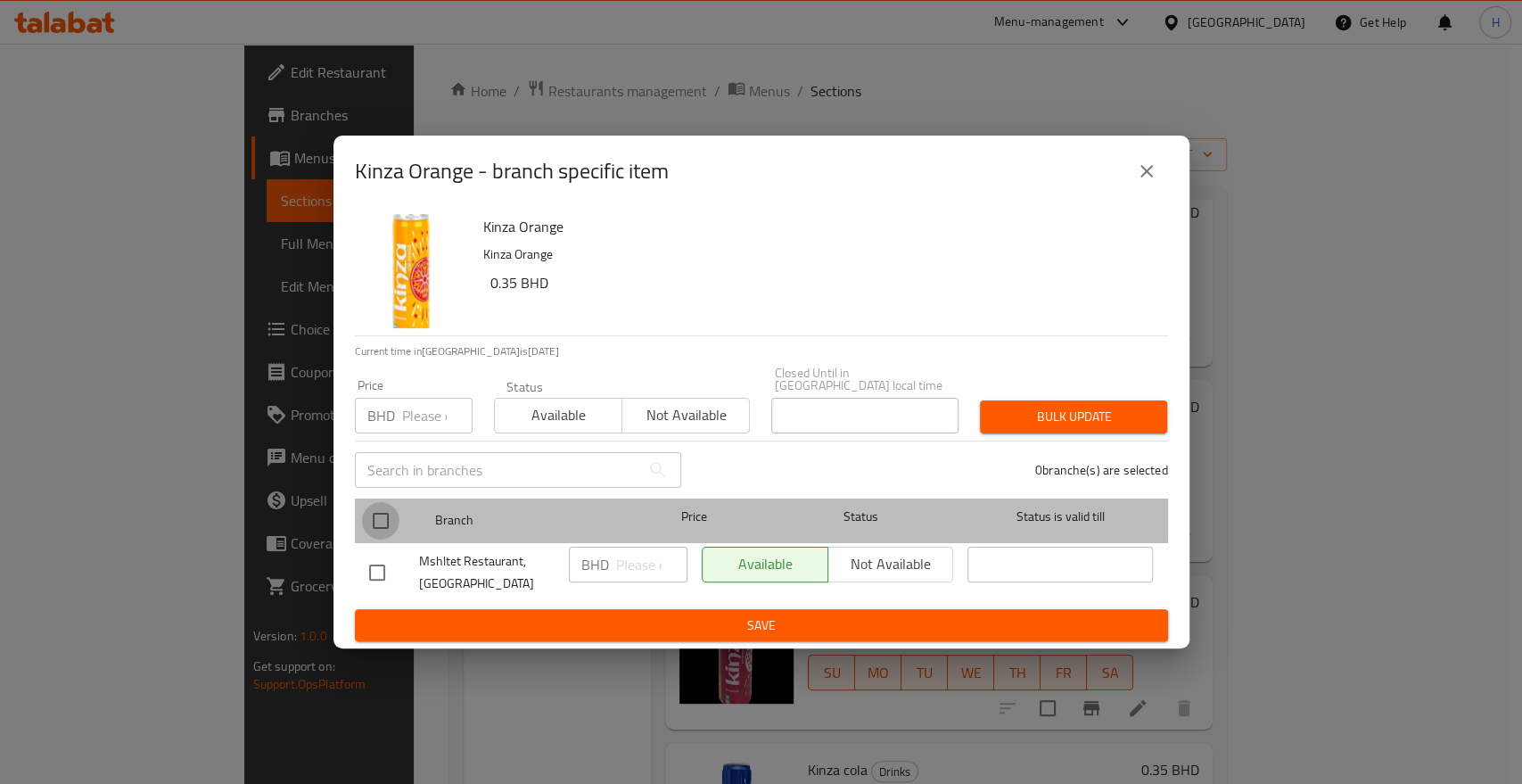
click at [384, 512] on input "checkbox" at bounding box center [380, 521] width 37 height 37
checkbox input "true"
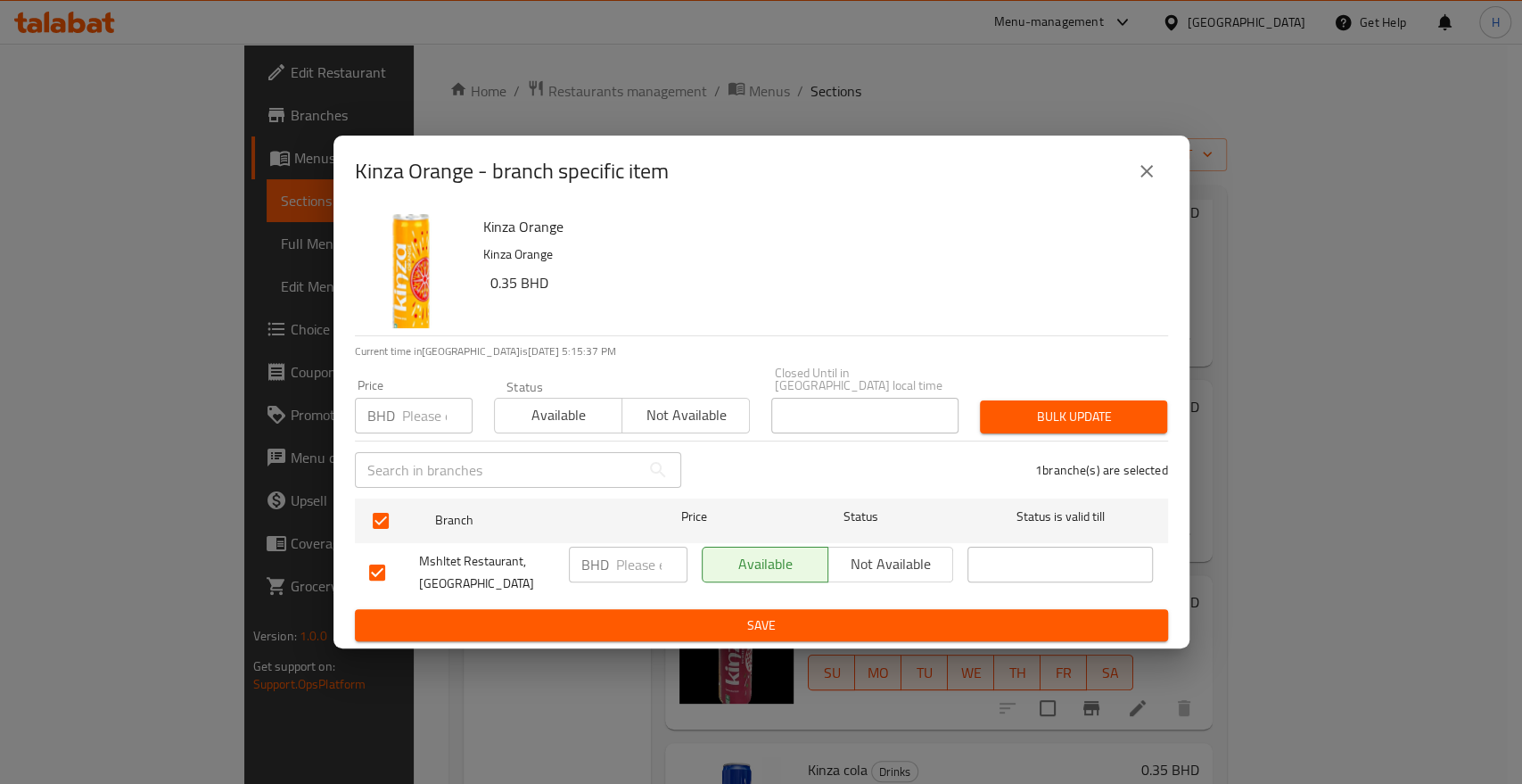
click at [634, 565] on input "number" at bounding box center [651, 565] width 72 height 35
type input "0.45"
click at [678, 614] on span "Save" at bounding box center [761, 625] width 784 height 22
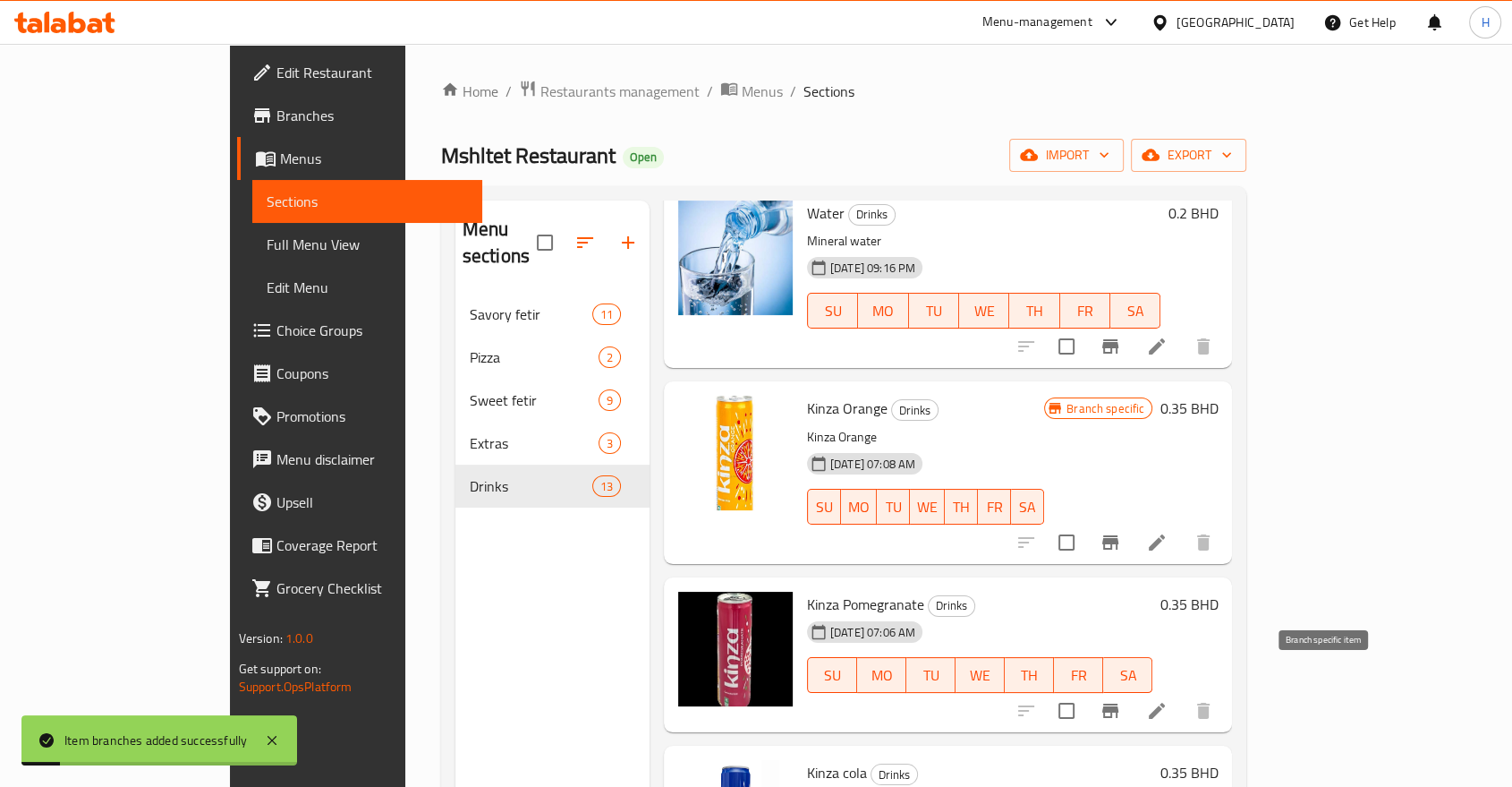
click at [1121, 700] on icon "Branch-specific-item" at bounding box center [1110, 710] width 21 height 21
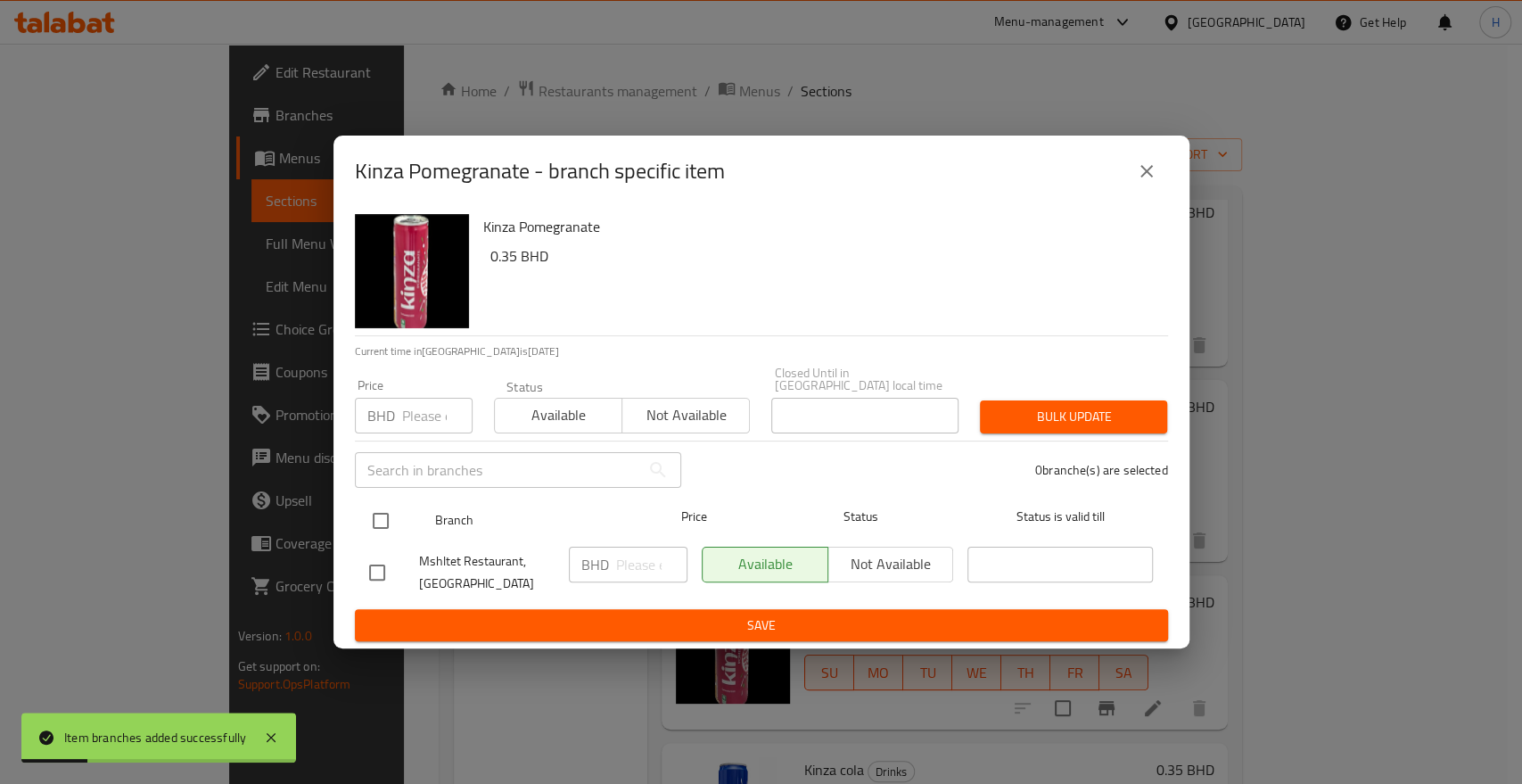
click at [378, 509] on input "checkbox" at bounding box center [380, 521] width 37 height 37
checkbox input "true"
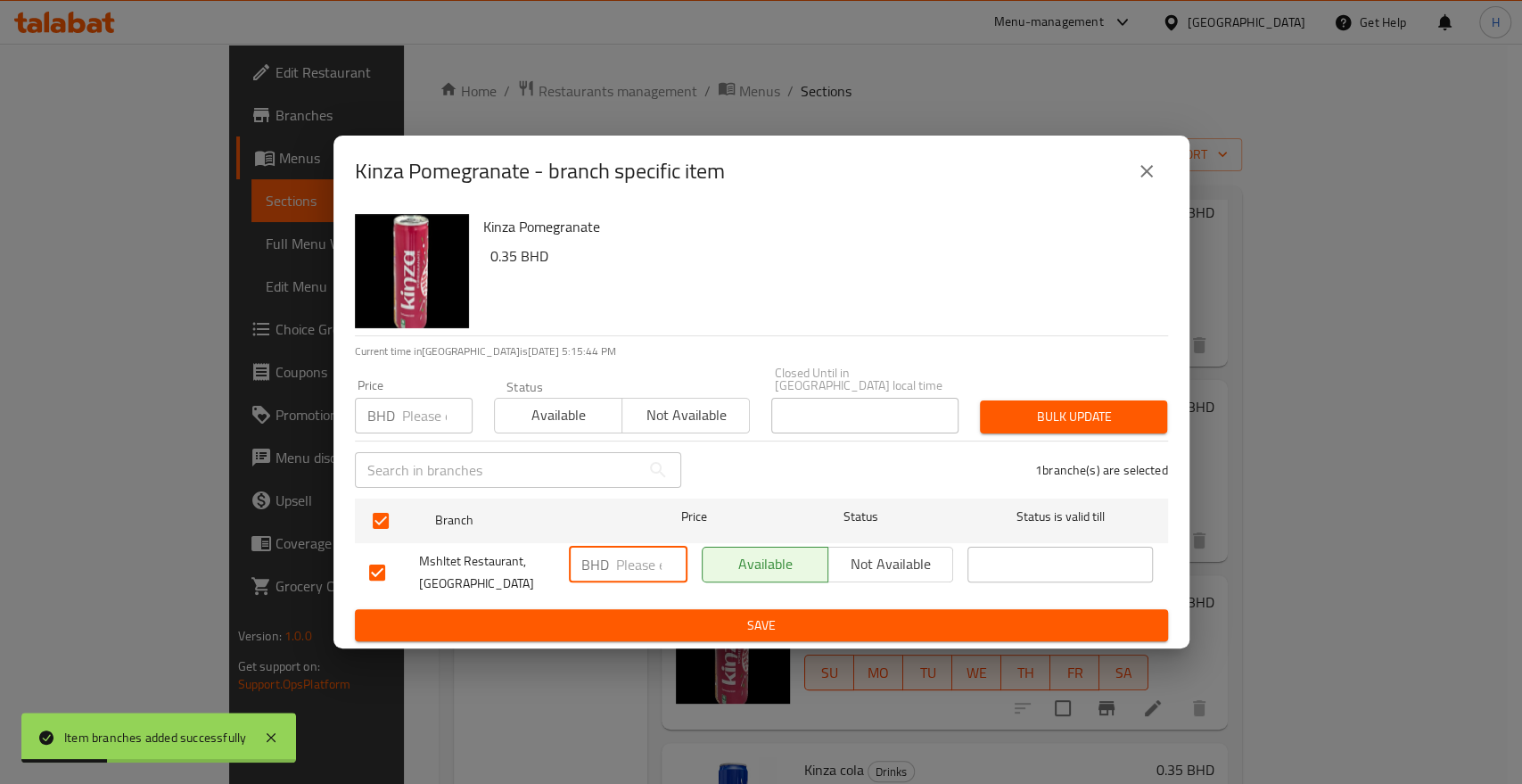
click at [656, 551] on input "number" at bounding box center [651, 565] width 72 height 35
type input ".45"
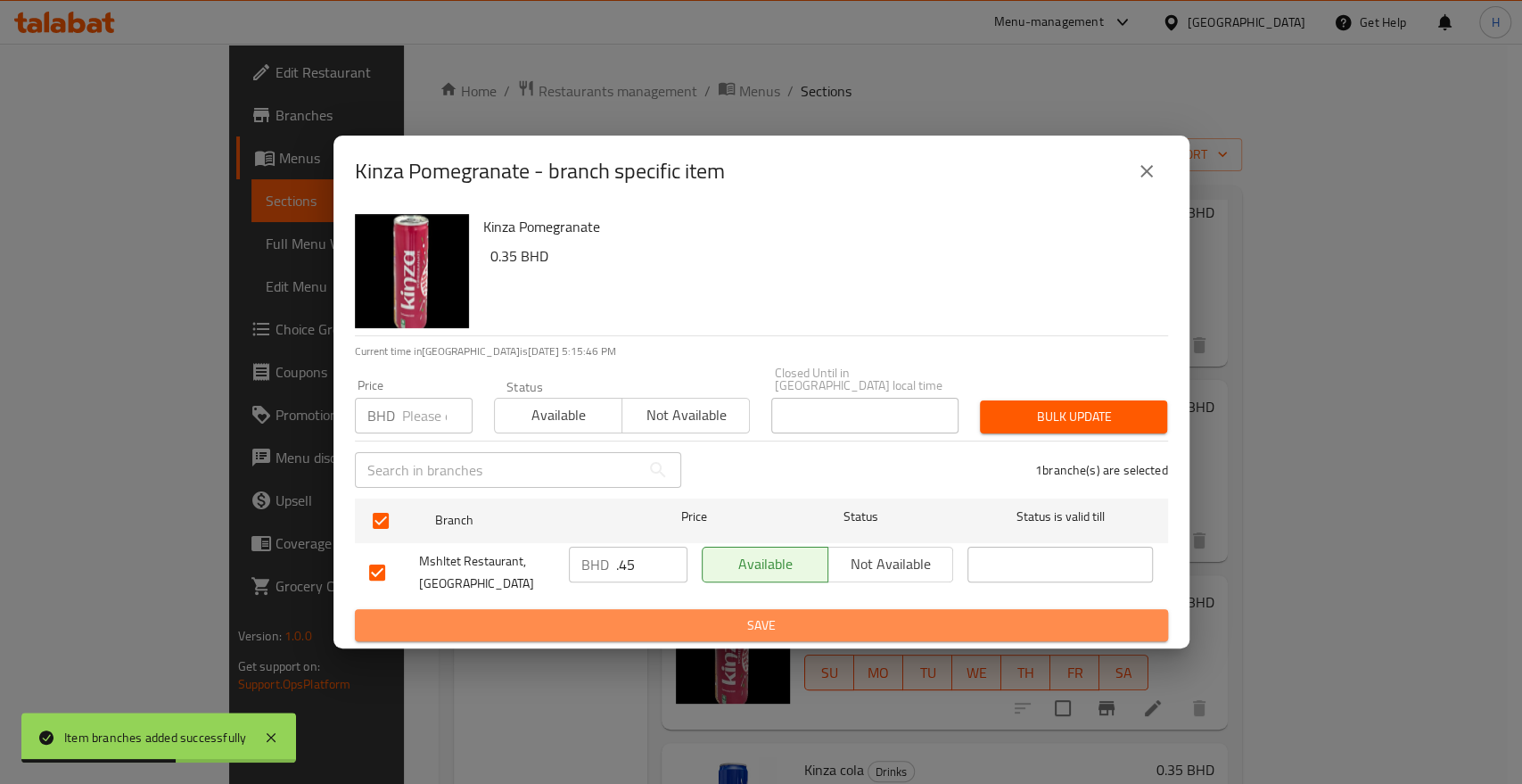
click at [676, 621] on span "Save" at bounding box center [761, 625] width 784 height 22
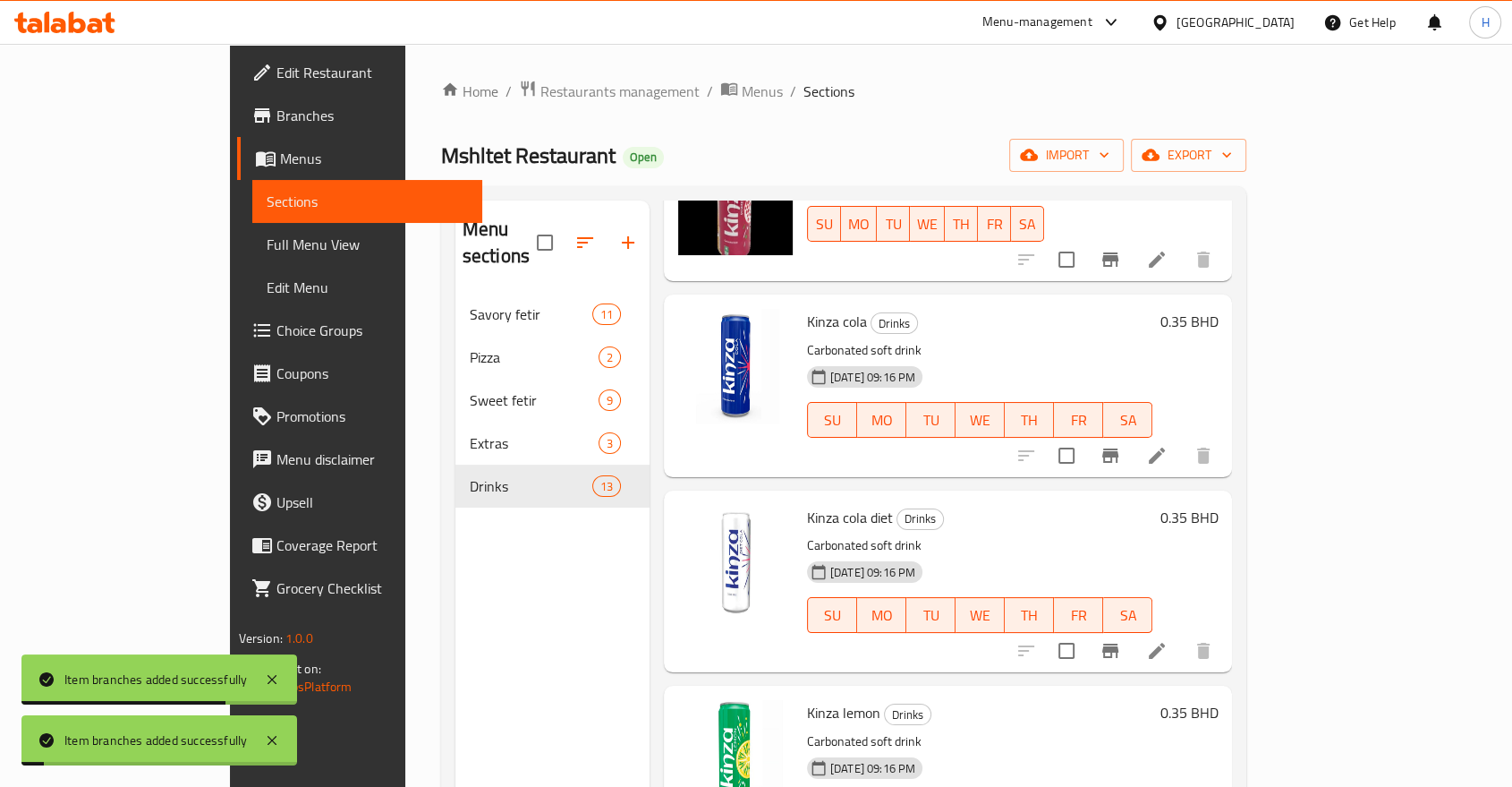
scroll to position [596, 0]
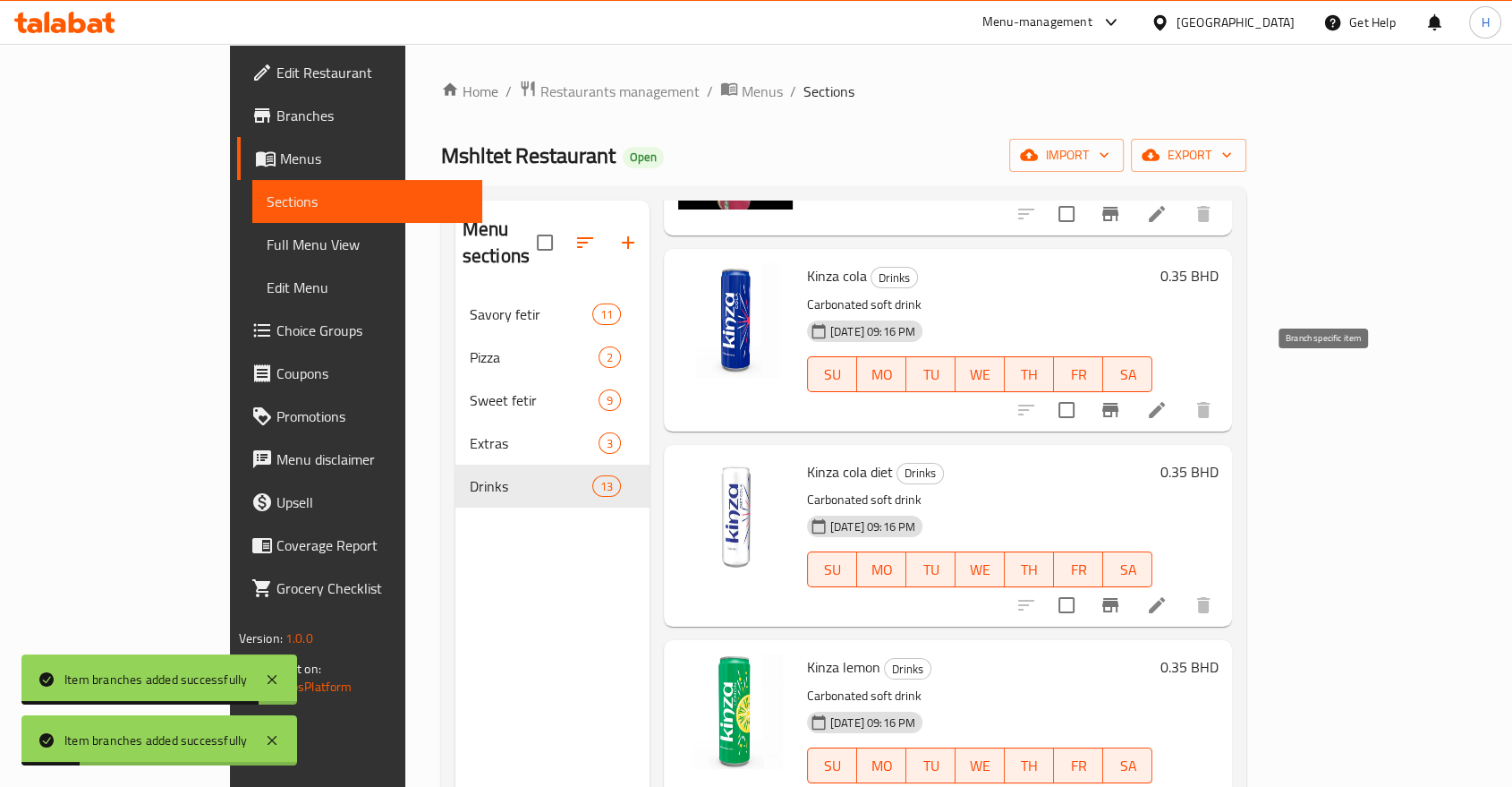
click at [1121, 399] on icon "Branch-specific-item" at bounding box center [1110, 409] width 21 height 21
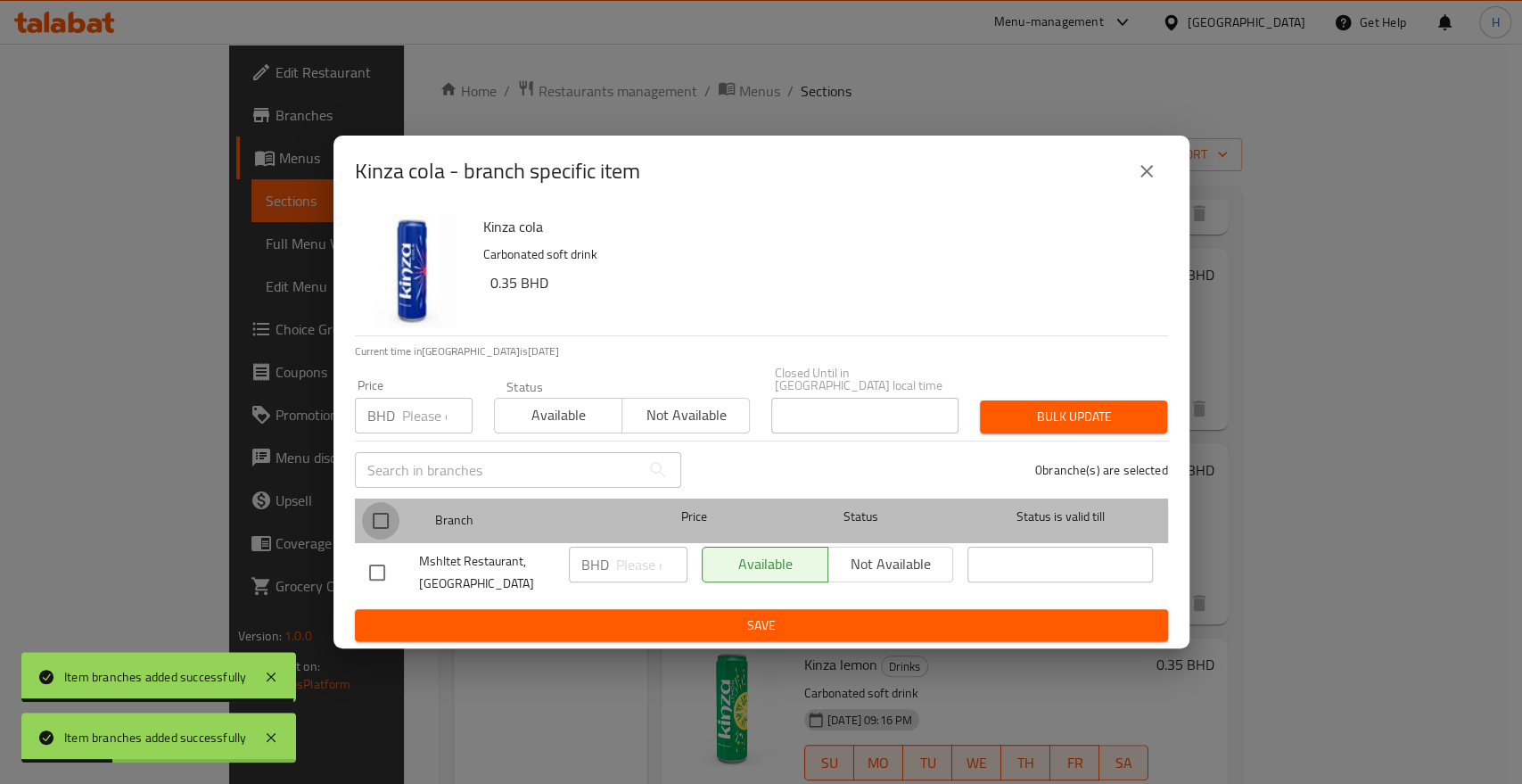
click at [376, 523] on input "checkbox" at bounding box center [380, 521] width 37 height 37
checkbox input "true"
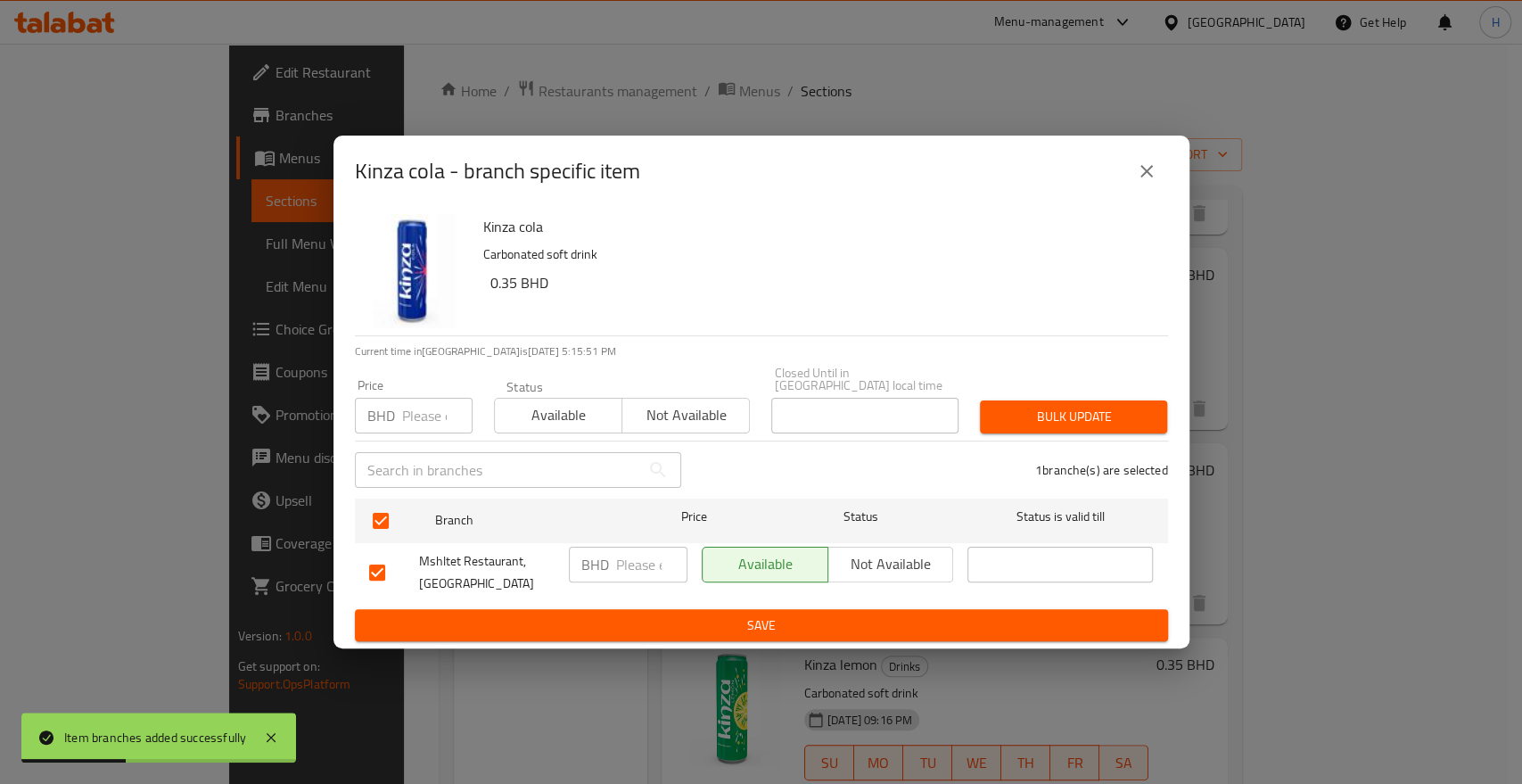
drag, startPoint x: 637, startPoint y: 580, endPoint x: 640, endPoint y: 571, distance: 9.5
click at [639, 576] on div "BHD ​" at bounding box center [628, 572] width 133 height 66
click at [640, 571] on input "number" at bounding box center [651, 565] width 72 height 35
type input ".45"
click at [603, 614] on span "Save" at bounding box center [761, 625] width 784 height 22
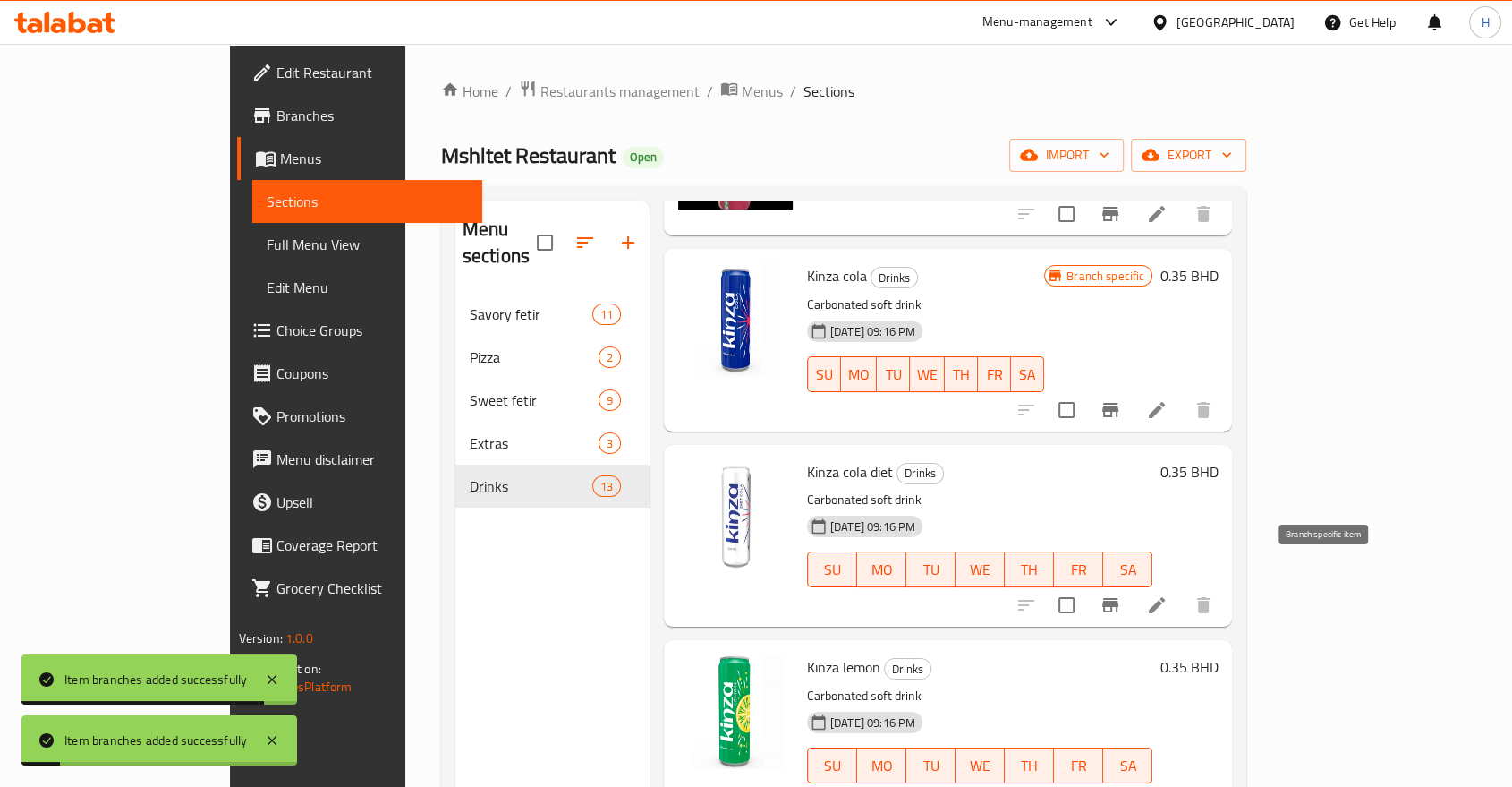
click at [1121, 594] on icon "Branch-specific-item" at bounding box center [1110, 604] width 21 height 21
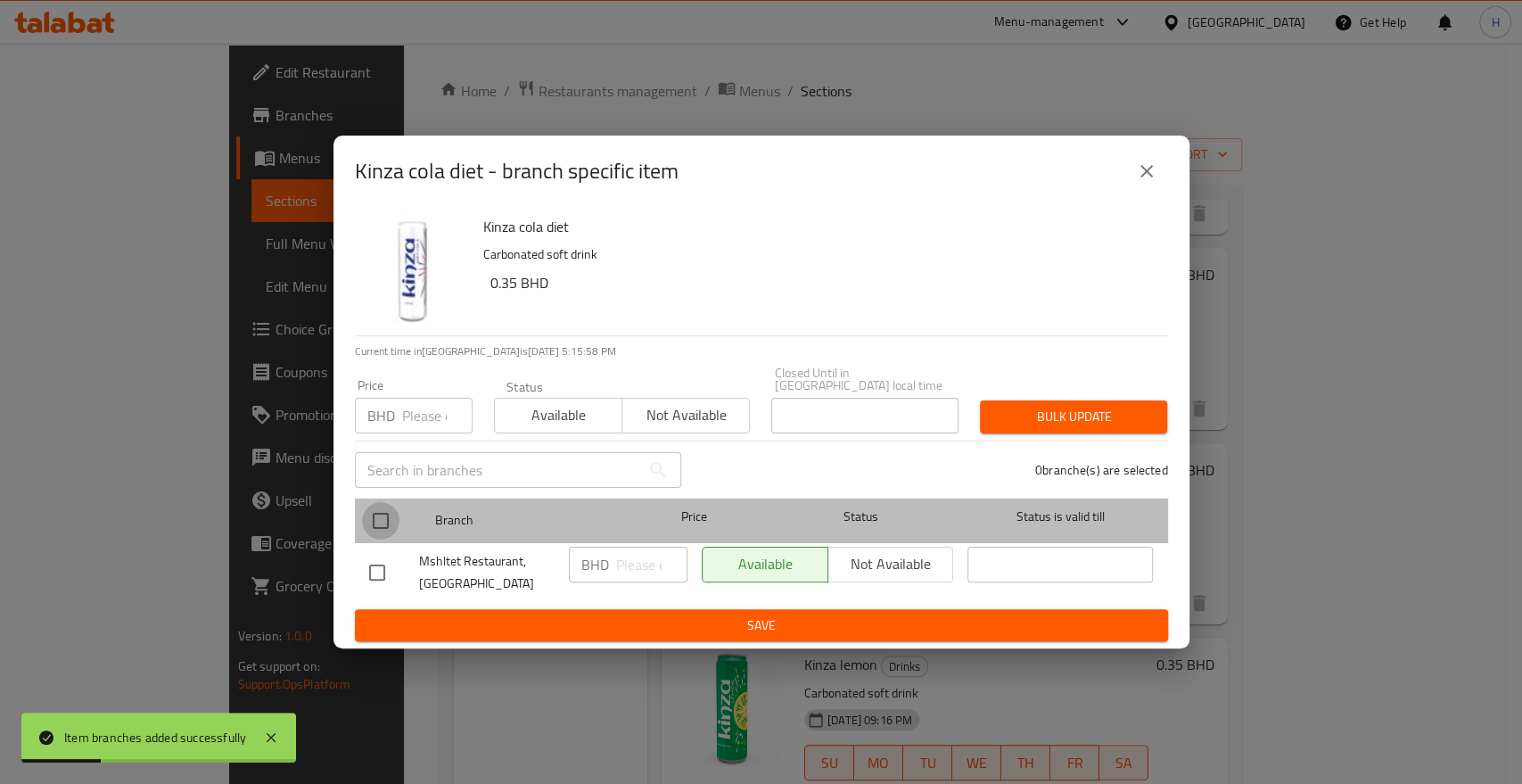
click at [372, 525] on input "checkbox" at bounding box center [380, 521] width 37 height 37
checkbox input "true"
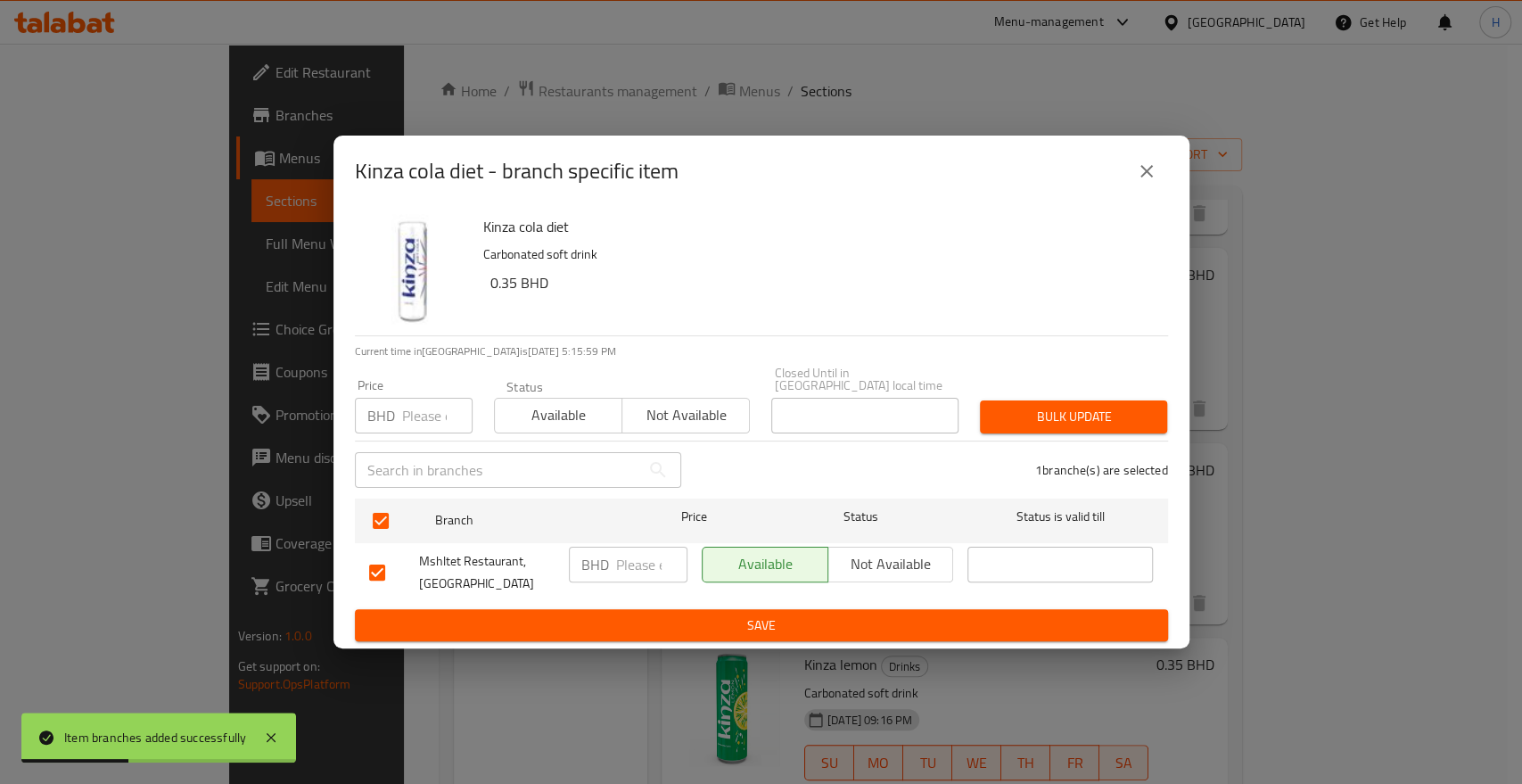
click at [650, 569] on input "number" at bounding box center [651, 565] width 72 height 35
type input ".45"
click at [634, 614] on span "Save" at bounding box center [761, 625] width 784 height 22
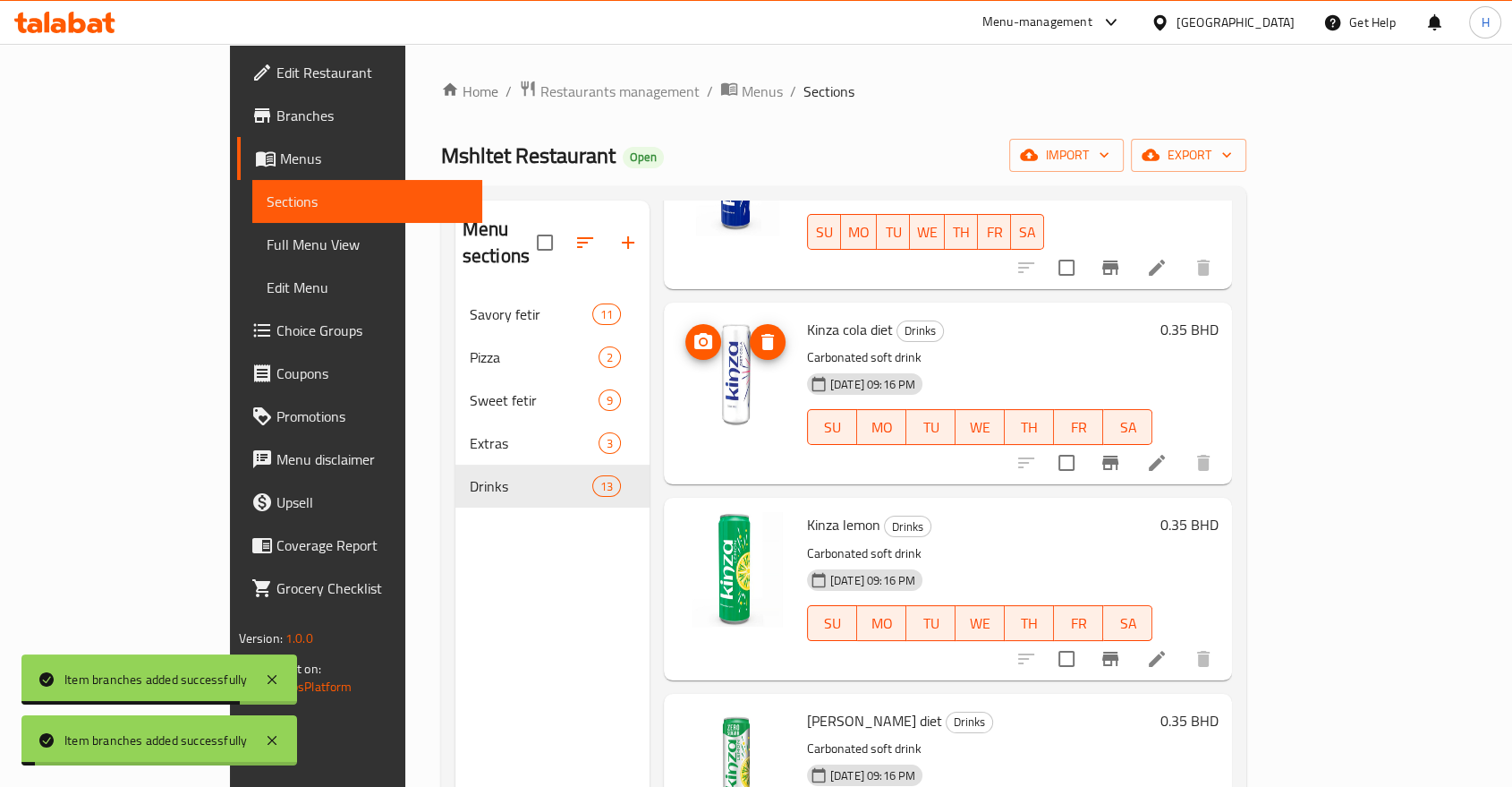
scroll to position [994, 0]
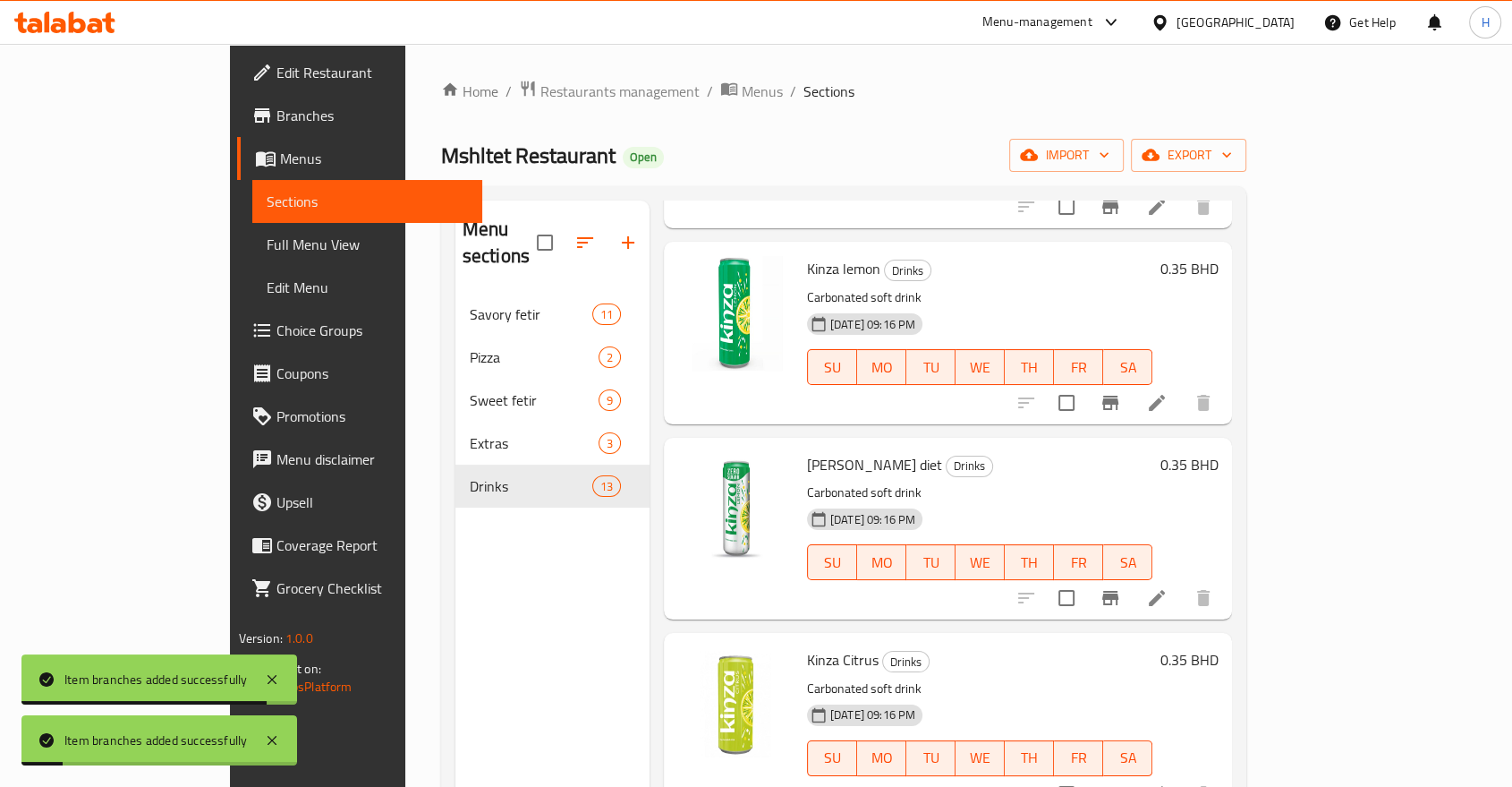
click at [1121, 392] on icon "Branch-specific-item" at bounding box center [1110, 402] width 21 height 21
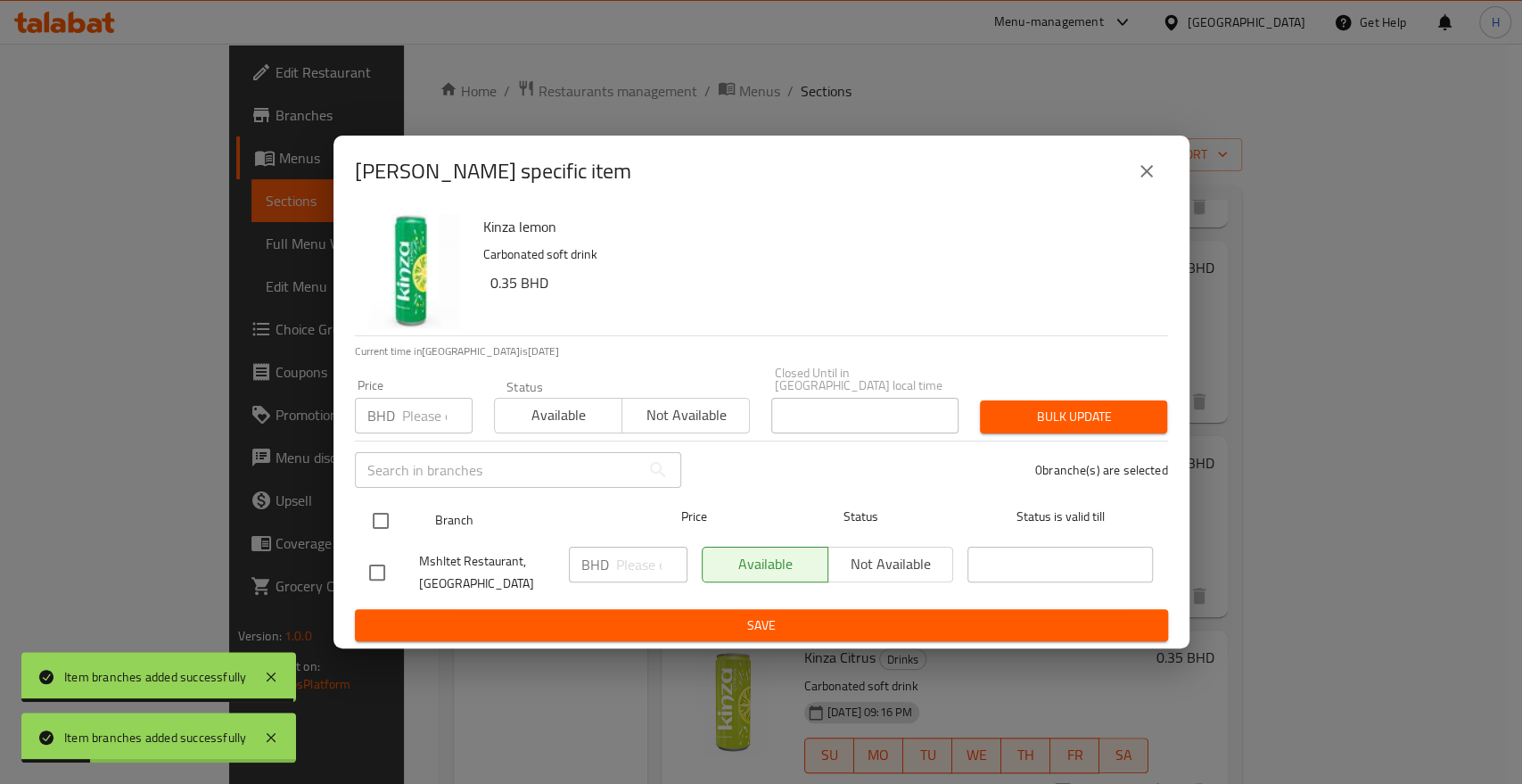
click at [385, 509] on input "checkbox" at bounding box center [380, 521] width 37 height 37
checkbox input "true"
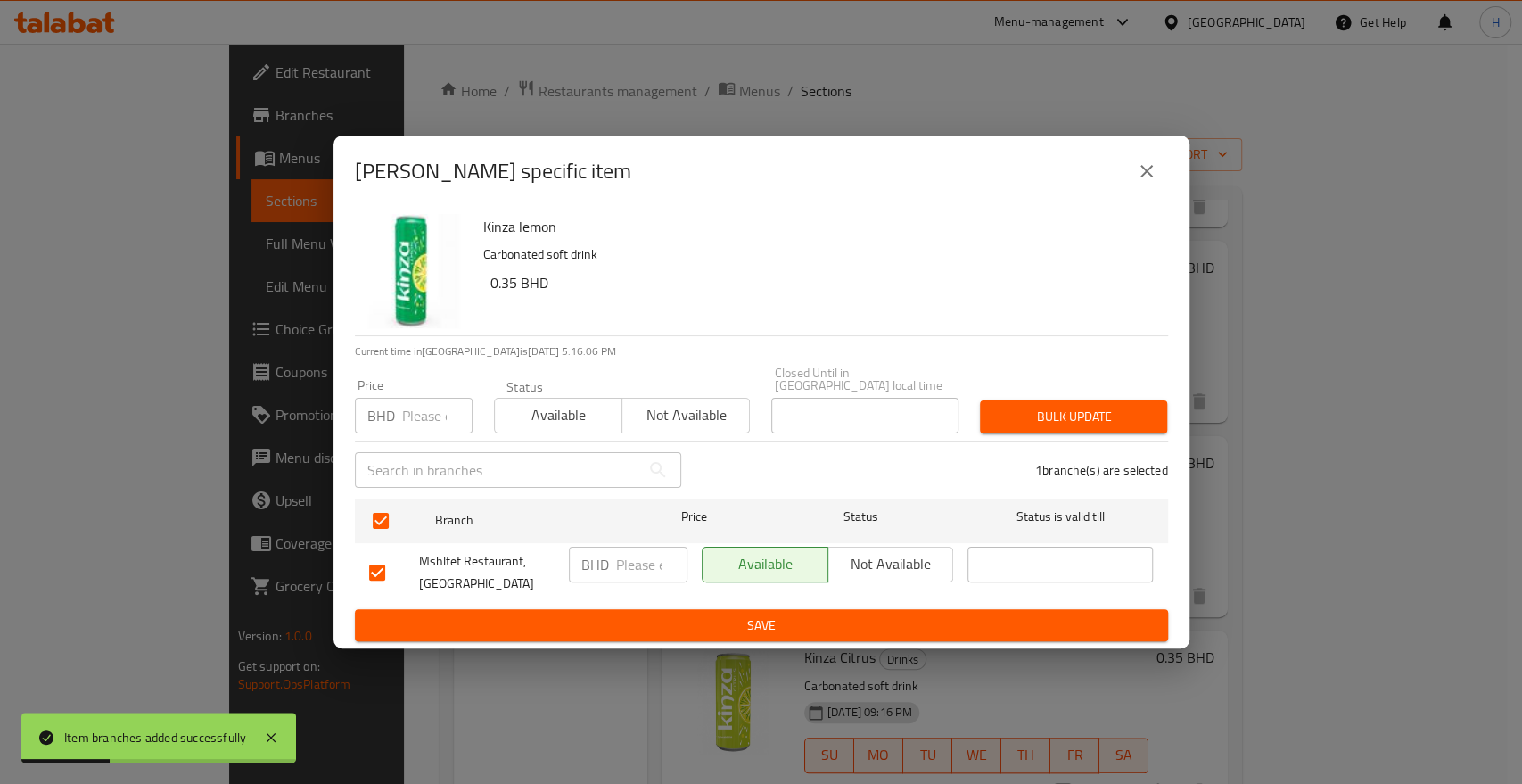
click at [647, 565] on input "number" at bounding box center [651, 565] width 72 height 35
type input ".45"
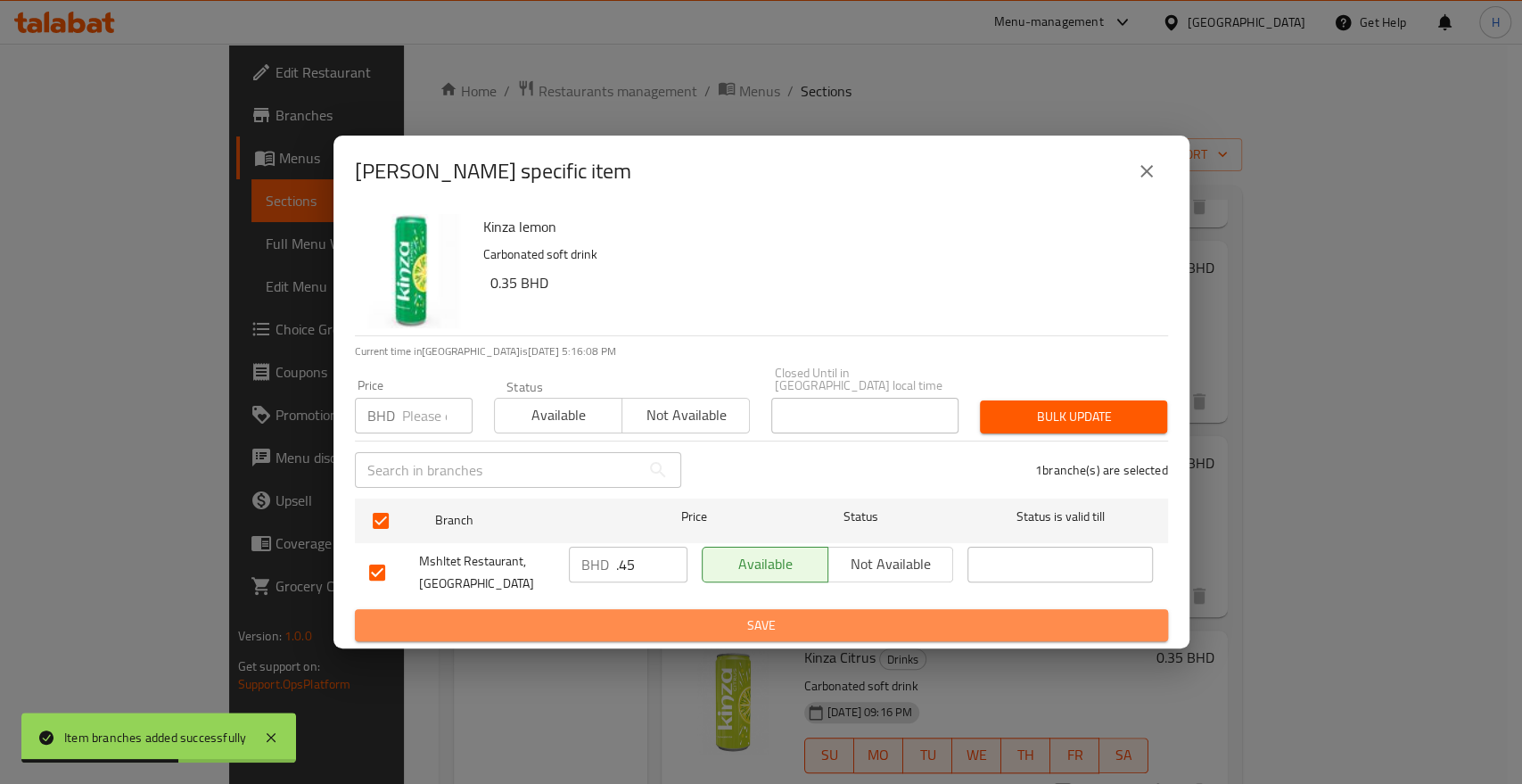
click at [789, 622] on span "Save" at bounding box center [761, 625] width 784 height 22
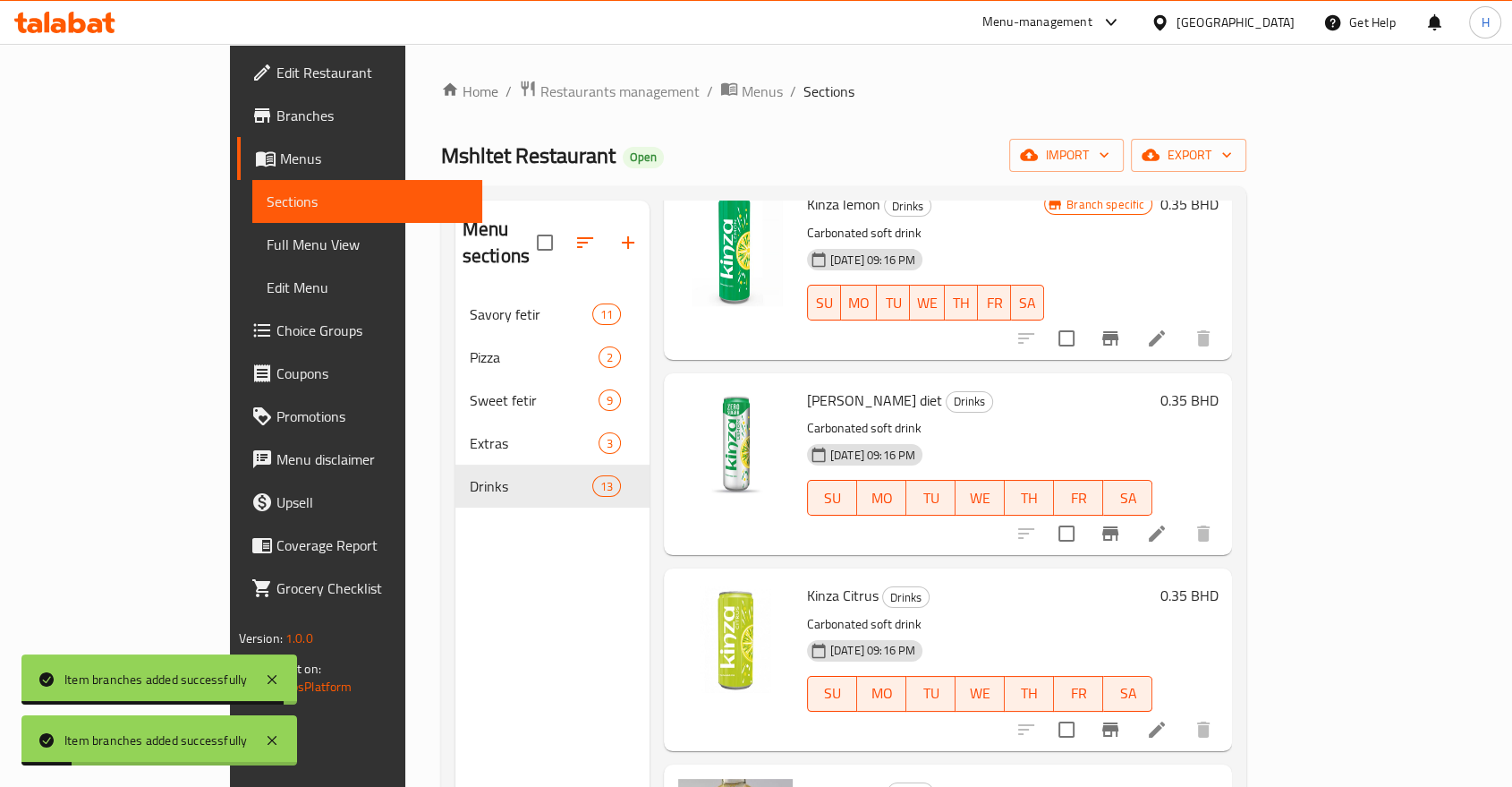
scroll to position [1093, 0]
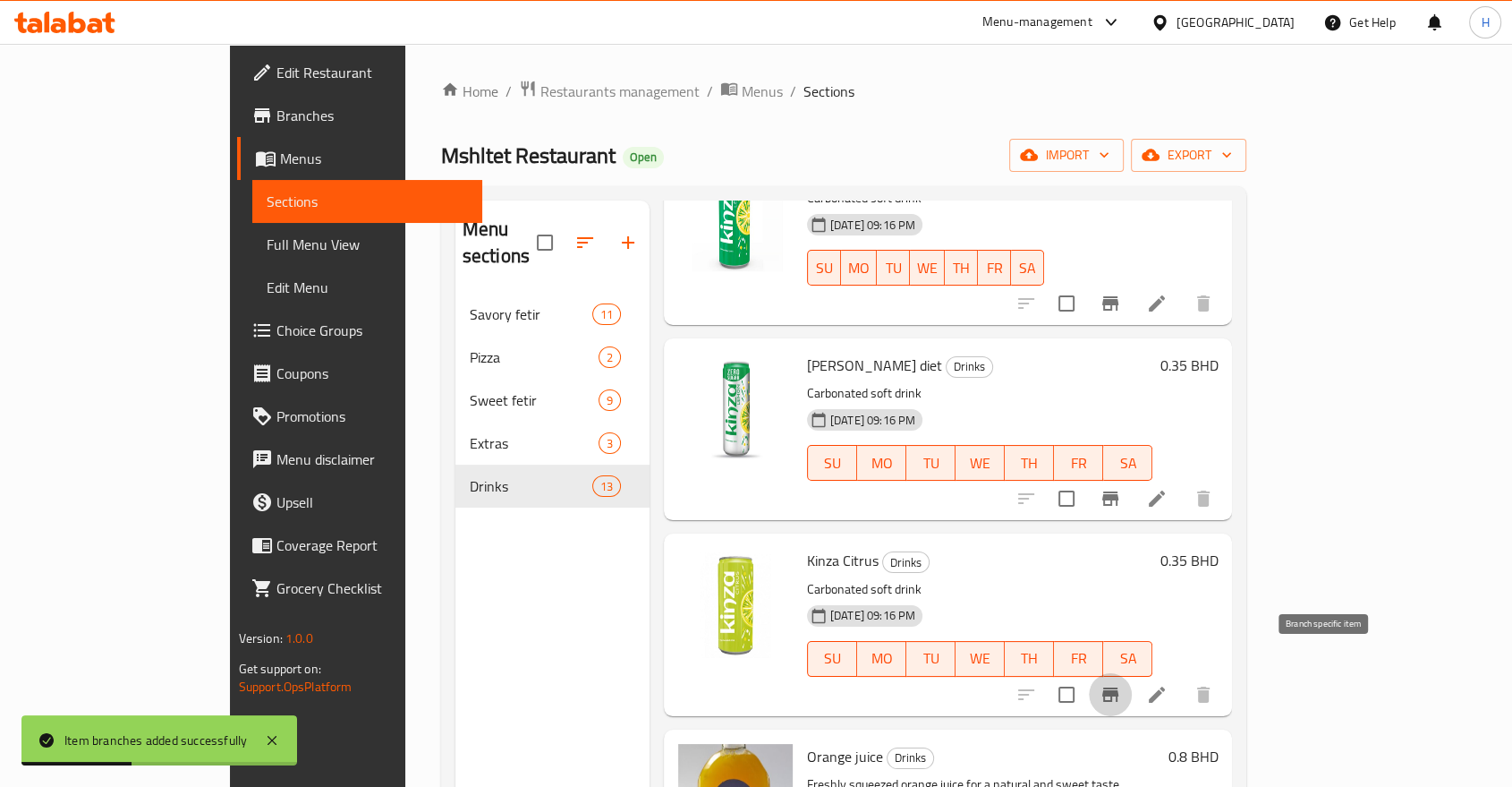
click at [1118, 687] on icon "Branch-specific-item" at bounding box center [1110, 694] width 16 height 14
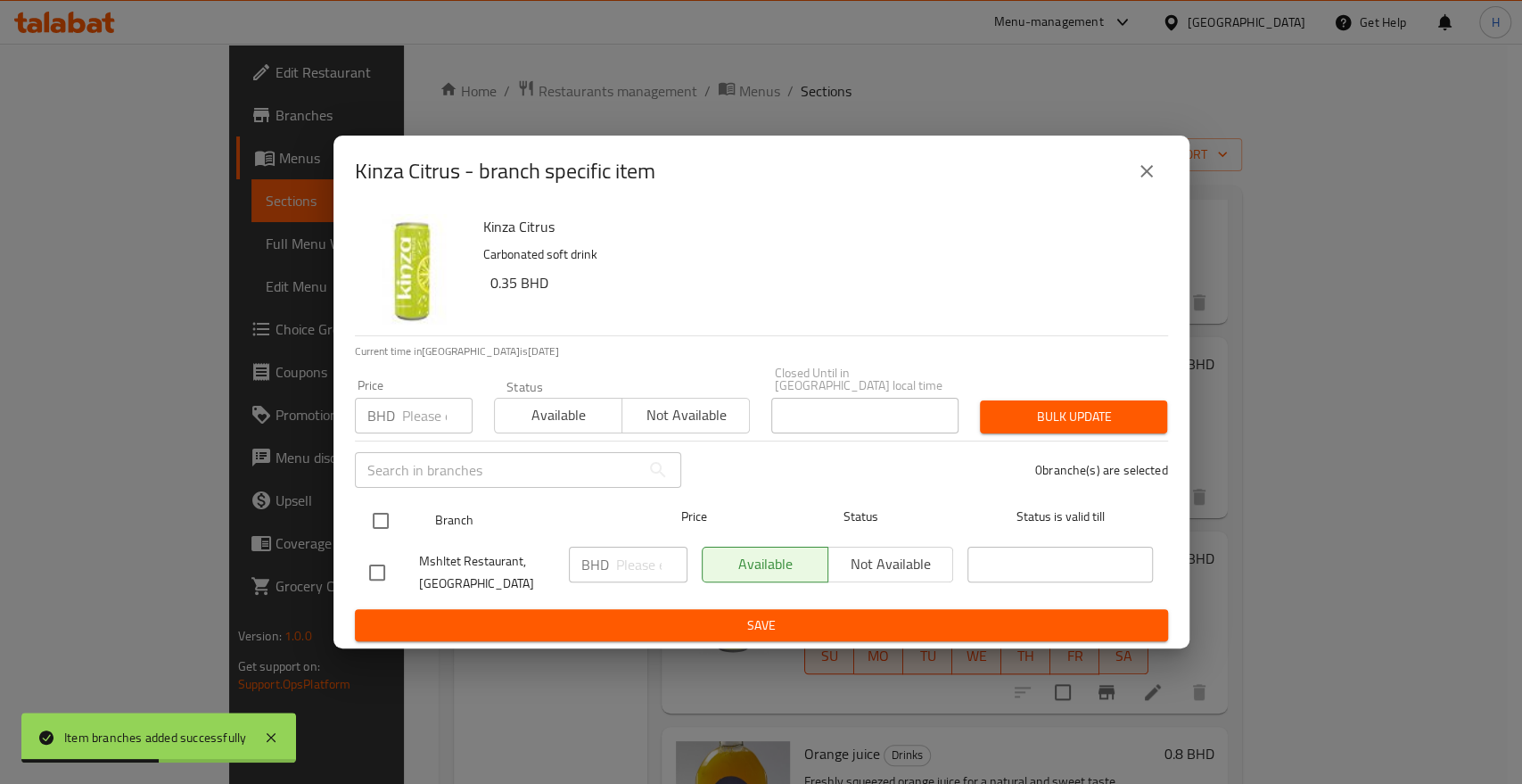
click at [372, 502] on input "checkbox" at bounding box center [380, 521] width 37 height 37
checkbox input "true"
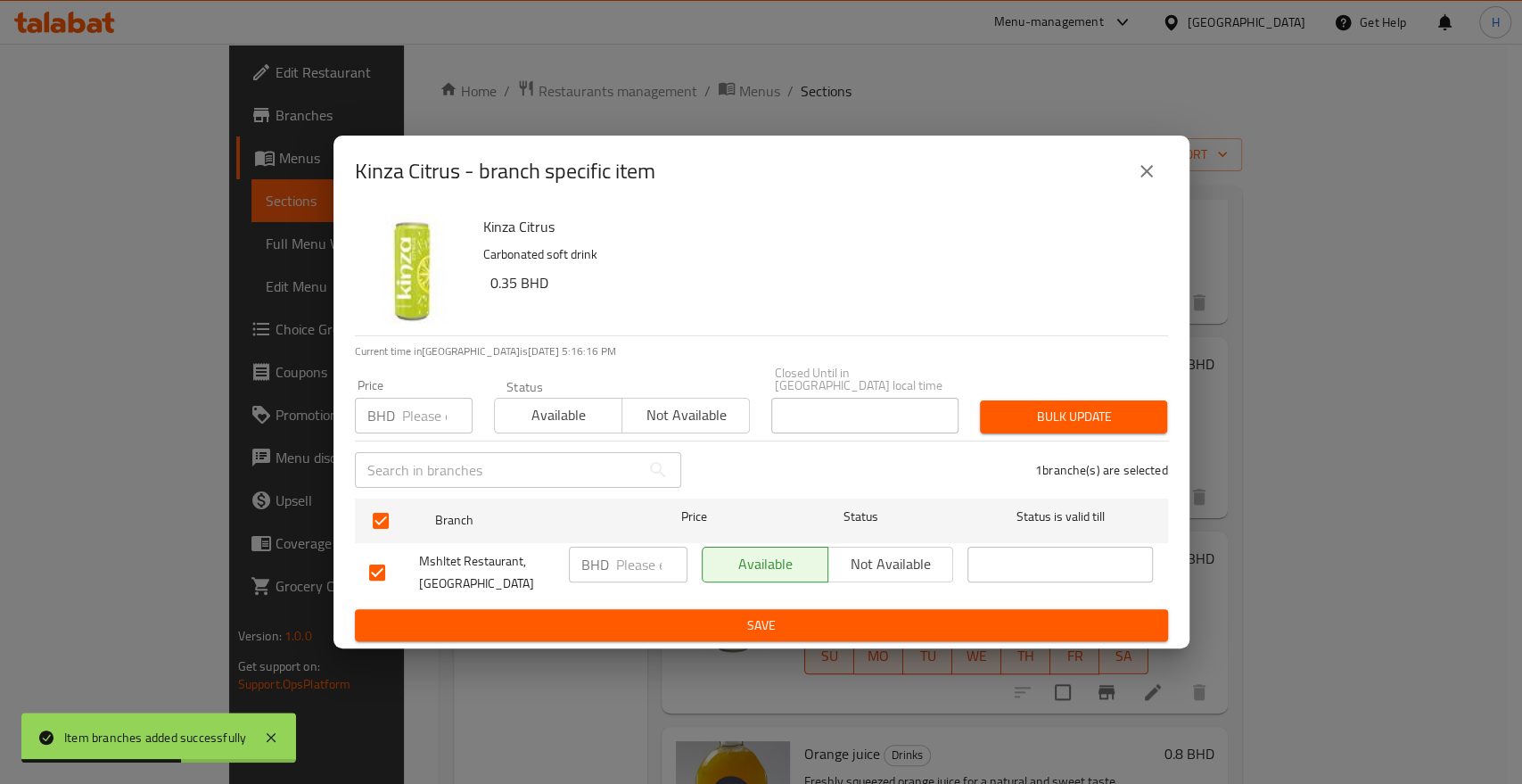
click at [623, 568] on input "number" at bounding box center [651, 565] width 72 height 35
type input ".45"
click at [615, 630] on span "Save" at bounding box center [761, 625] width 784 height 22
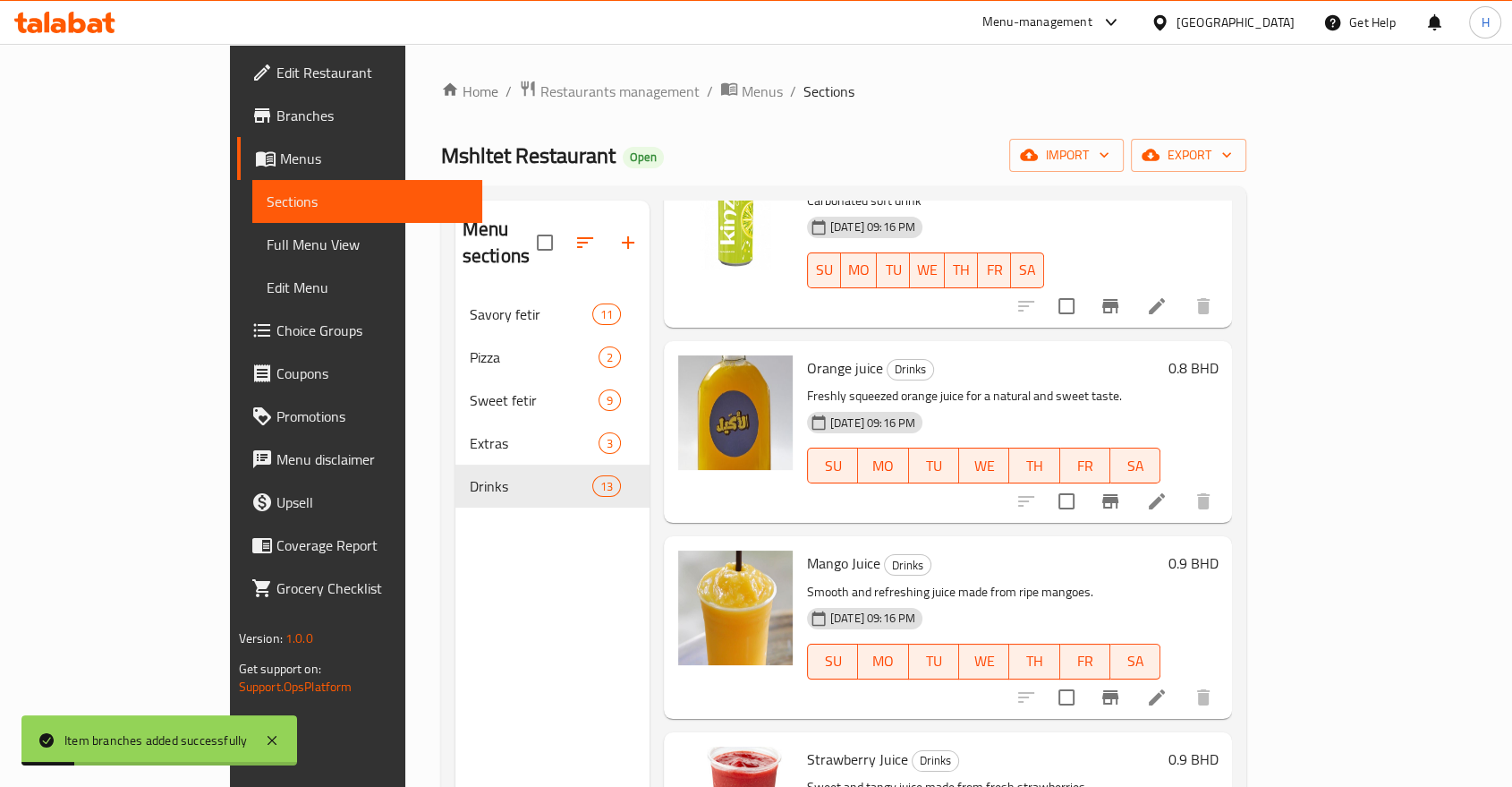
scroll to position [1491, 0]
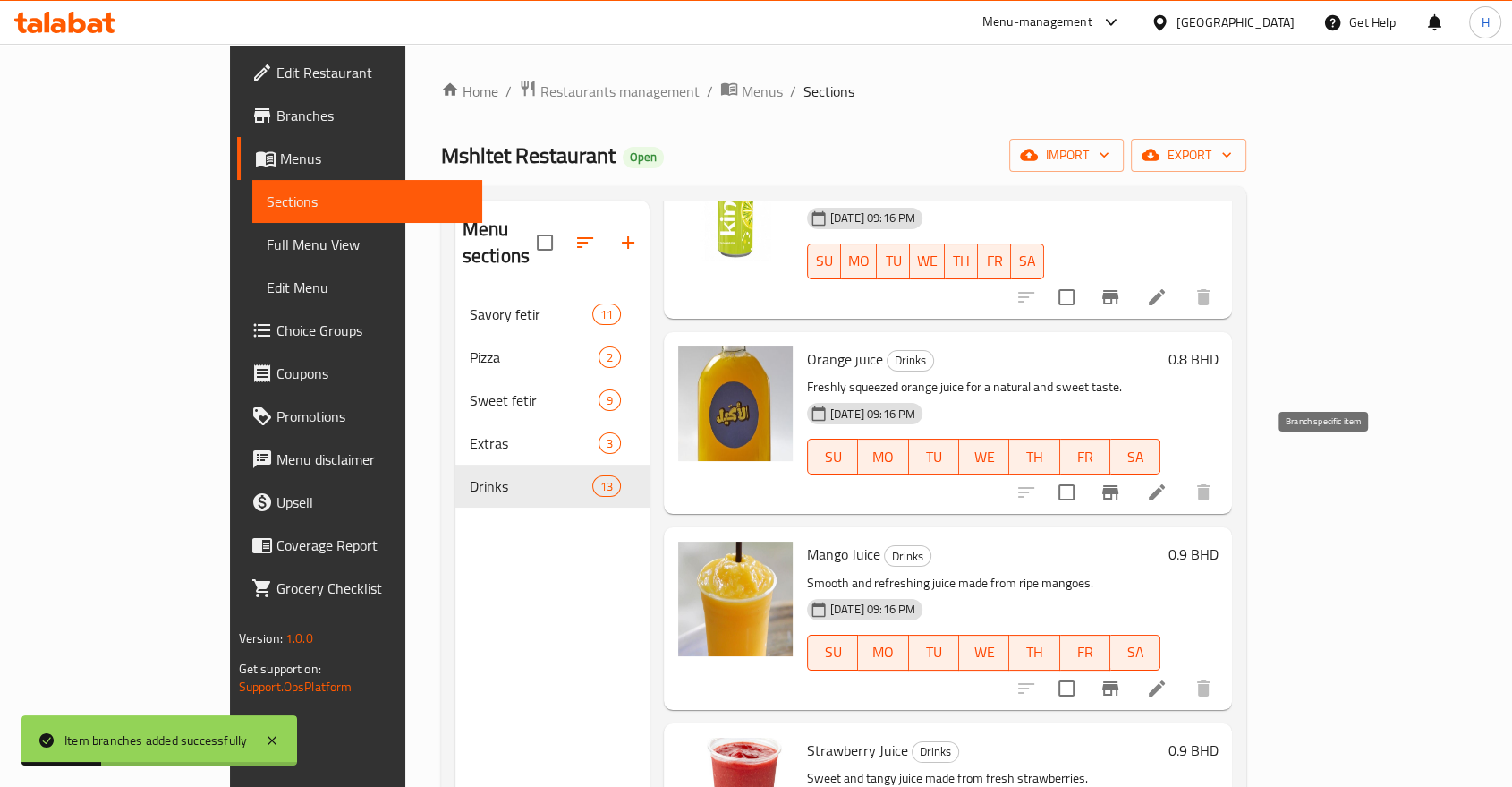
click at [1118, 485] on icon "Branch-specific-item" at bounding box center [1110, 492] width 16 height 14
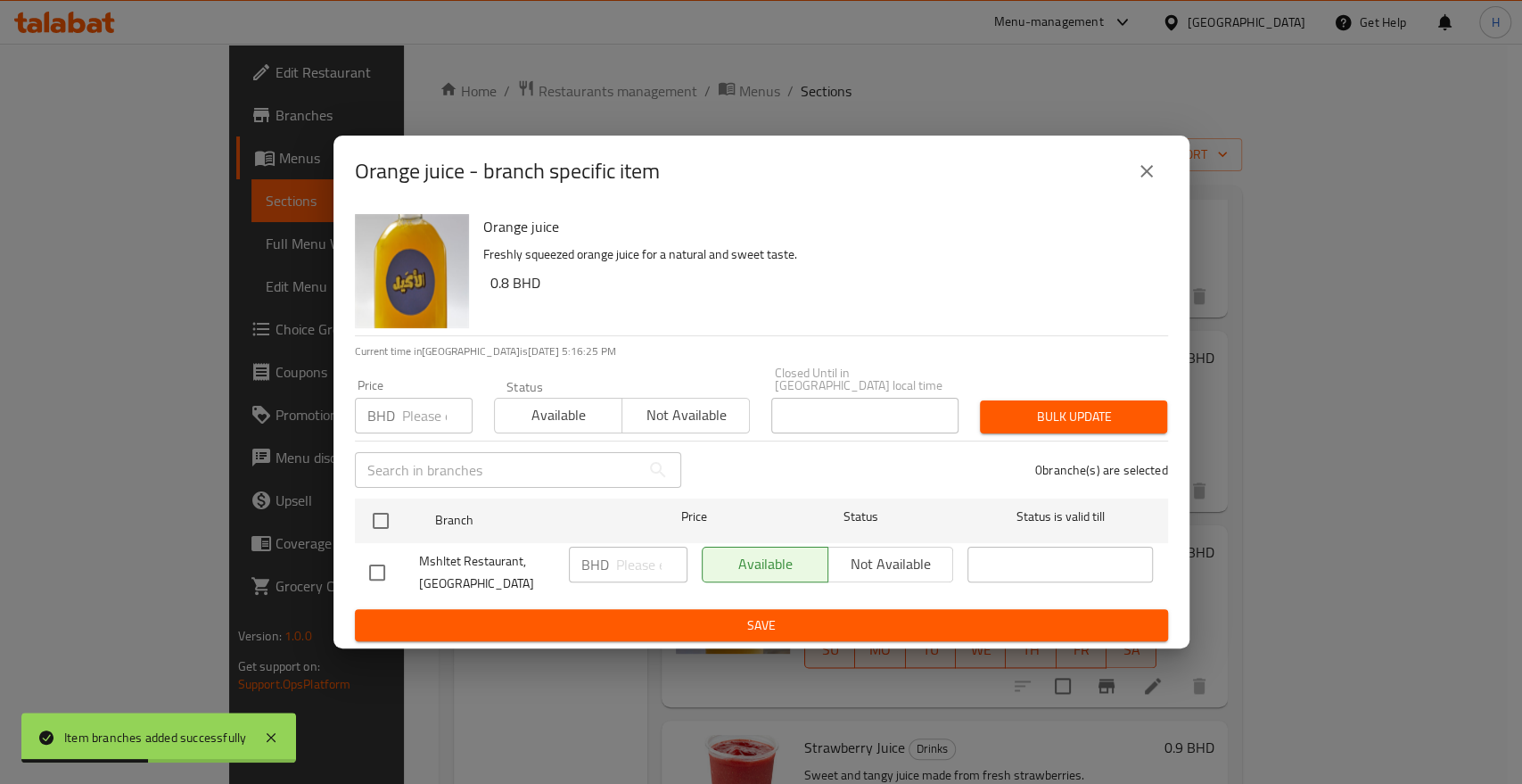
click at [1134, 183] on button "close" at bounding box center [1147, 171] width 43 height 43
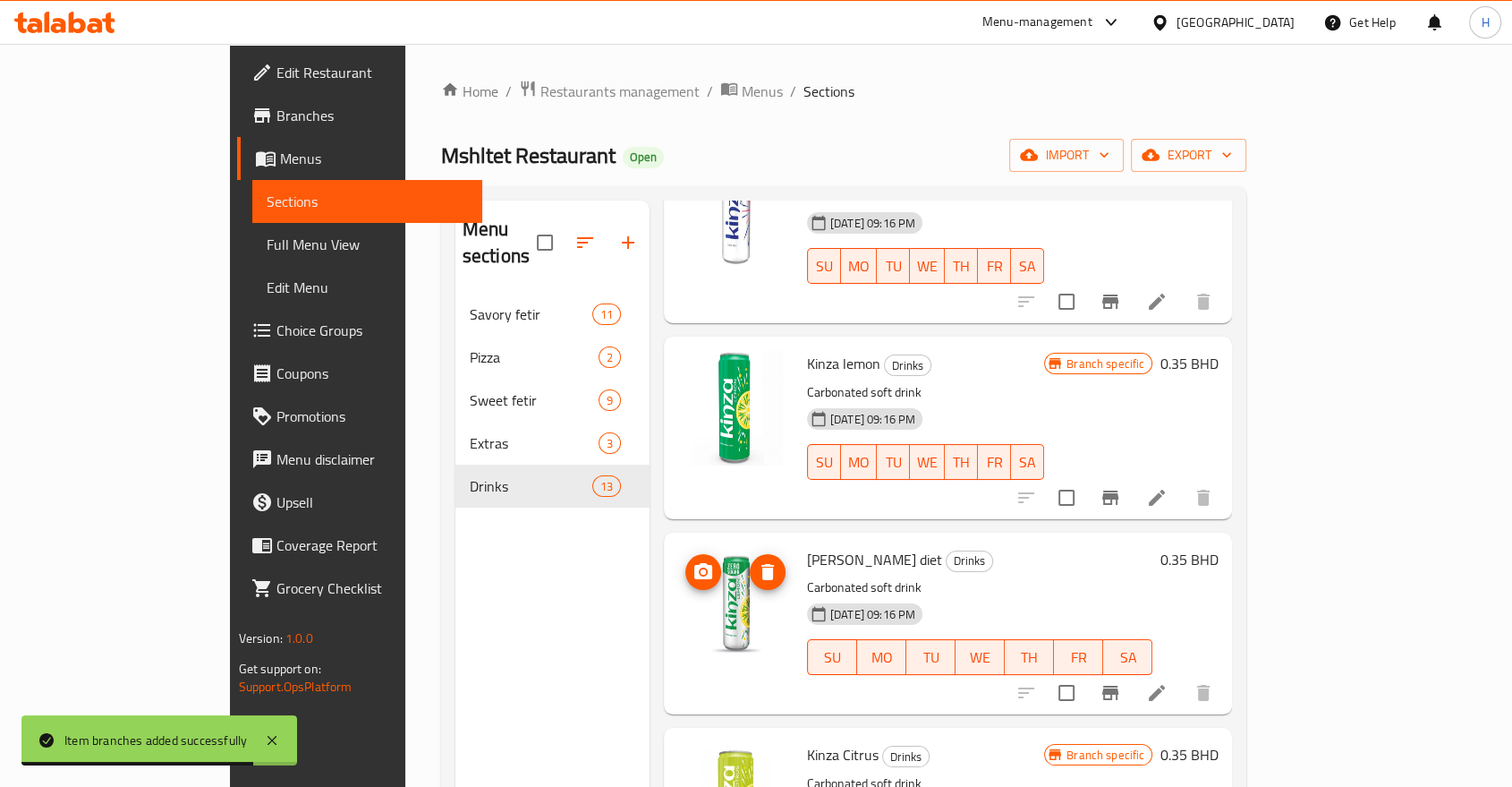
scroll to position [1093, 0]
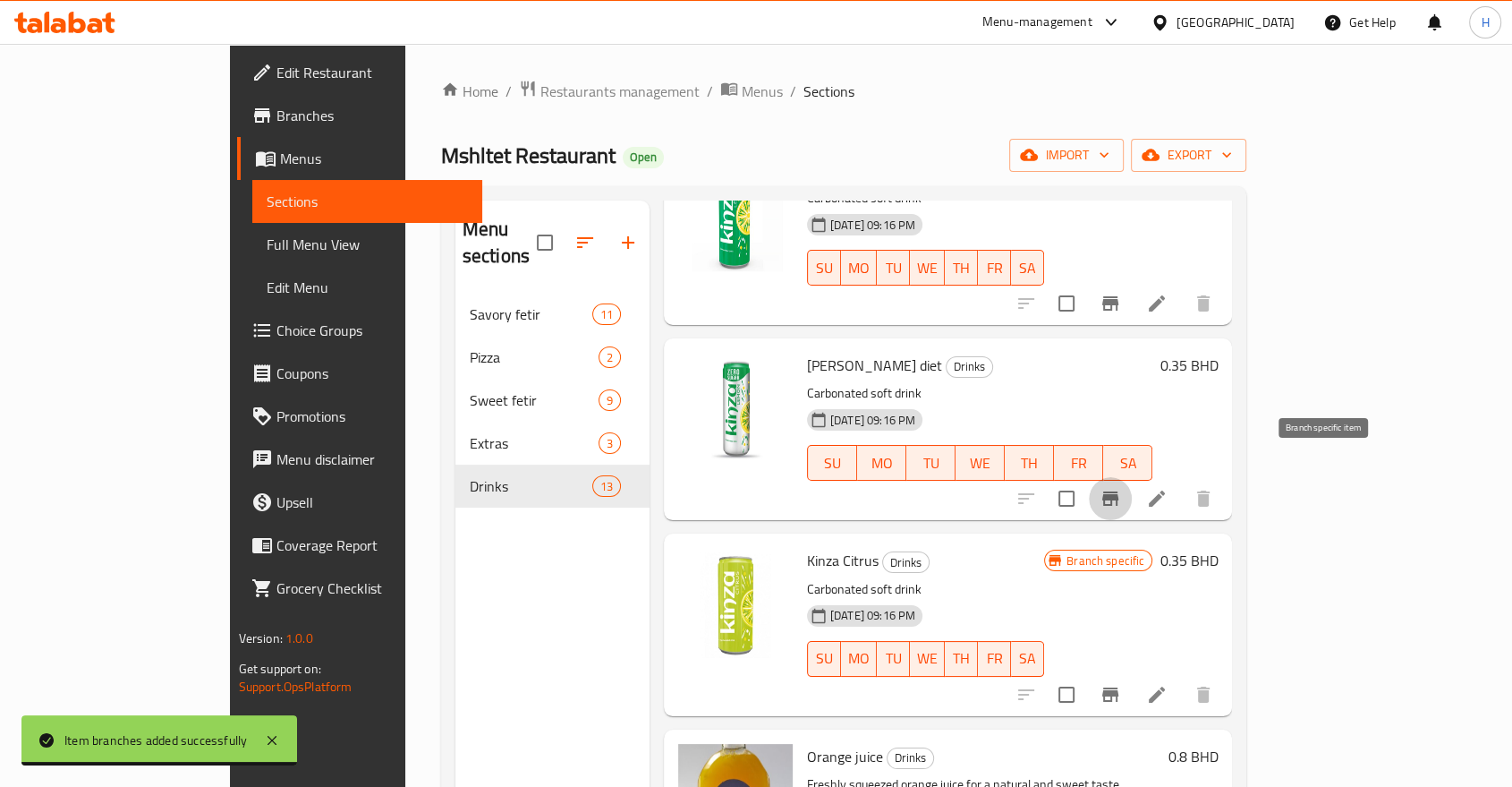
click at [1118, 491] on icon "Branch-specific-item" at bounding box center [1110, 498] width 16 height 14
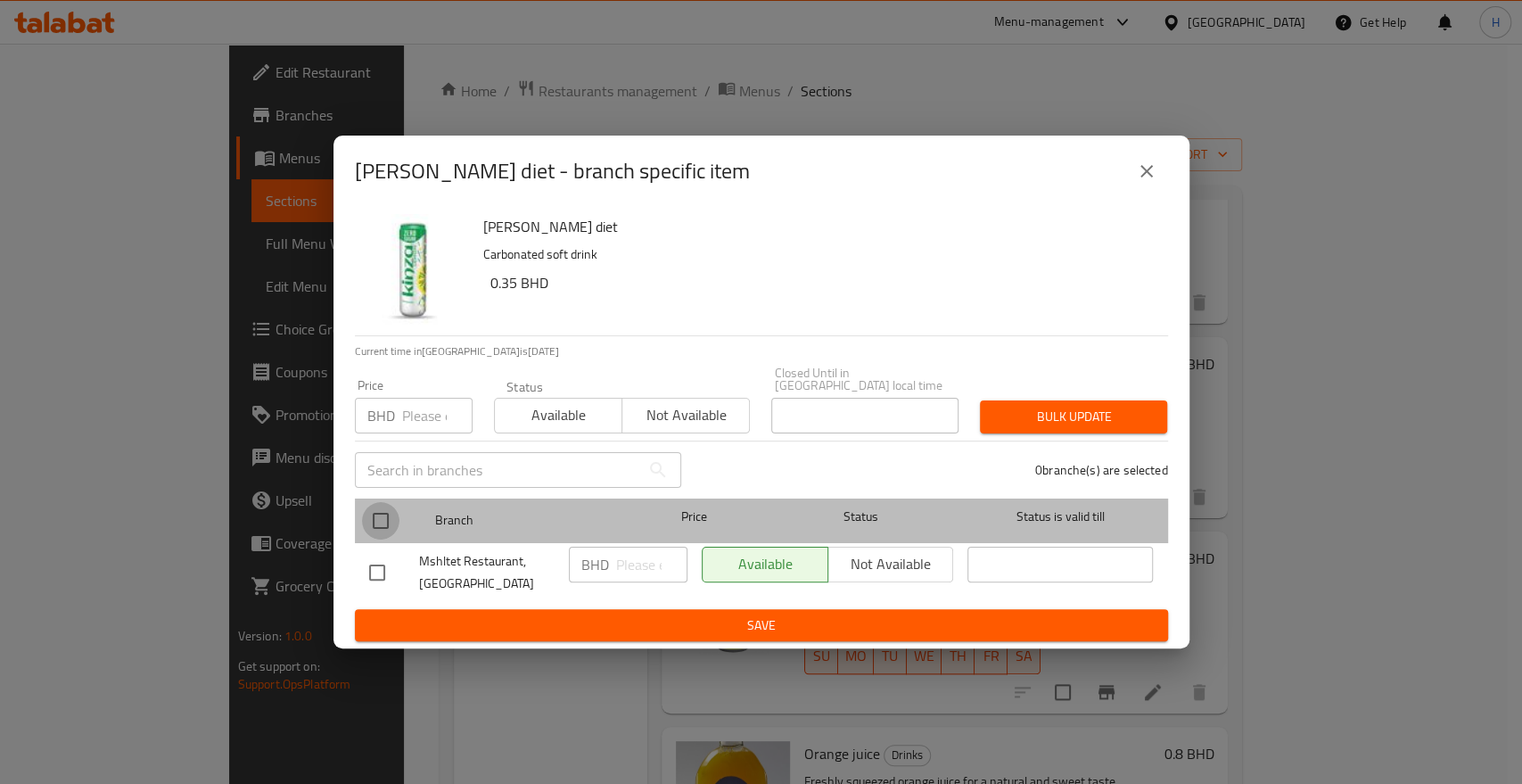
click at [379, 517] on input "checkbox" at bounding box center [380, 521] width 37 height 37
checkbox input "true"
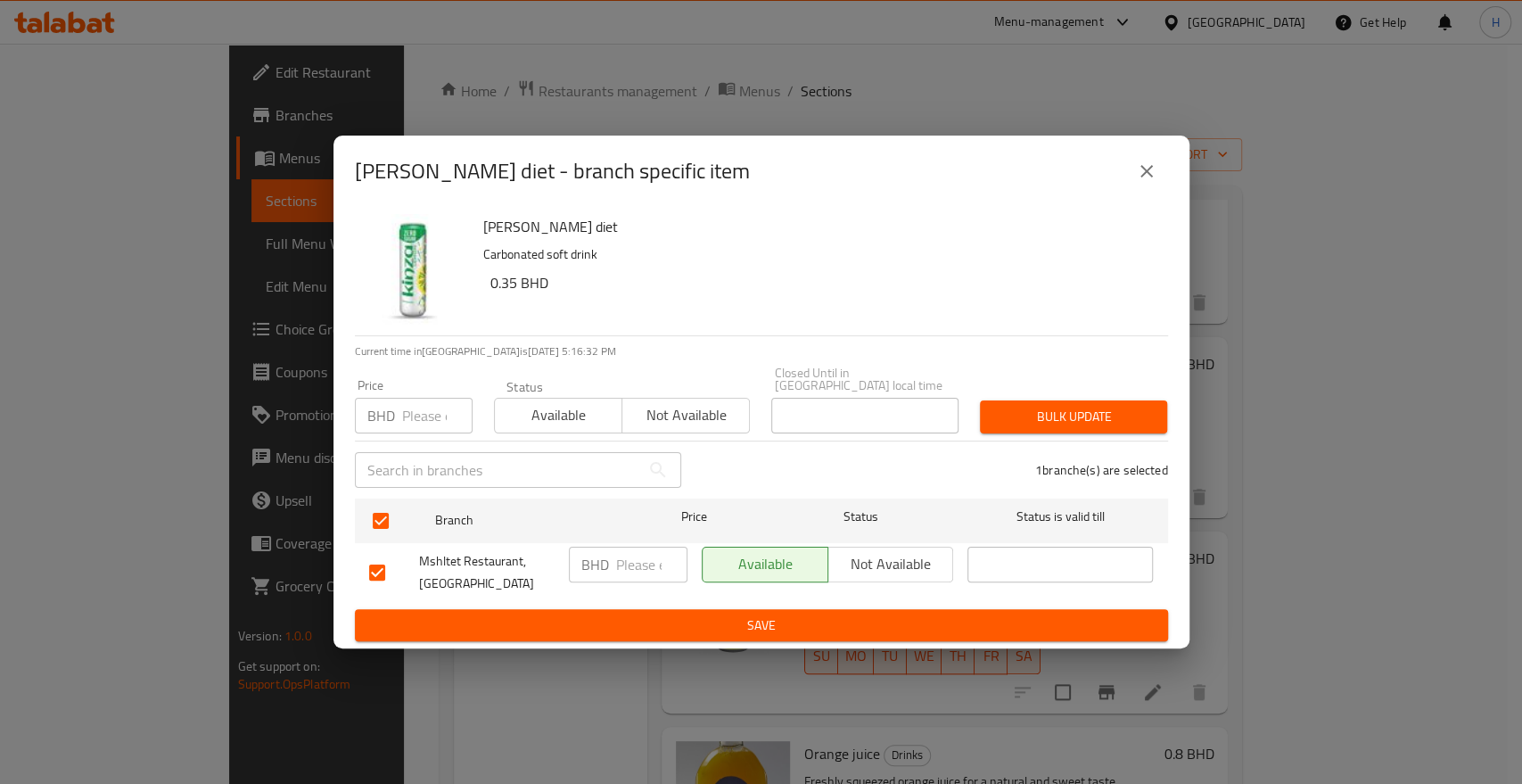
drag, startPoint x: 621, startPoint y: 564, endPoint x: 630, endPoint y: 574, distance: 13.5
click at [623, 564] on input "number" at bounding box center [651, 565] width 72 height 35
type input ".450"
click at [654, 618] on span "Save" at bounding box center [761, 625] width 784 height 22
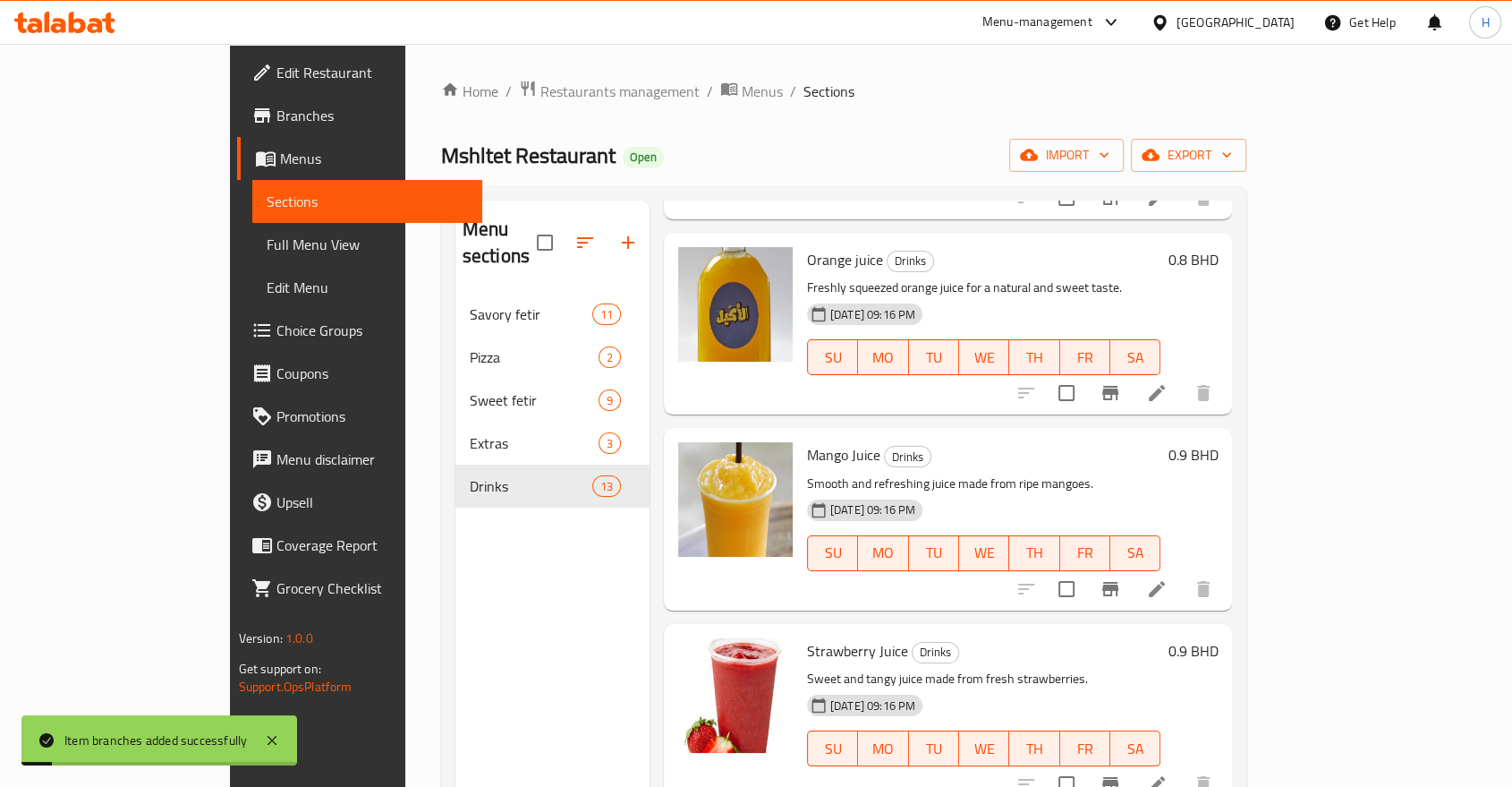
scroll to position [1292, 0]
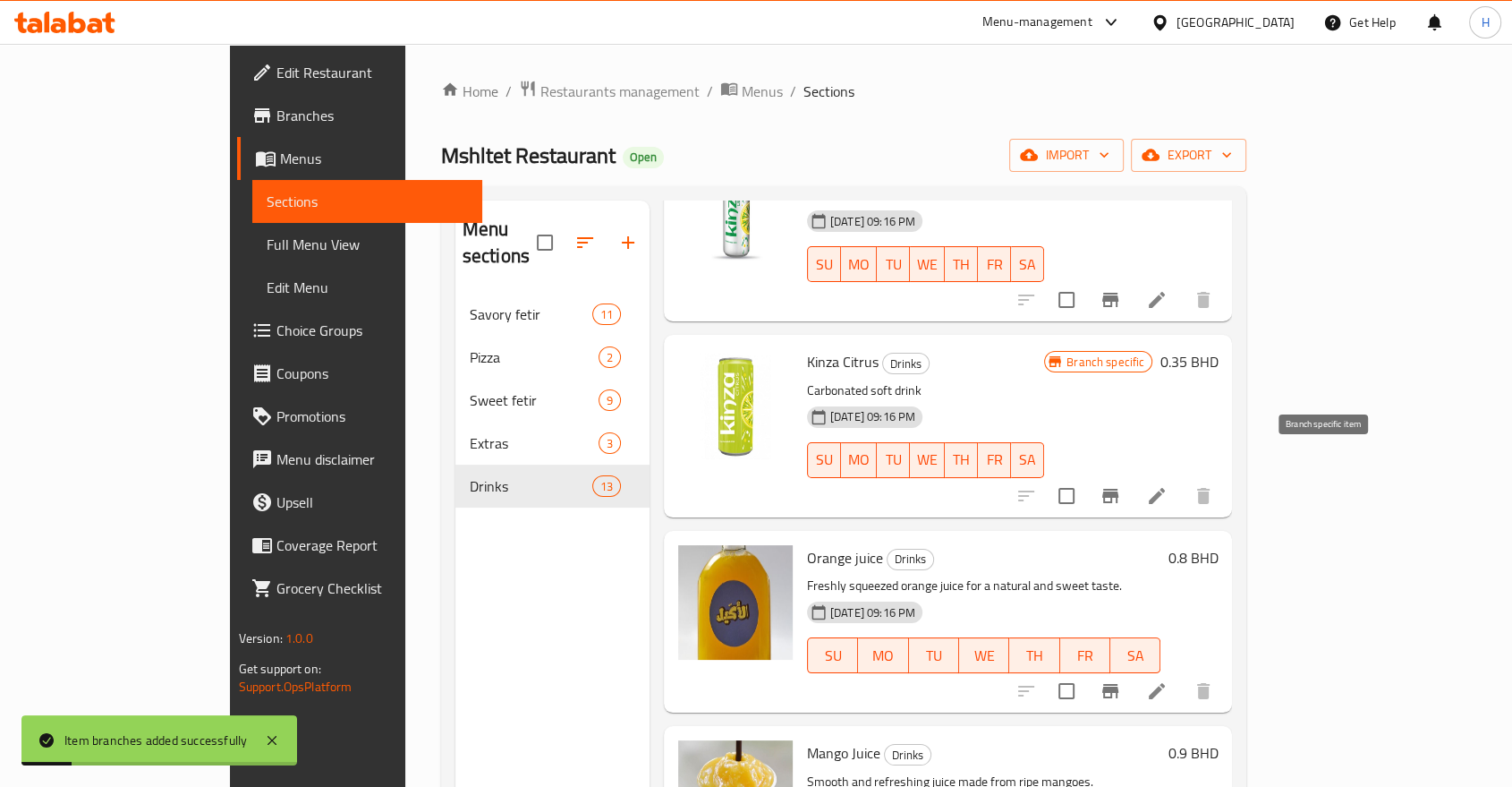
click at [1118, 488] on icon "Branch-specific-item" at bounding box center [1110, 495] width 16 height 14
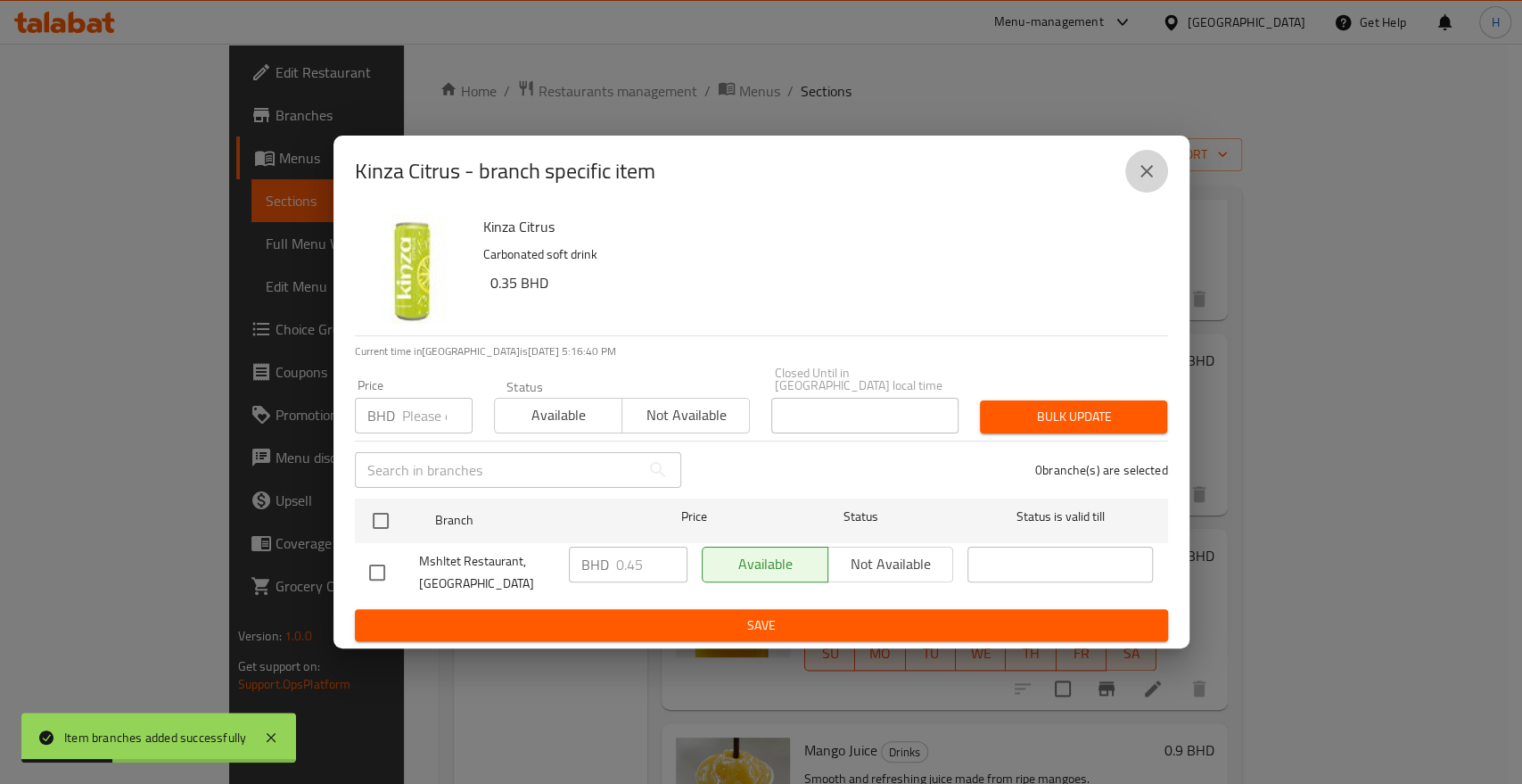
drag, startPoint x: 1153, startPoint y: 180, endPoint x: 1041, endPoint y: 241, distance: 127.5
click at [1153, 181] on icon "close" at bounding box center [1146, 171] width 21 height 21
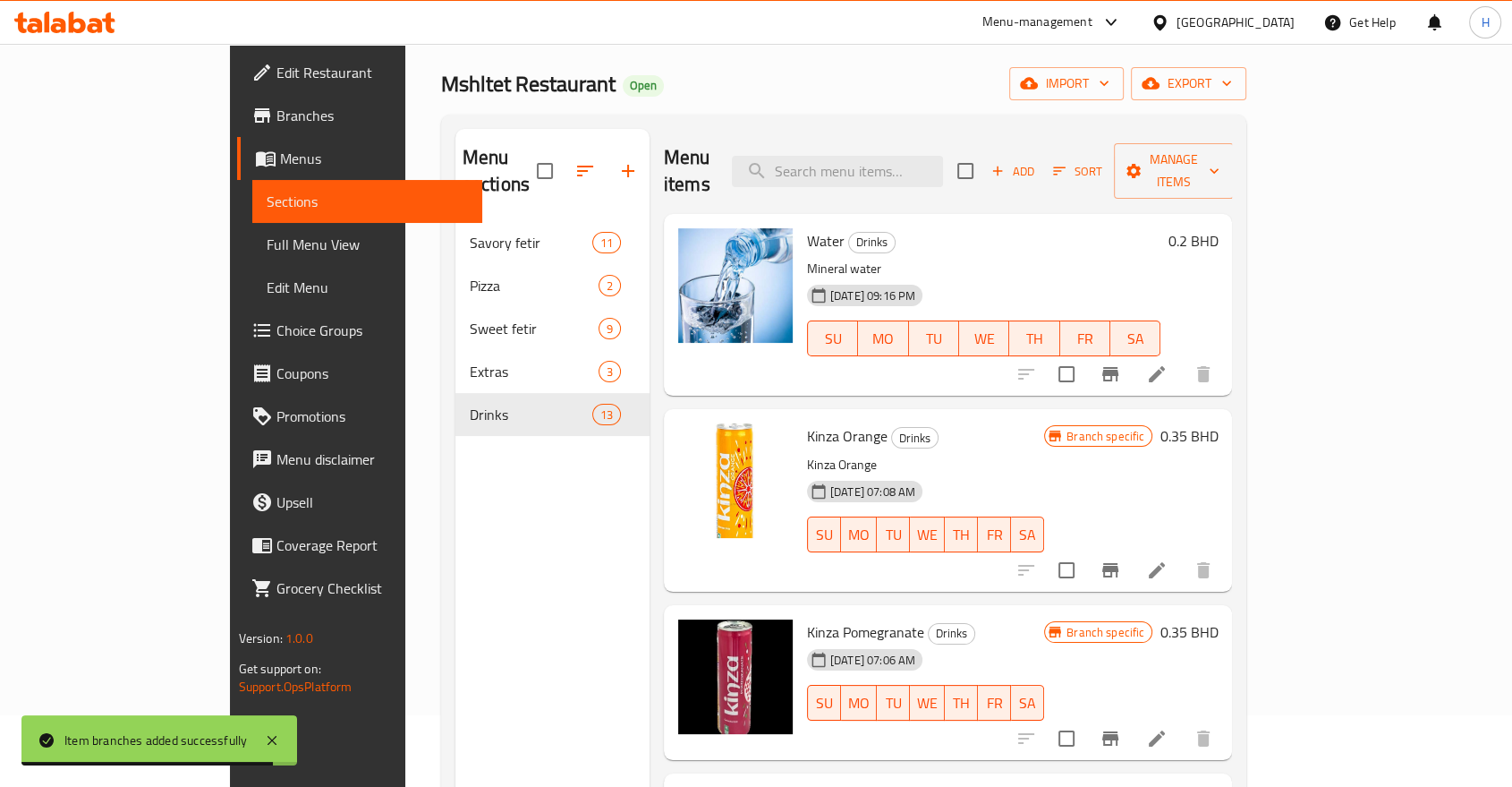
scroll to position [0, 0]
